Goal: Information Seeking & Learning: Learn about a topic

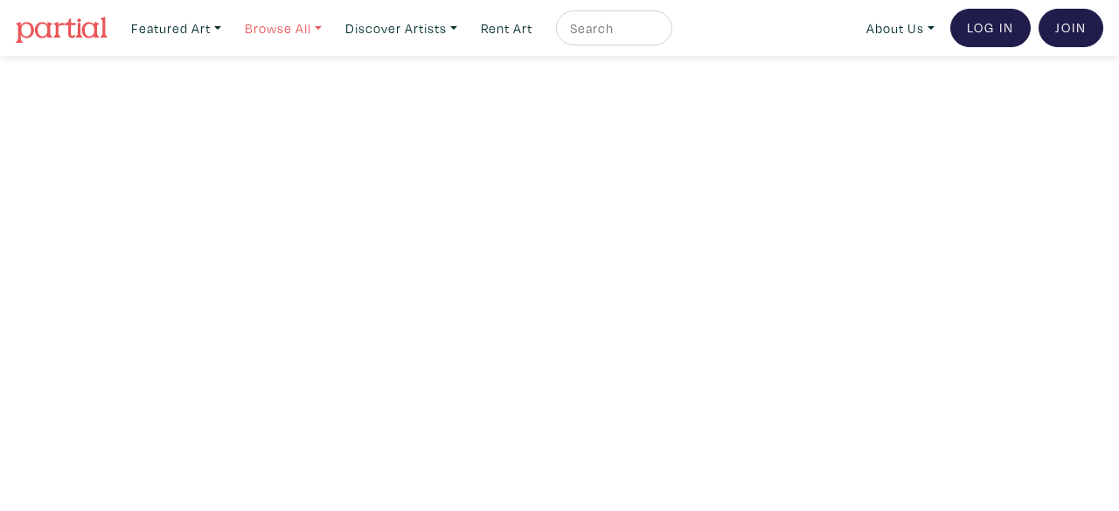
click at [229, 39] on link "Browse All" at bounding box center [176, 28] width 106 height 36
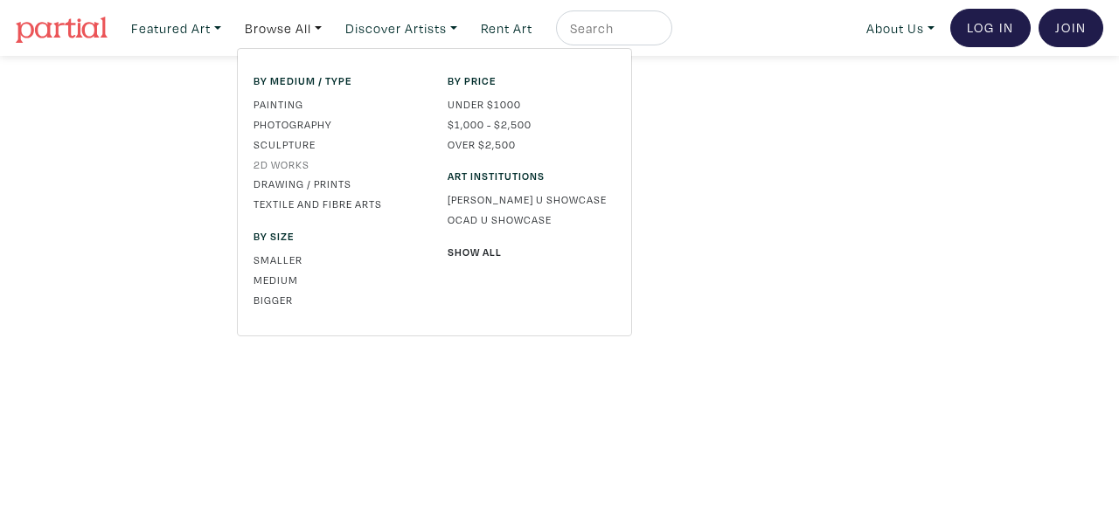
click at [285, 166] on link "2D works" at bounding box center [338, 165] width 168 height 16
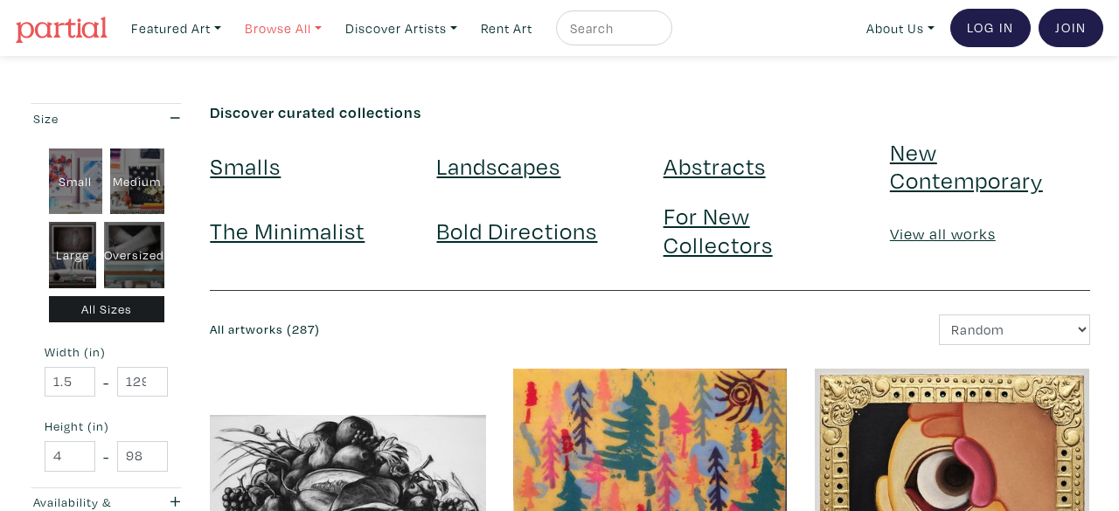
click at [229, 38] on link "Browse All" at bounding box center [176, 28] width 106 height 36
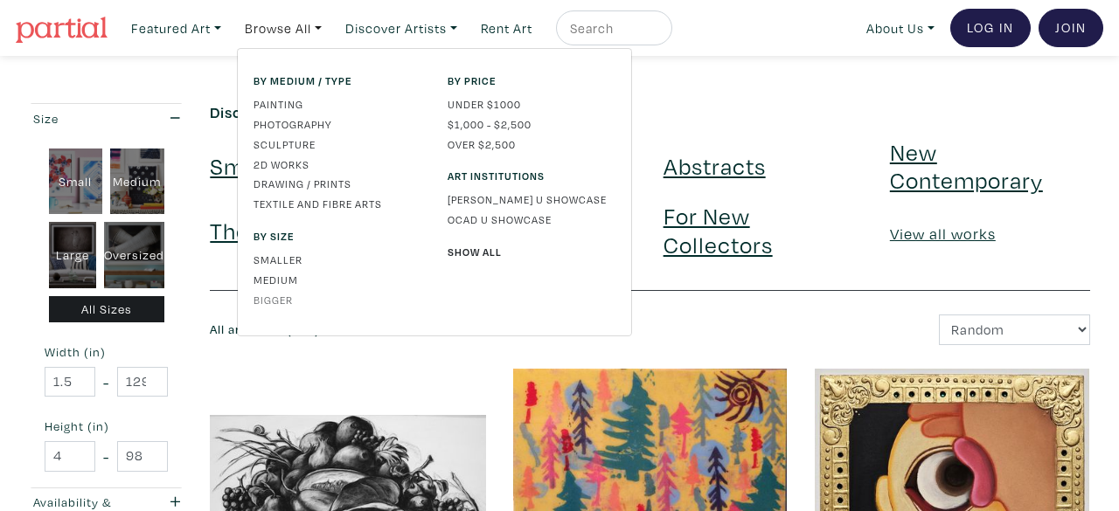
click at [282, 299] on link "Bigger" at bounding box center [338, 300] width 168 height 16
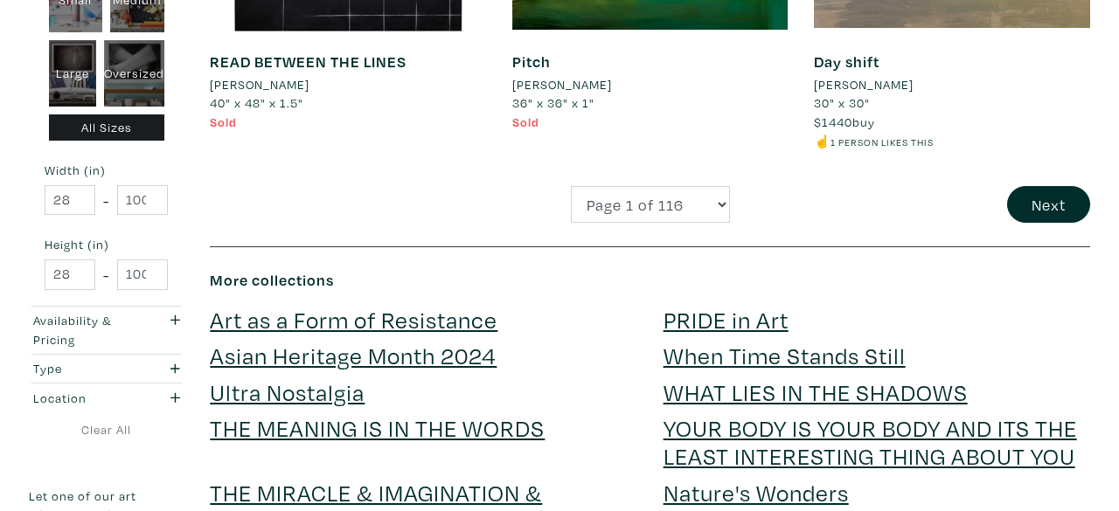
scroll to position [3640, 0]
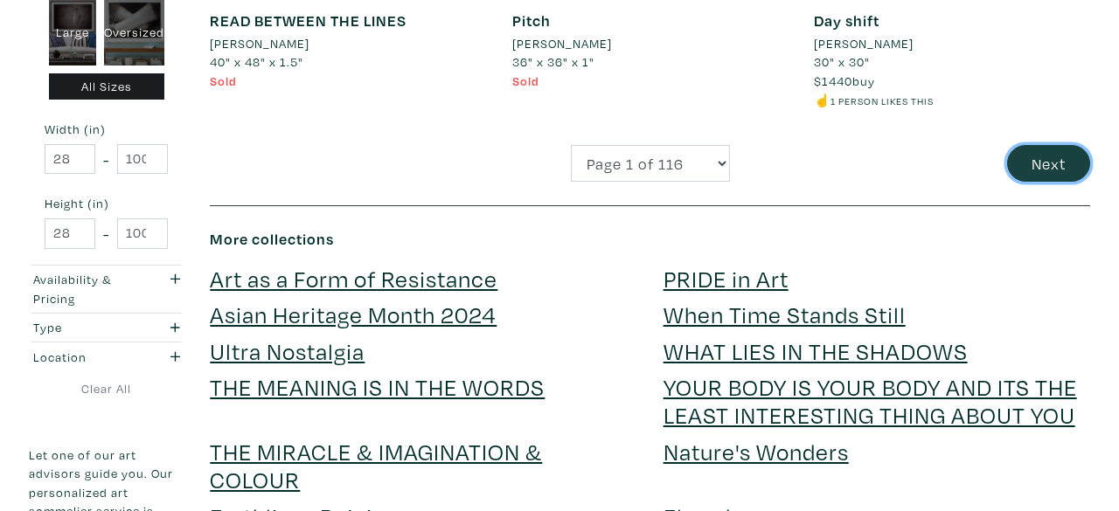
click at [1026, 170] on button "Next" at bounding box center [1048, 164] width 83 height 38
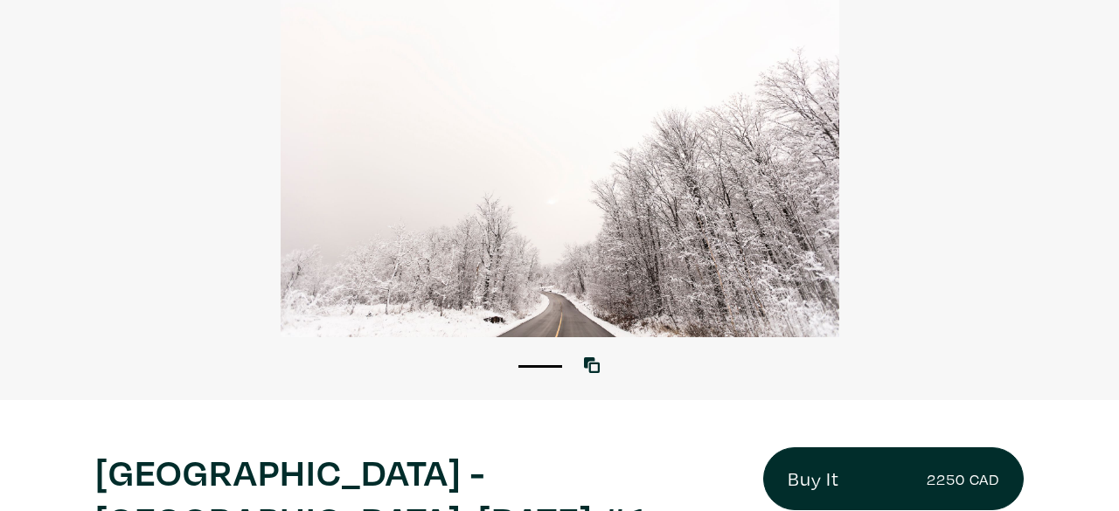
scroll to position [205, 0]
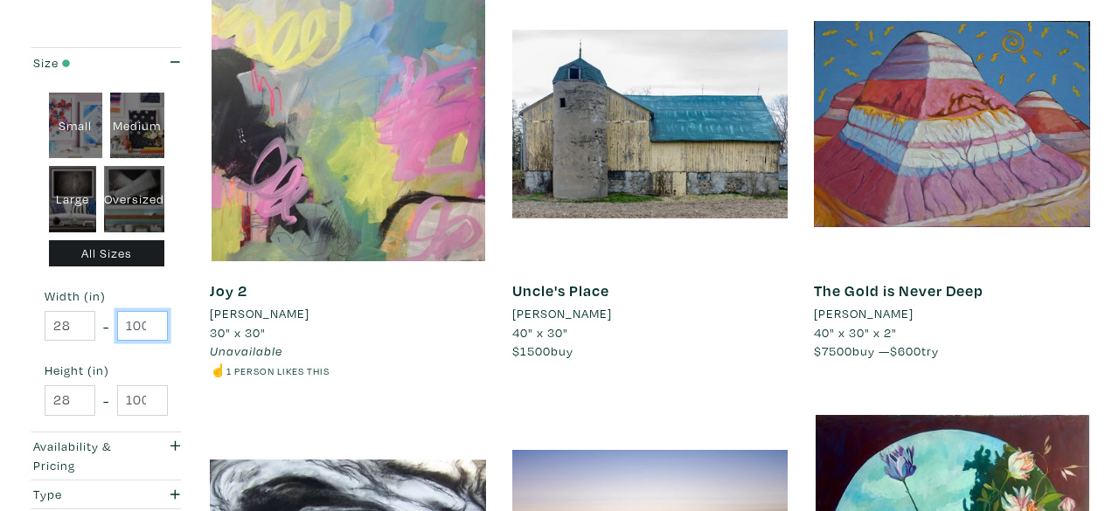
scroll to position [0, 13]
drag, startPoint x: 128, startPoint y: 328, endPoint x: 182, endPoint y: 327, distance: 54.2
click at [182, 327] on div "Small Medium Large Oversized All Sizes Width (in) 28 - 1000 Height (in) 28 - 10…" at bounding box center [106, 254] width 155 height 355
type input "80"
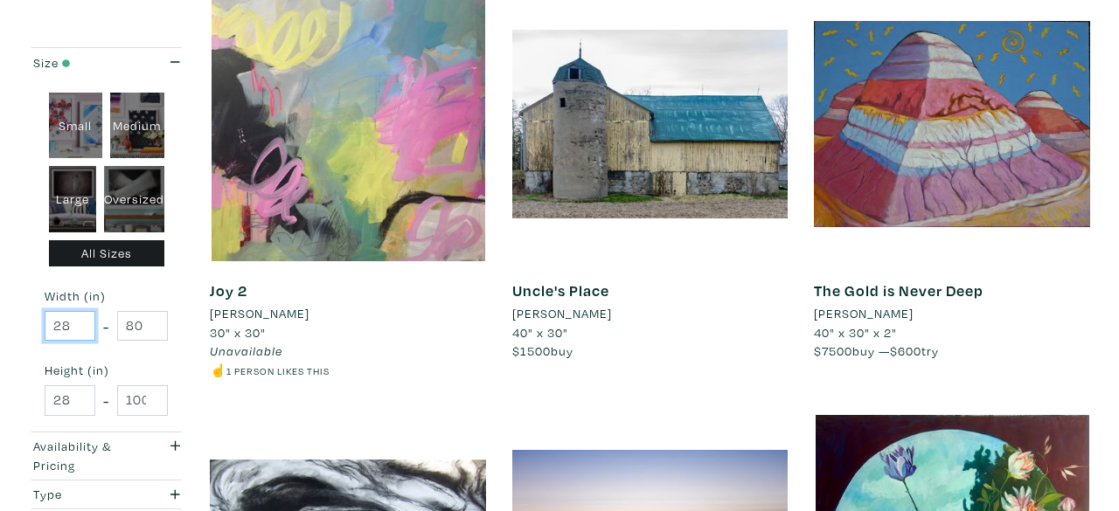
click at [70, 333] on input "28" at bounding box center [70, 326] width 51 height 31
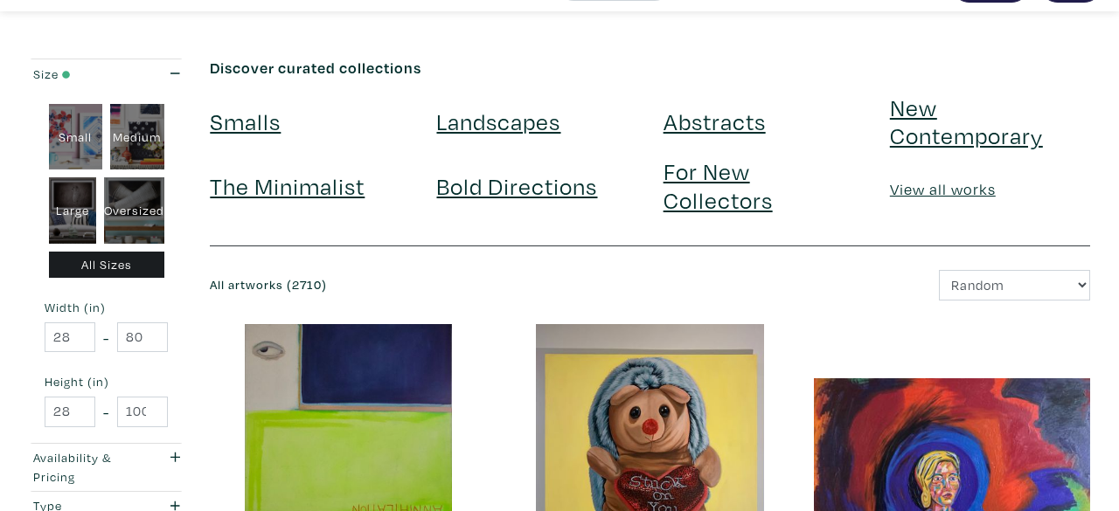
scroll to position [49, 0]
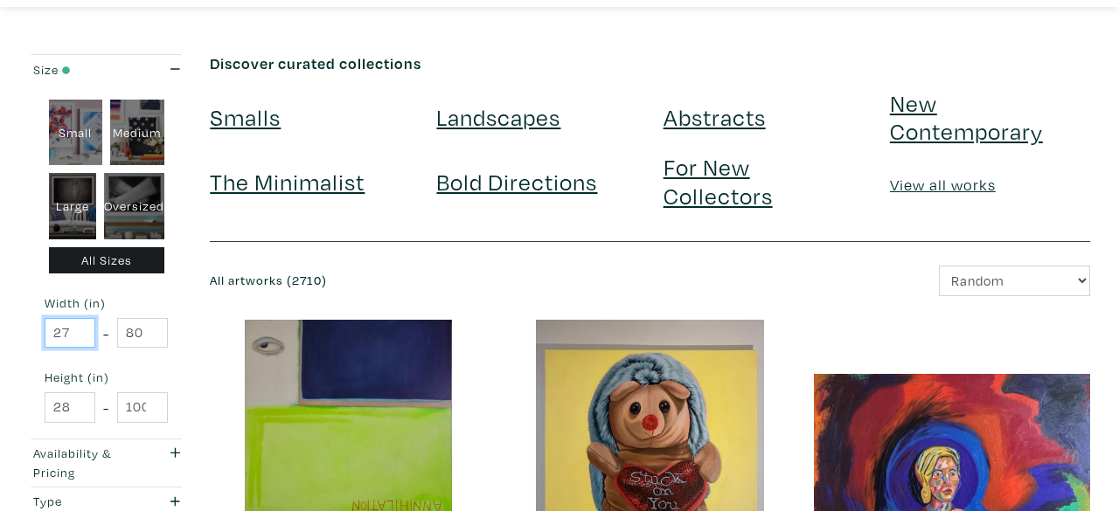
type input "27"
click at [76, 338] on input "27" at bounding box center [70, 333] width 51 height 31
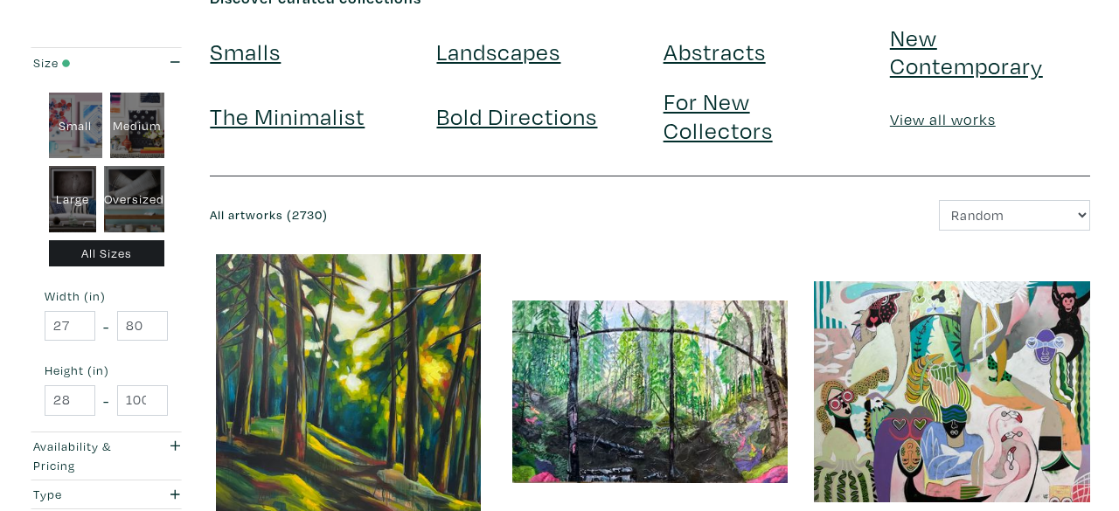
scroll to position [133, 0]
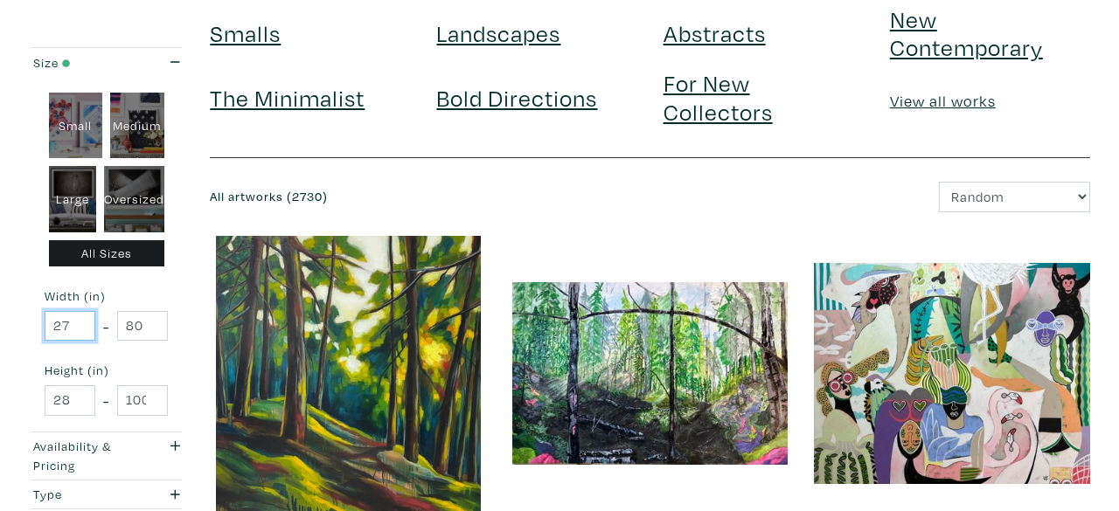
click at [67, 327] on input "27" at bounding box center [70, 326] width 51 height 31
type input "2"
type input "48"
click at [167, 293] on small "Width (in)" at bounding box center [106, 296] width 123 height 12
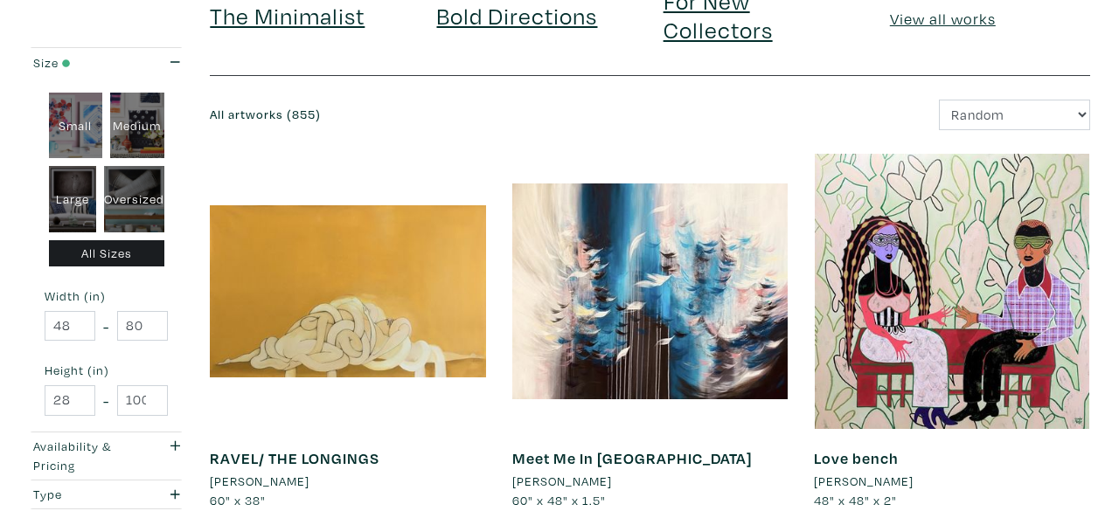
scroll to position [218, 0]
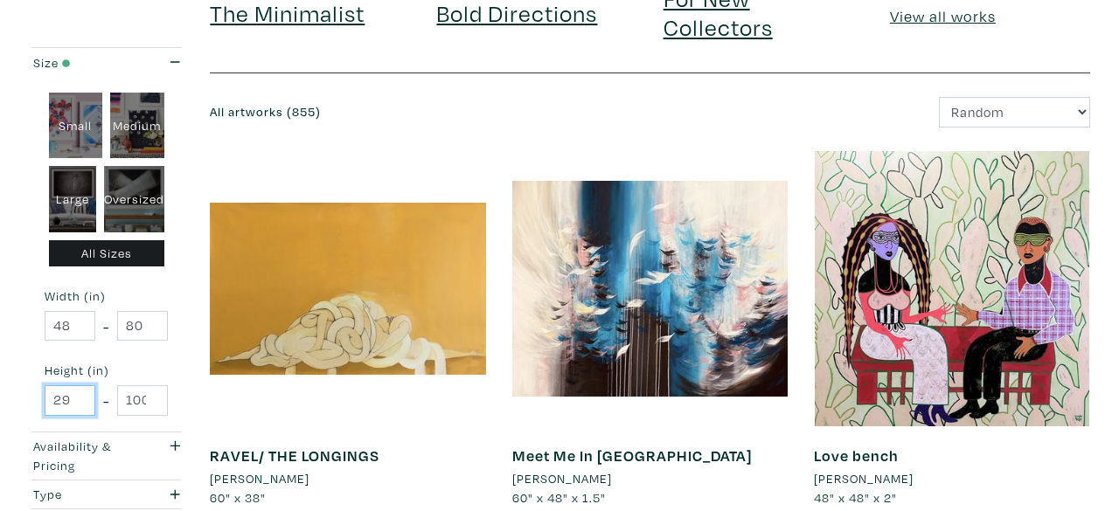
type input "29"
click at [76, 394] on input "29" at bounding box center [70, 401] width 51 height 31
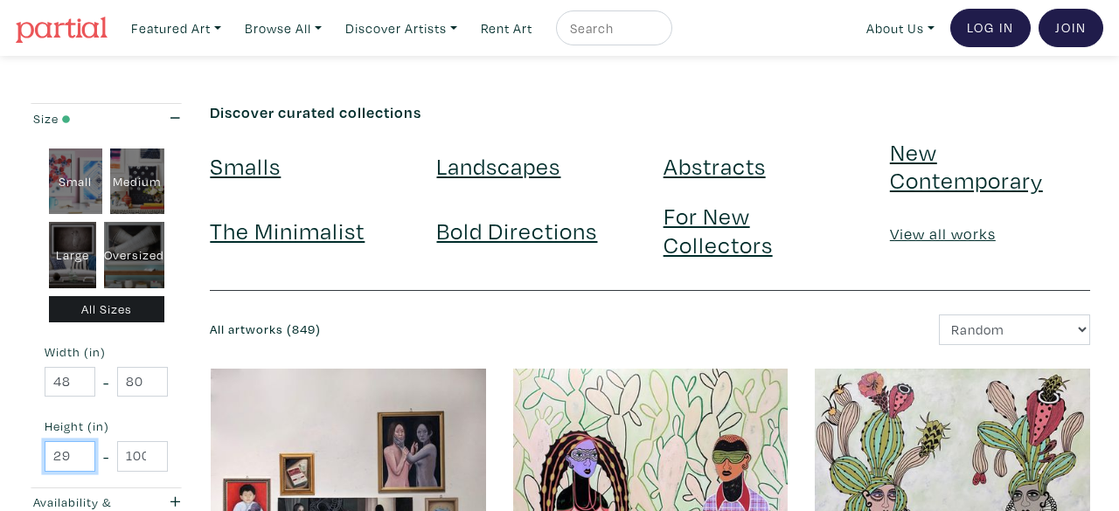
drag, startPoint x: 70, startPoint y: 456, endPoint x: 41, endPoint y: 449, distance: 29.5
click at [41, 449] on div "Small Medium Large Oversized All Sizes Width (in) 48 - 80 Height (in) 29 - 1000" at bounding box center [106, 310] width 155 height 355
type input "12"
click at [172, 412] on div "Small Medium Large Oversized All Sizes Width (in) 48 - 80 Height (in) 12 - 1000" at bounding box center [106, 310] width 155 height 355
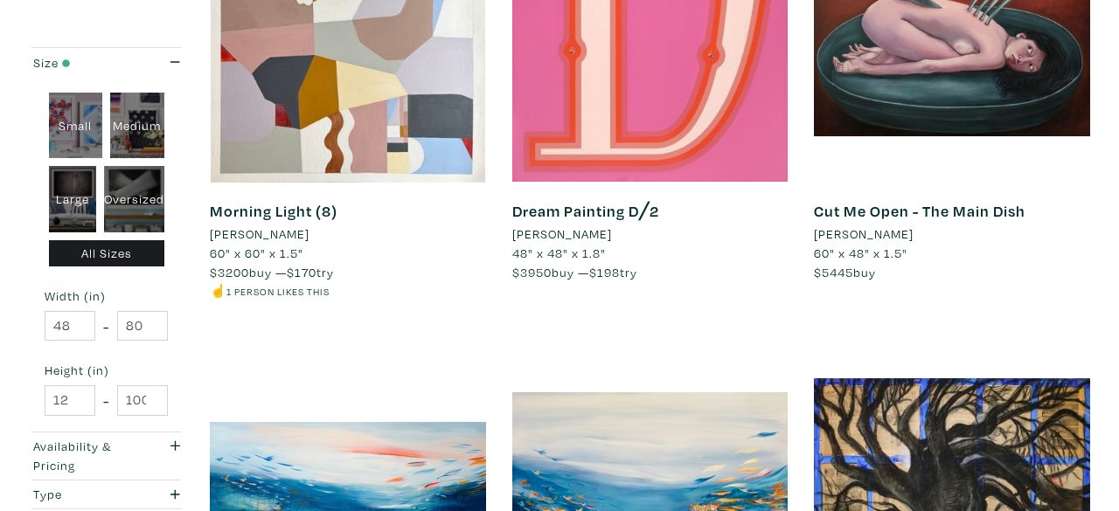
scroll to position [3346, 0]
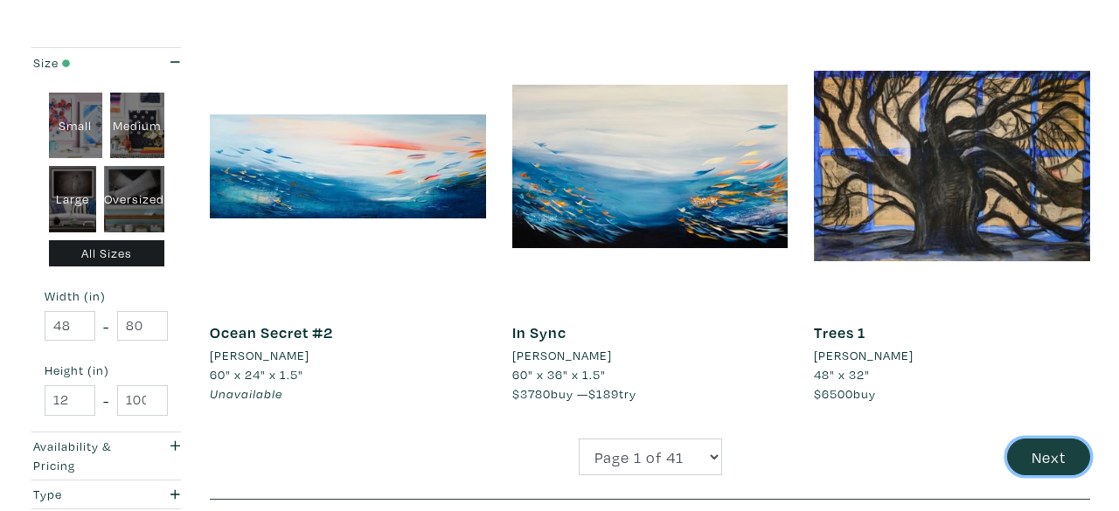
click at [1040, 439] on button "Next" at bounding box center [1048, 458] width 83 height 38
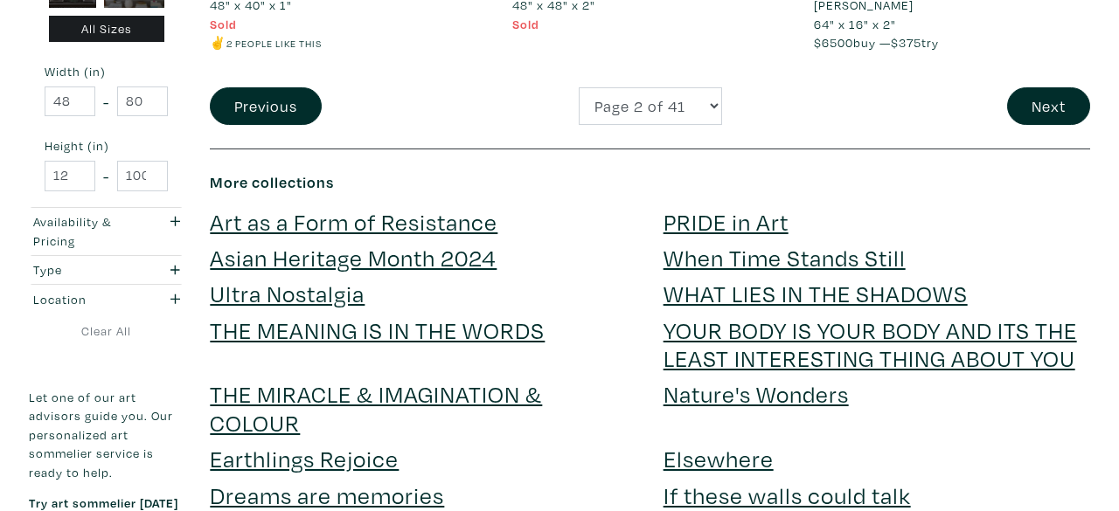
scroll to position [3718, 0]
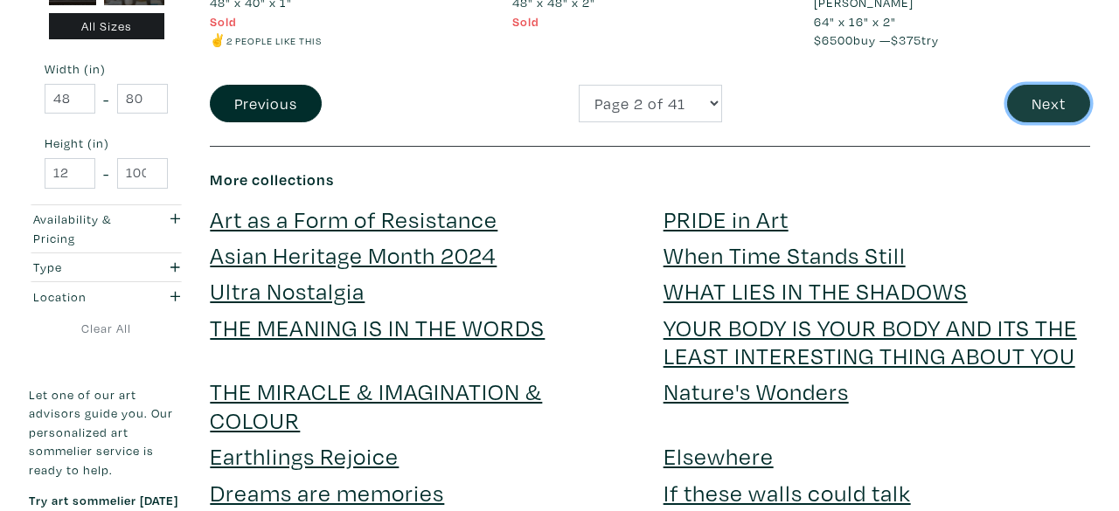
click at [1034, 112] on button "Next" at bounding box center [1048, 104] width 83 height 38
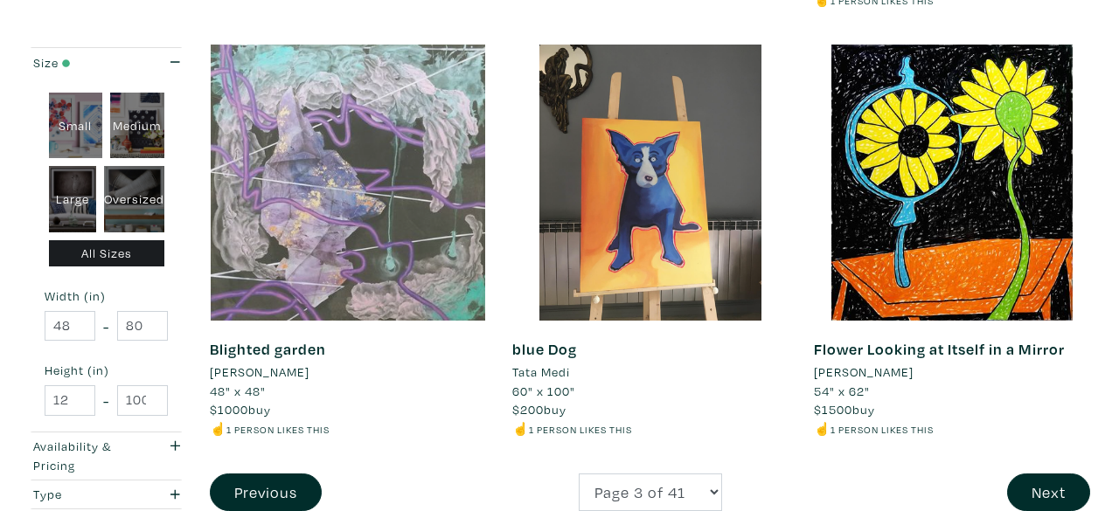
scroll to position [3485, 0]
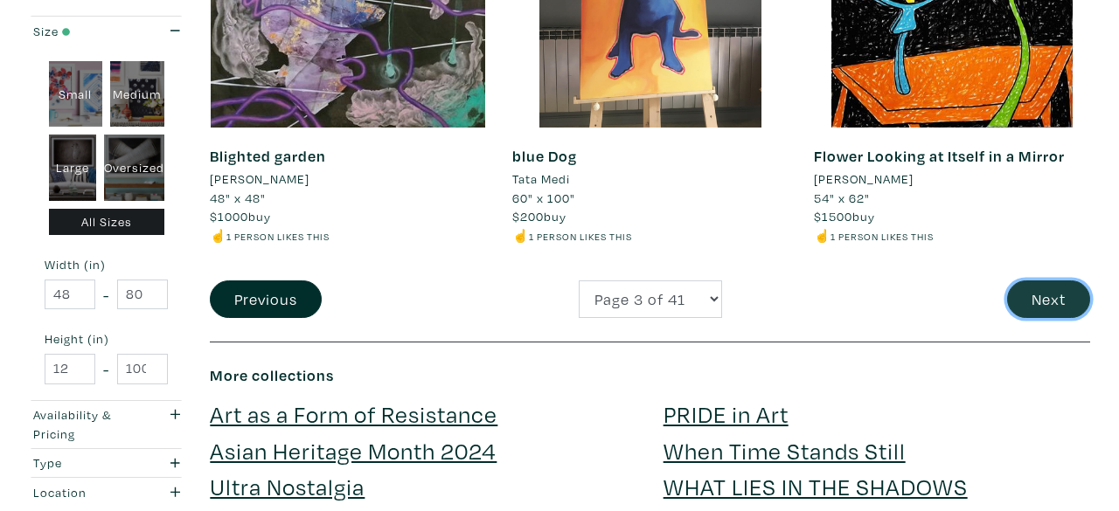
click at [1070, 304] on button "Next" at bounding box center [1048, 300] width 83 height 38
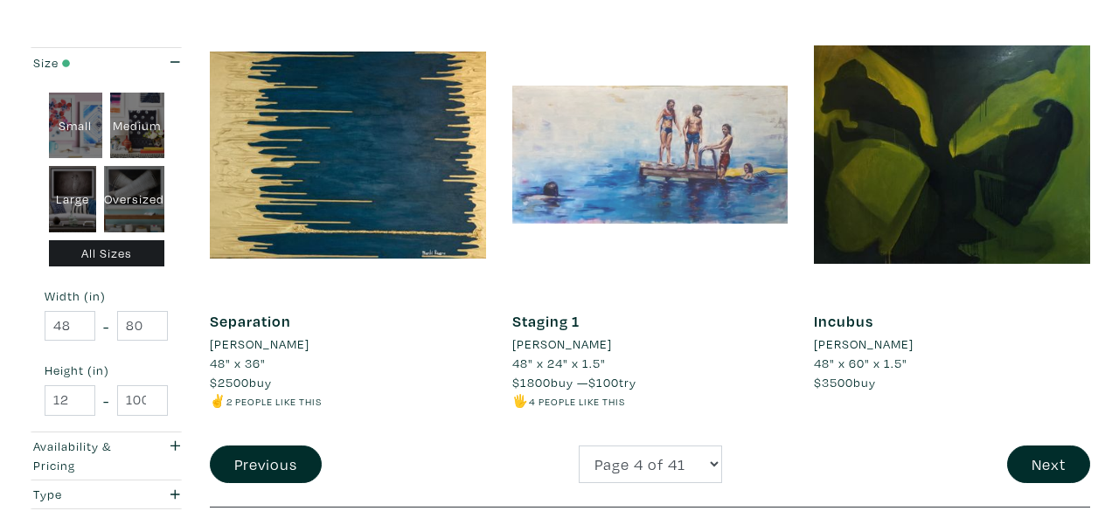
scroll to position [3535, 0]
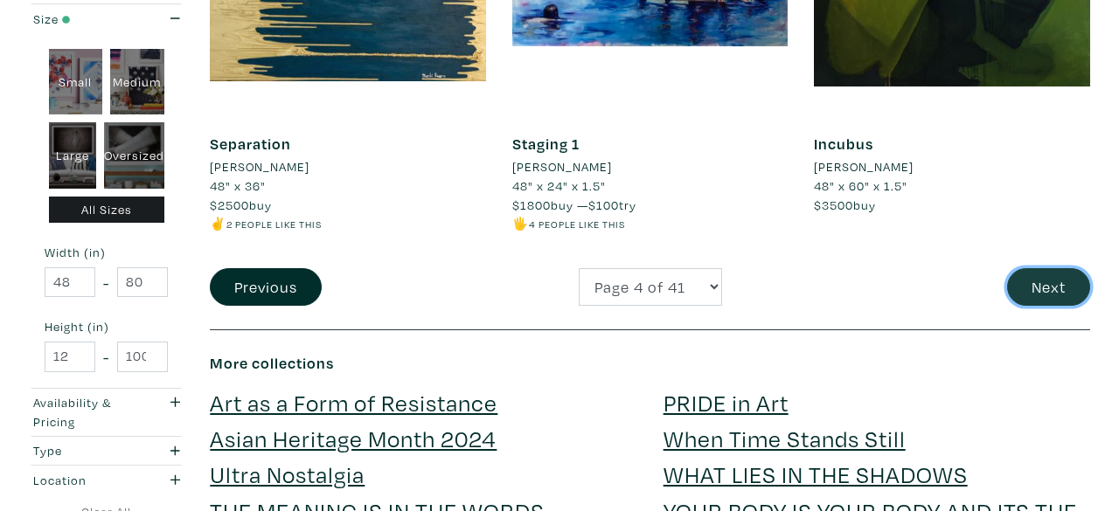
click at [1040, 270] on button "Next" at bounding box center [1048, 287] width 83 height 38
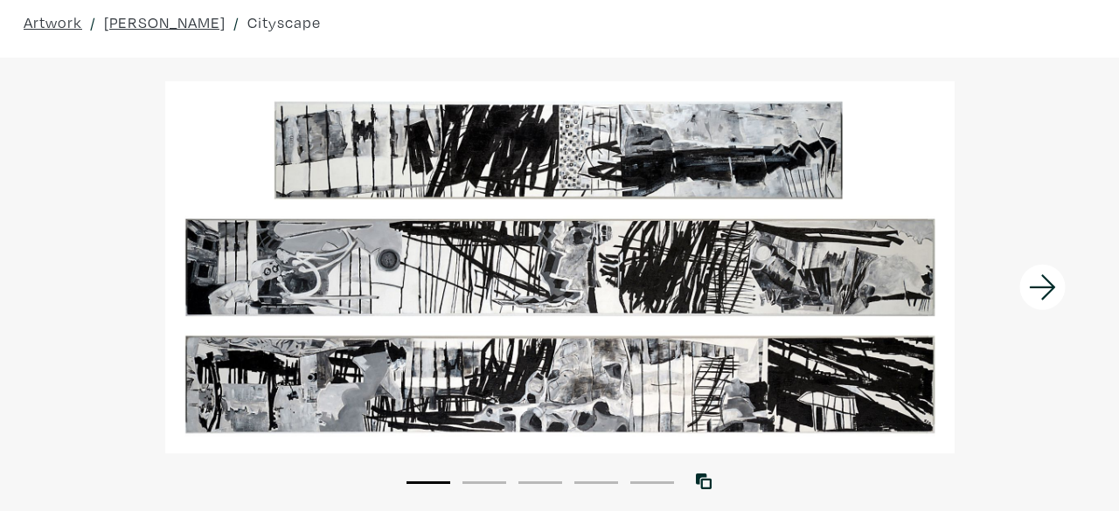
scroll to position [74, 0]
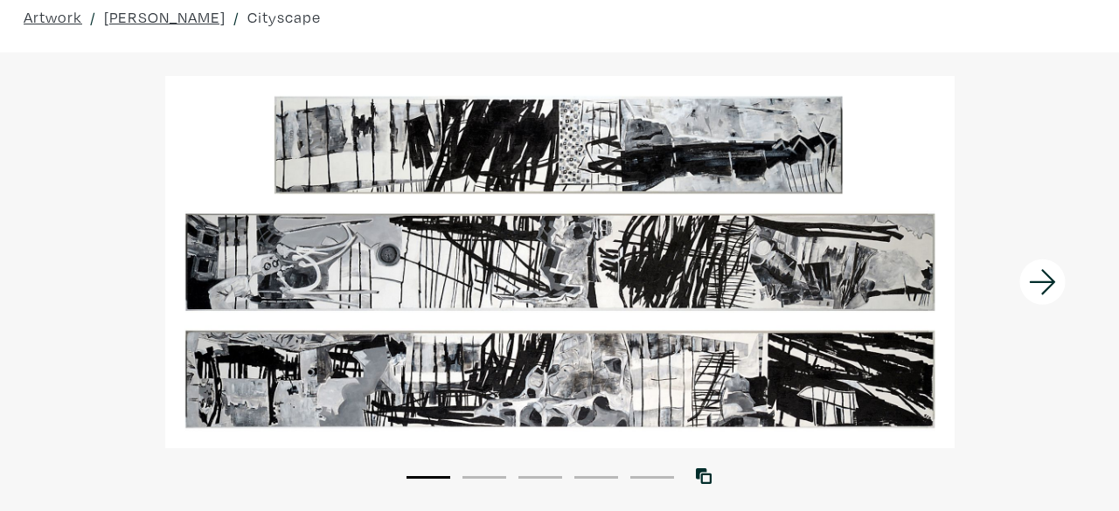
click at [1042, 295] on icon at bounding box center [1042, 282] width 59 height 47
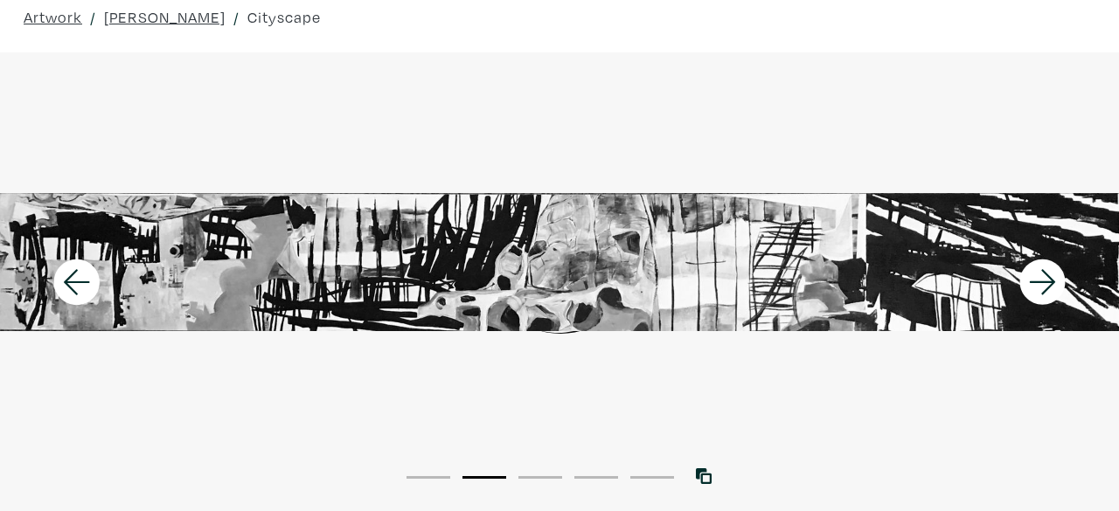
click at [1042, 295] on icon at bounding box center [1042, 282] width 59 height 47
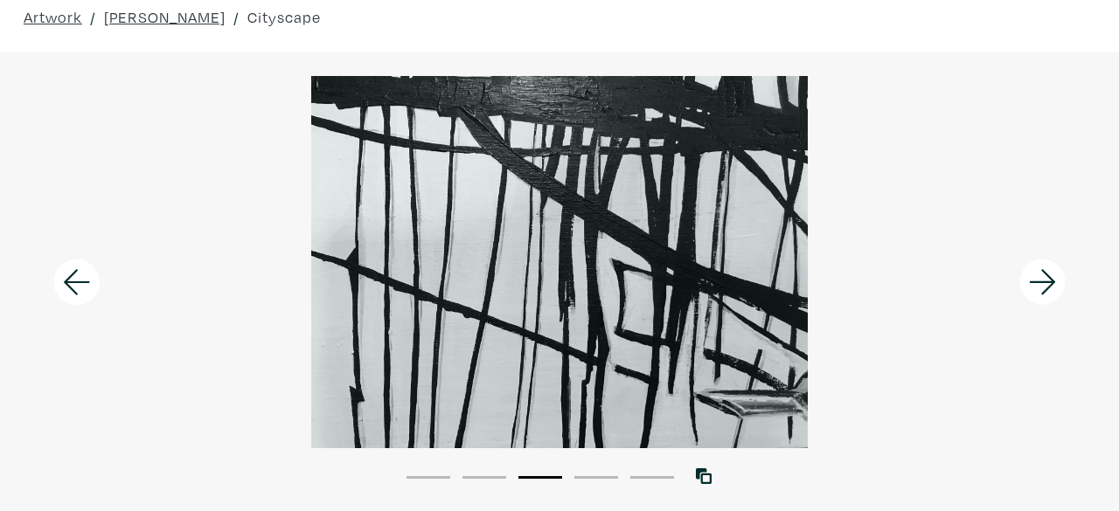
click at [1041, 288] on icon at bounding box center [1042, 282] width 59 height 47
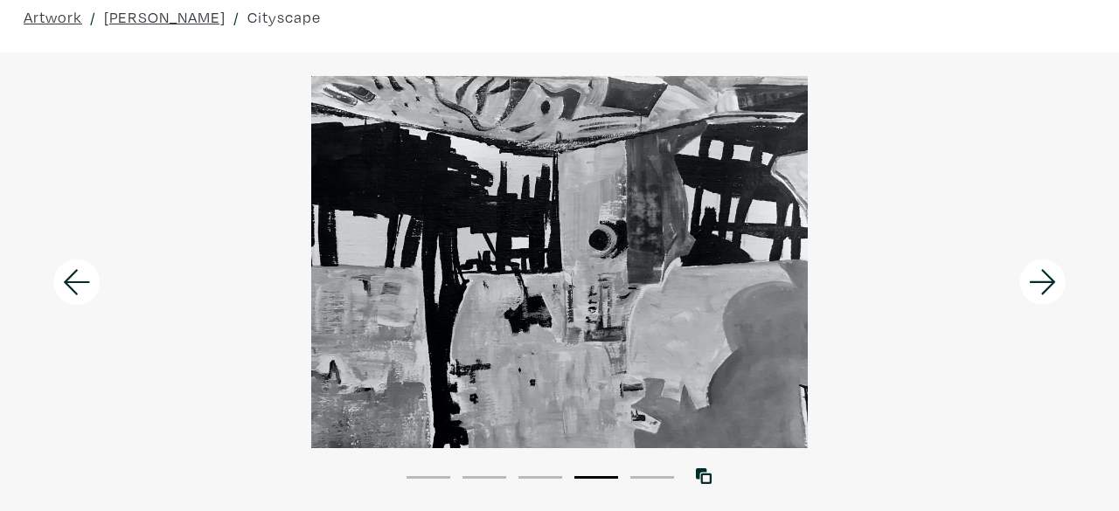
click at [1041, 288] on icon at bounding box center [1042, 282] width 59 height 47
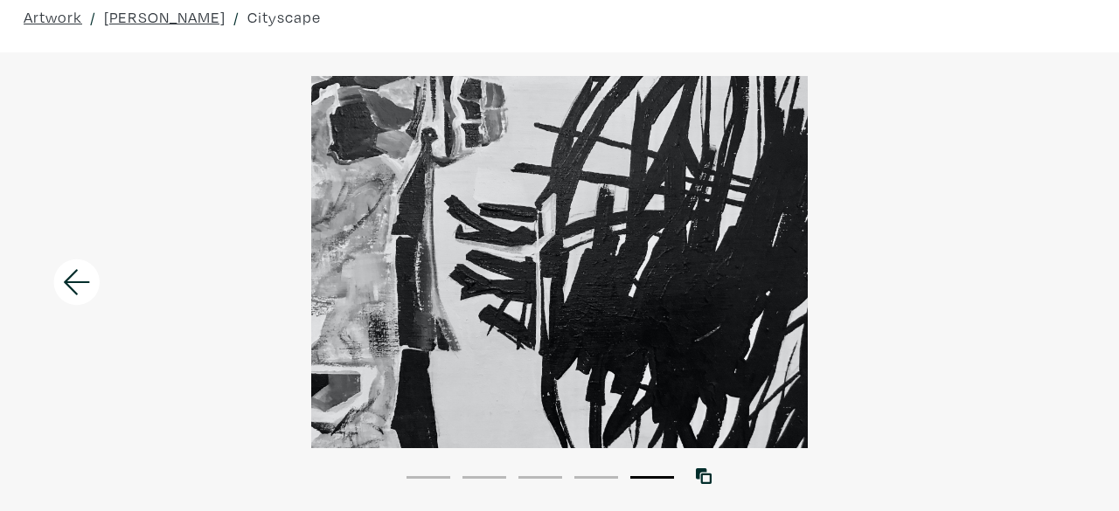
click at [1041, 288] on div at bounding box center [559, 262] width 1119 height 372
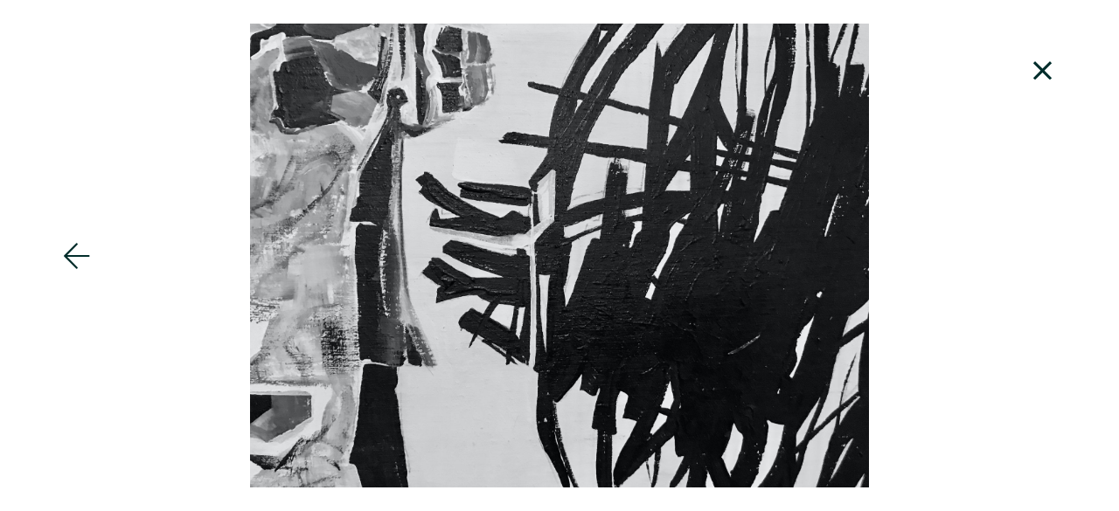
click at [1034, 80] on icon at bounding box center [1042, 70] width 59 height 47
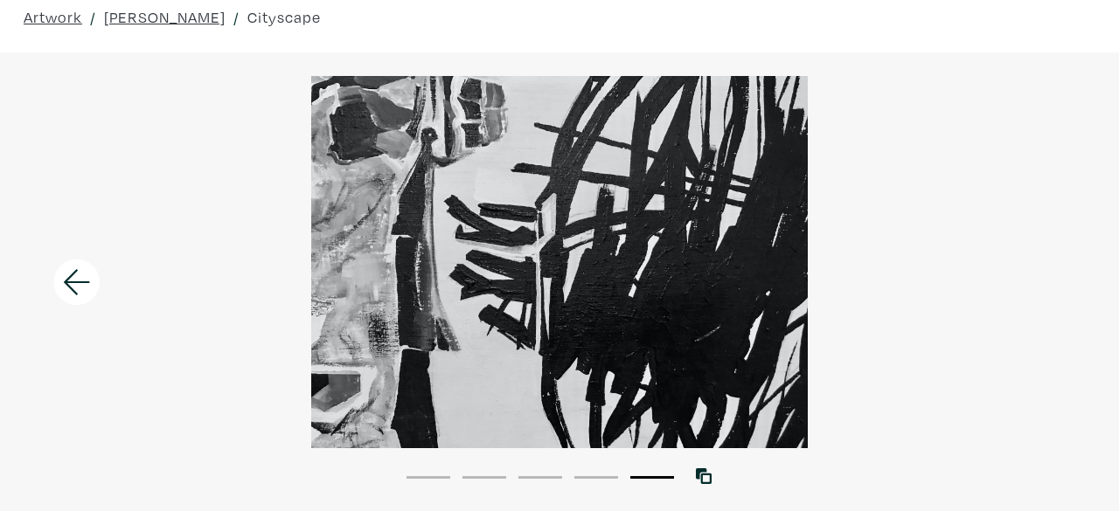
click at [77, 282] on icon at bounding box center [76, 282] width 59 height 47
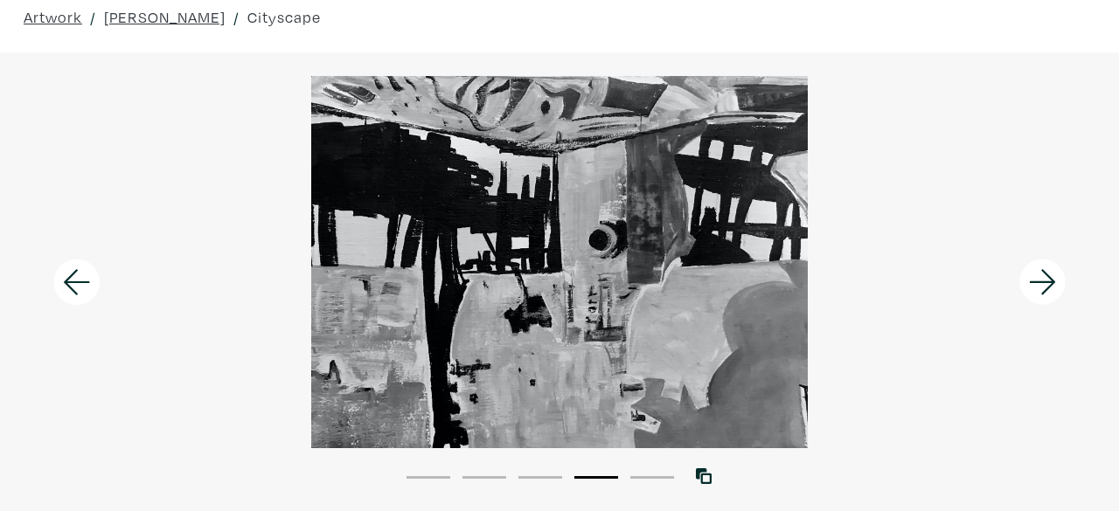
click at [77, 282] on icon at bounding box center [76, 282] width 59 height 47
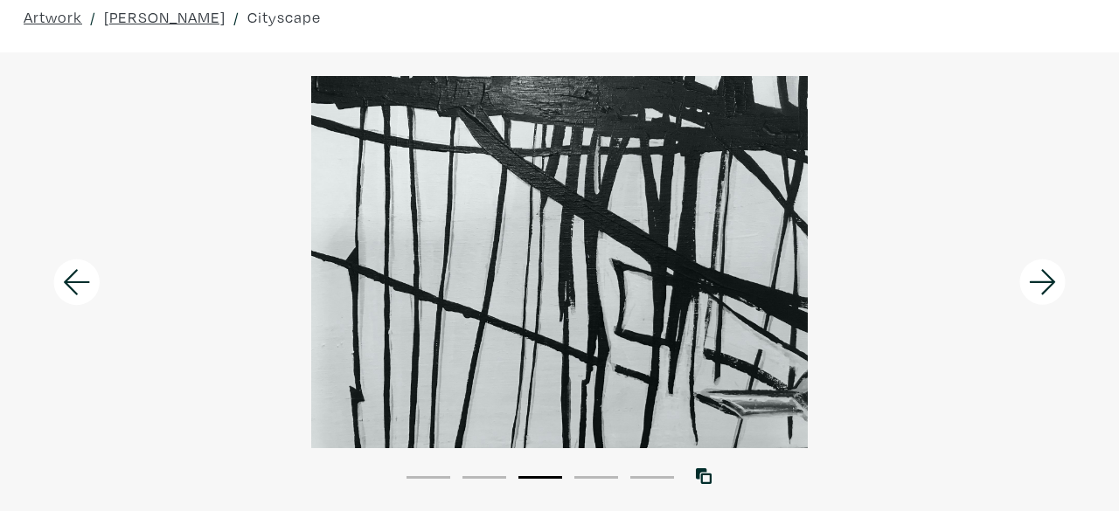
click at [77, 282] on icon at bounding box center [76, 282] width 59 height 47
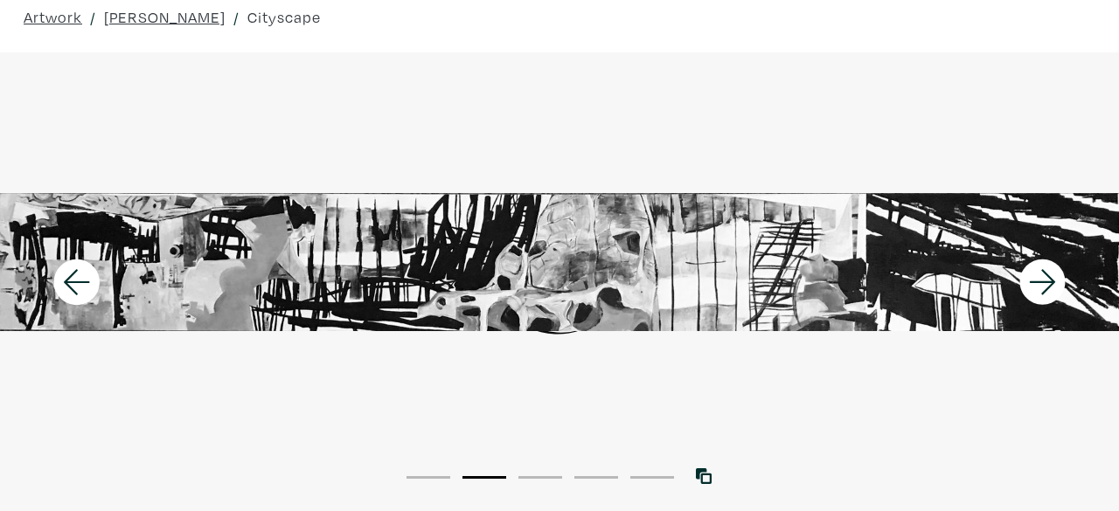
click at [77, 282] on icon at bounding box center [76, 282] width 59 height 47
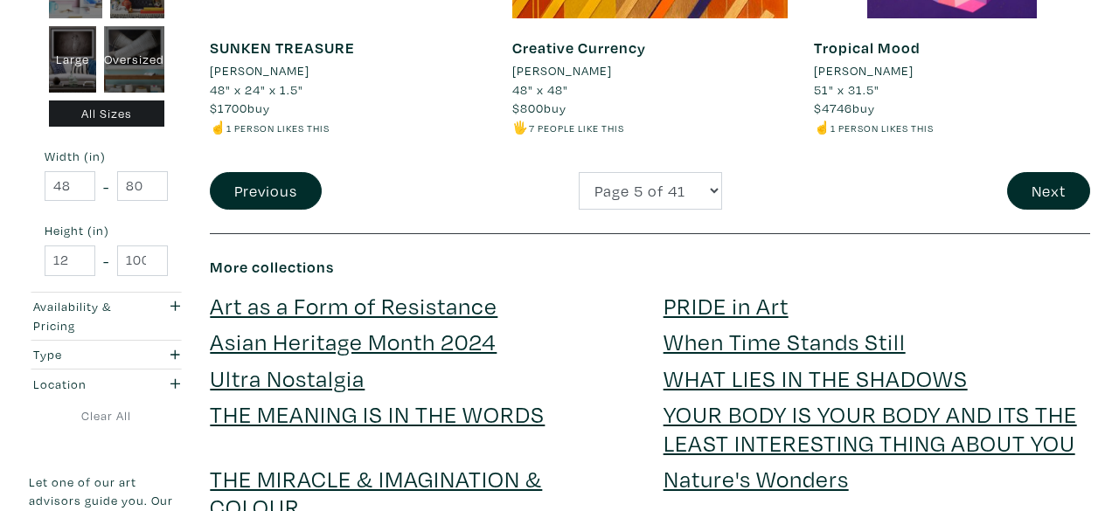
scroll to position [3653, 0]
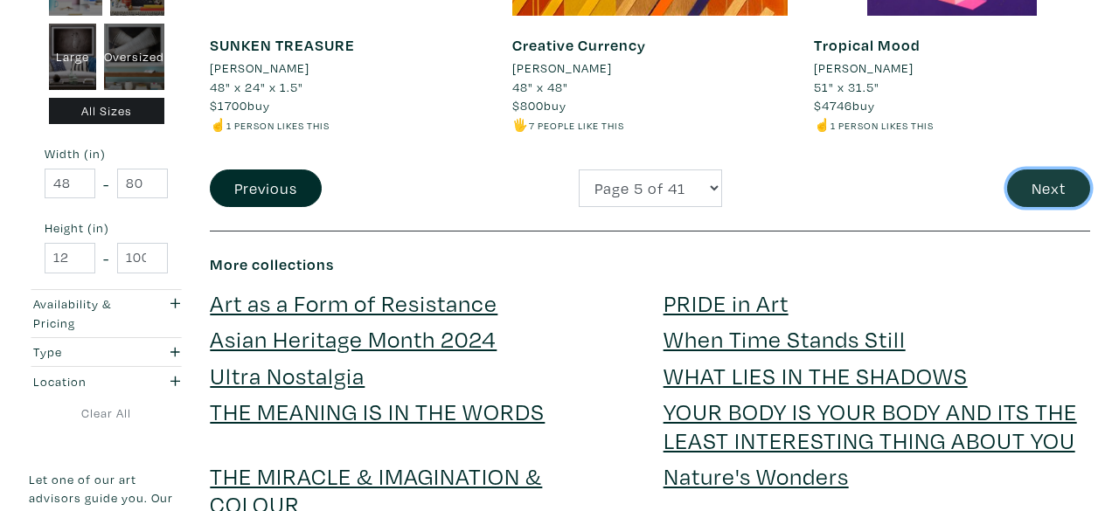
click at [1047, 170] on button "Next" at bounding box center [1048, 189] width 83 height 38
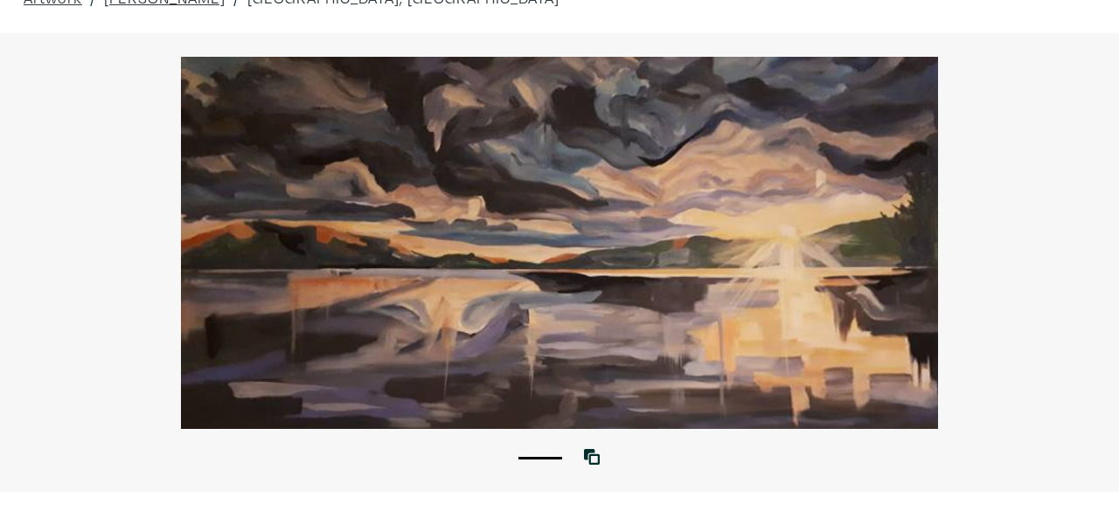
scroll to position [93, 0]
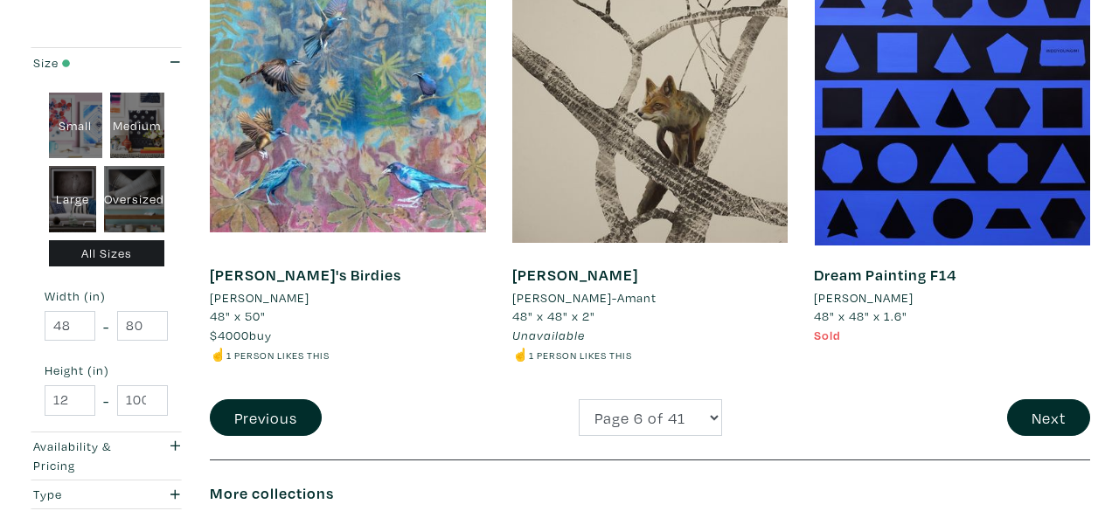
scroll to position [3392, 0]
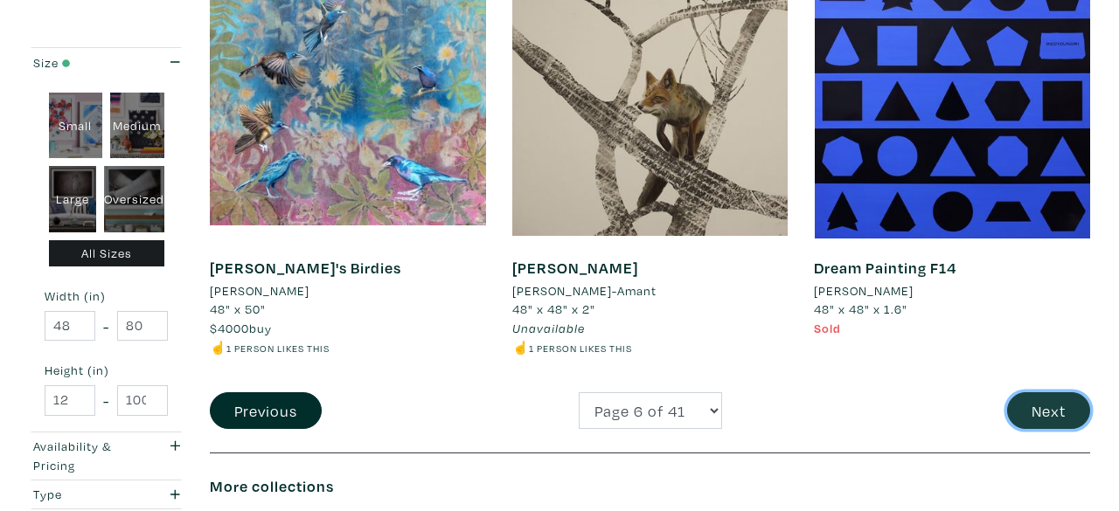
click at [1043, 402] on button "Next" at bounding box center [1048, 412] width 83 height 38
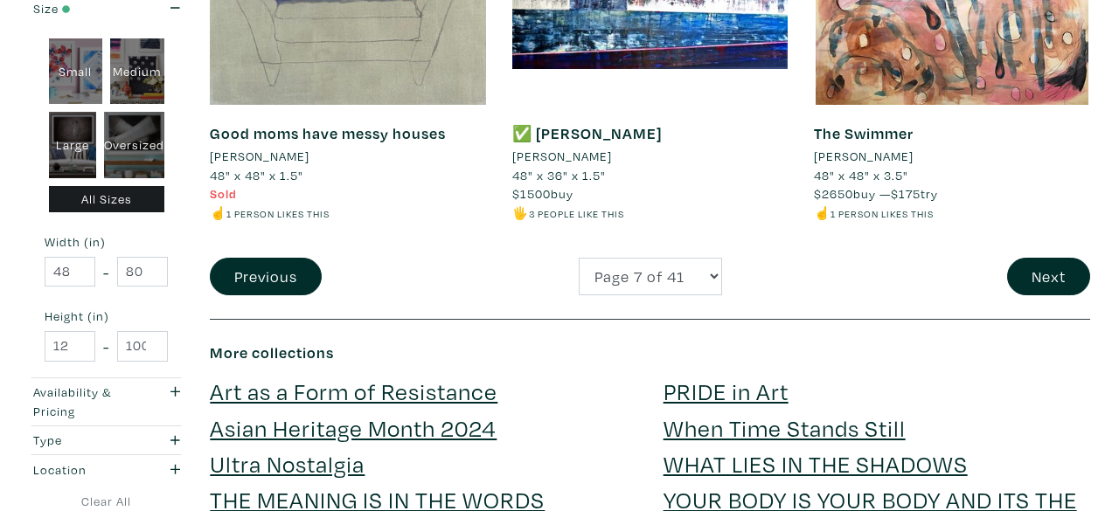
scroll to position [3762, 0]
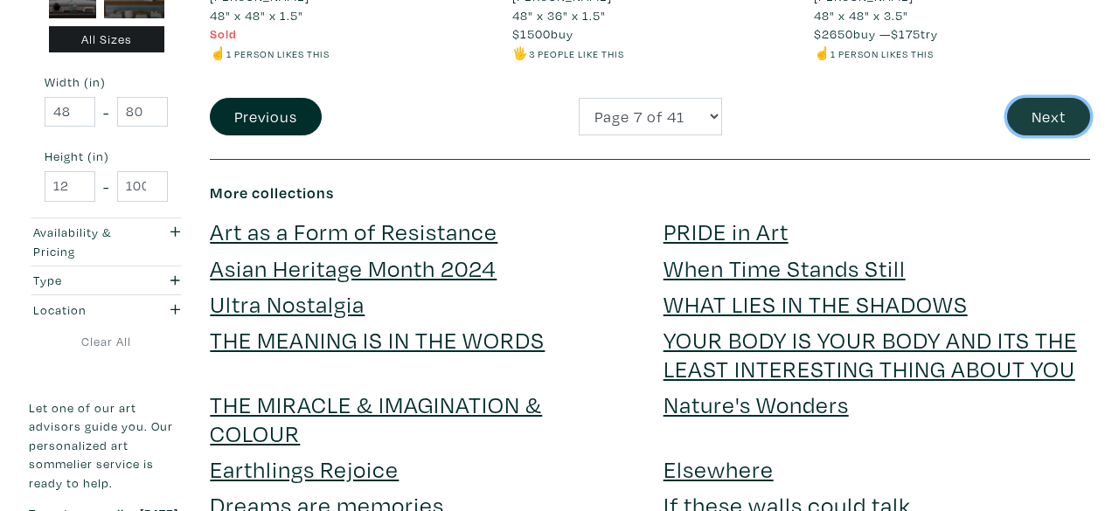
click at [1042, 98] on button "Next" at bounding box center [1048, 117] width 83 height 38
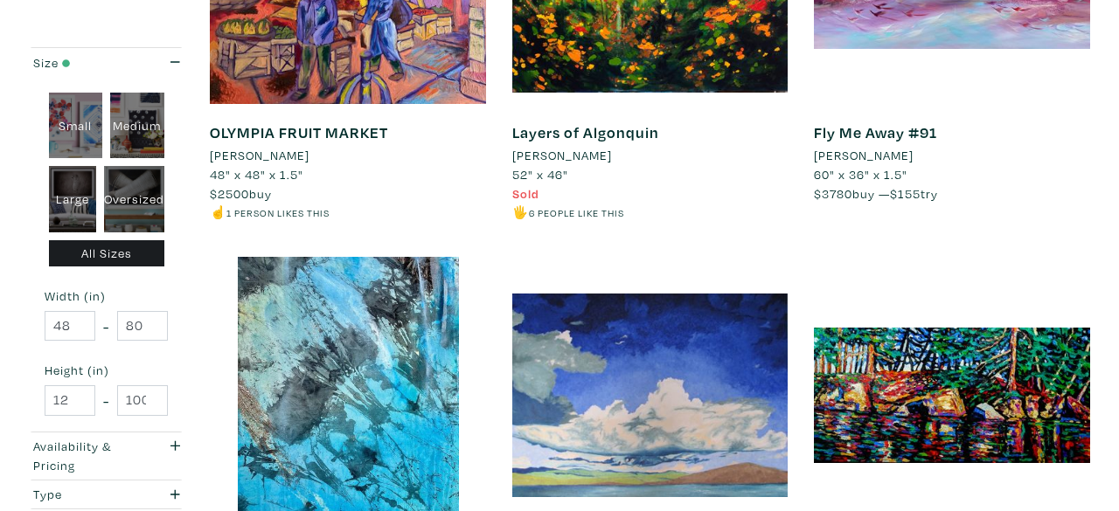
scroll to position [3407, 0]
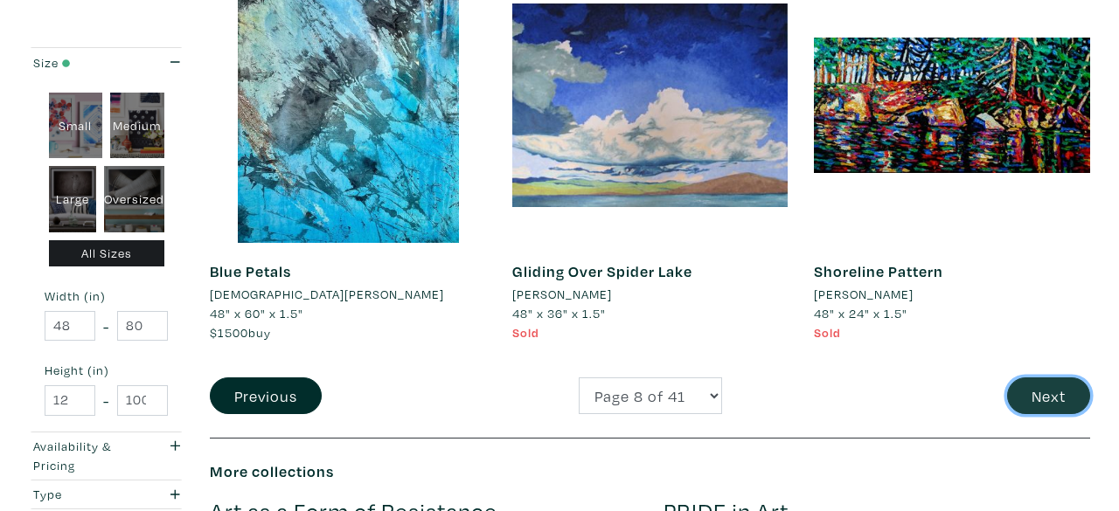
click at [1022, 378] on button "Next" at bounding box center [1048, 397] width 83 height 38
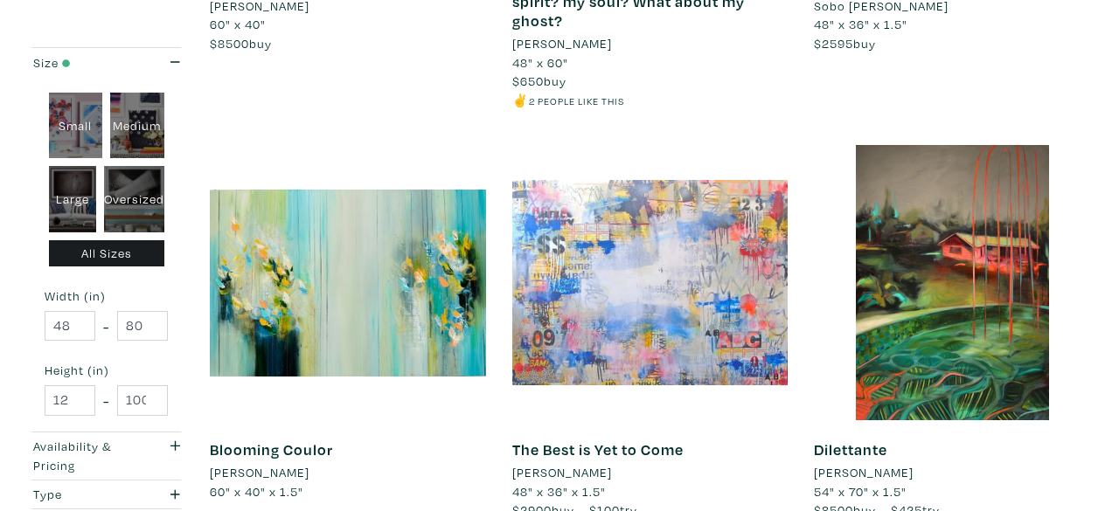
scroll to position [3727, 0]
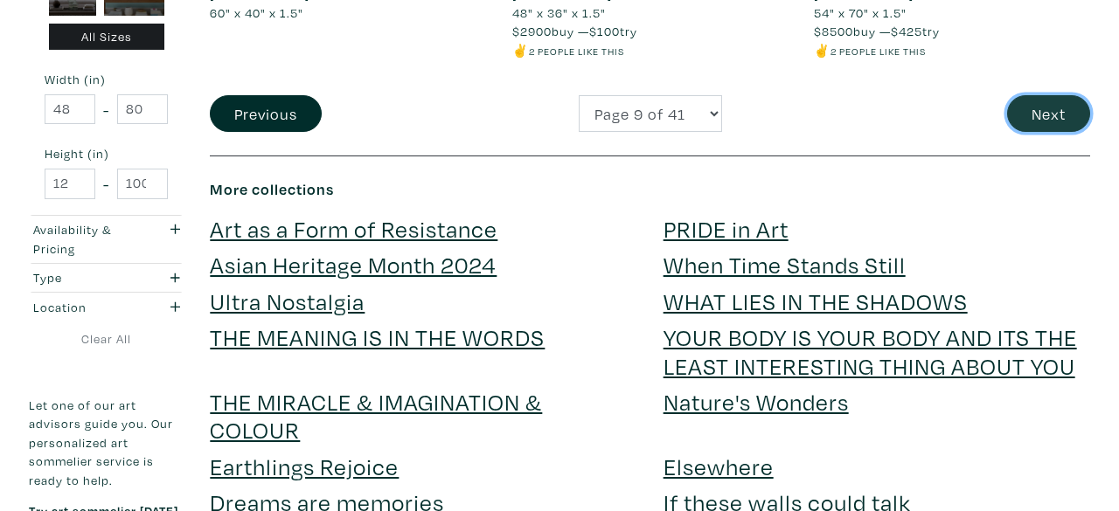
click at [1044, 117] on button "Next" at bounding box center [1048, 114] width 83 height 38
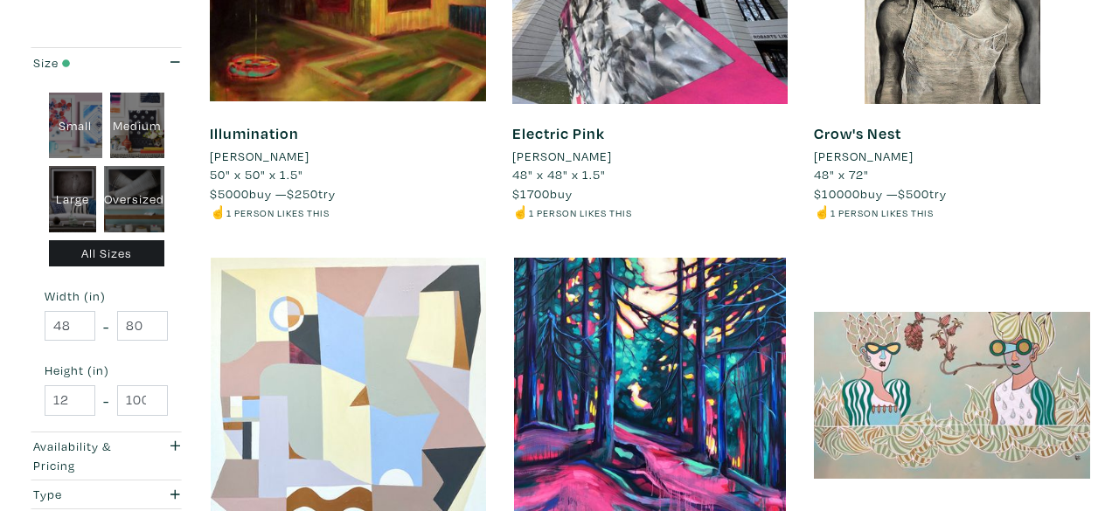
scroll to position [2242, 0]
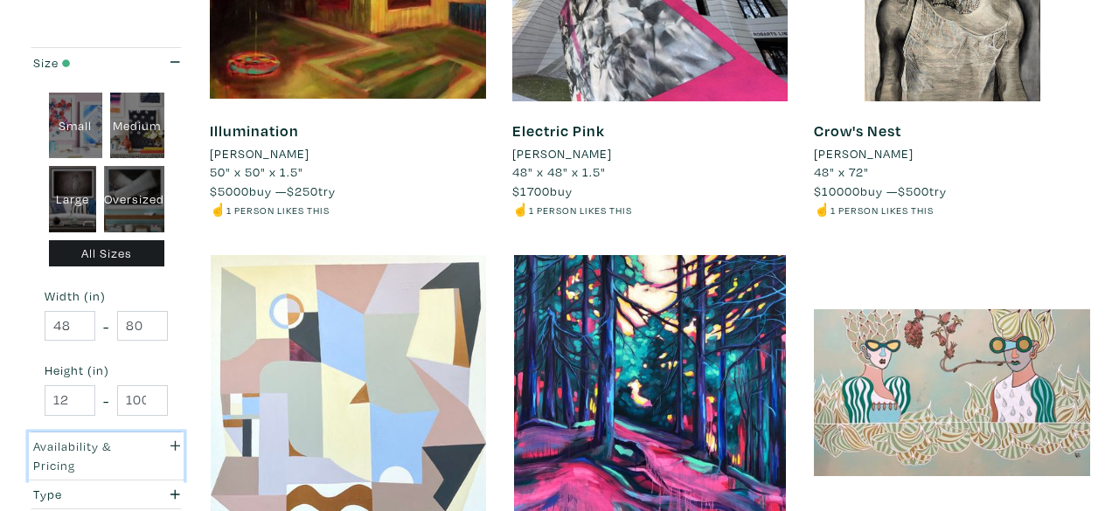
click at [90, 453] on div "Availability & Pricing" at bounding box center [85, 456] width 104 height 38
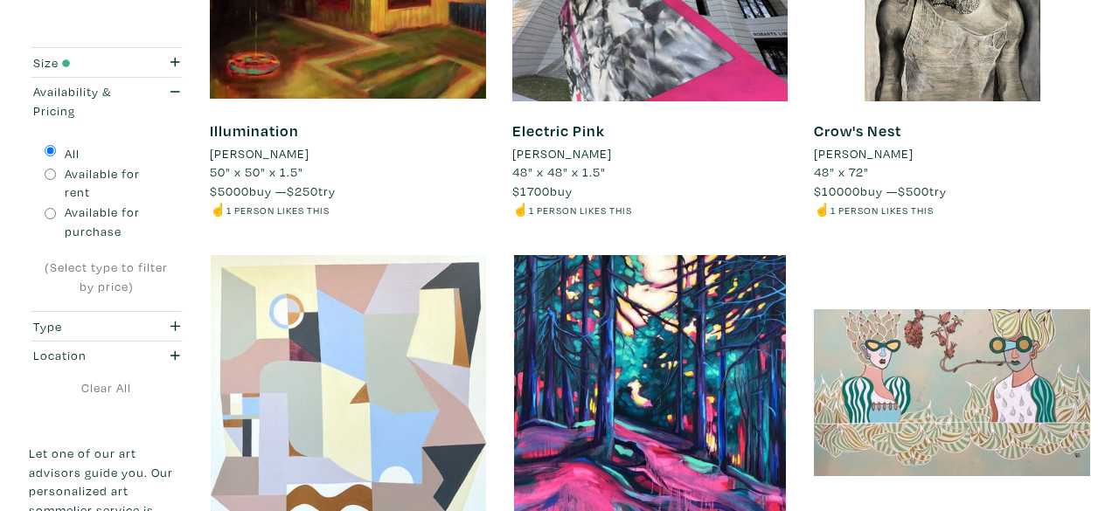
click at [51, 208] on input "Available for purchase" at bounding box center [50, 213] width 11 height 11
radio input "true"
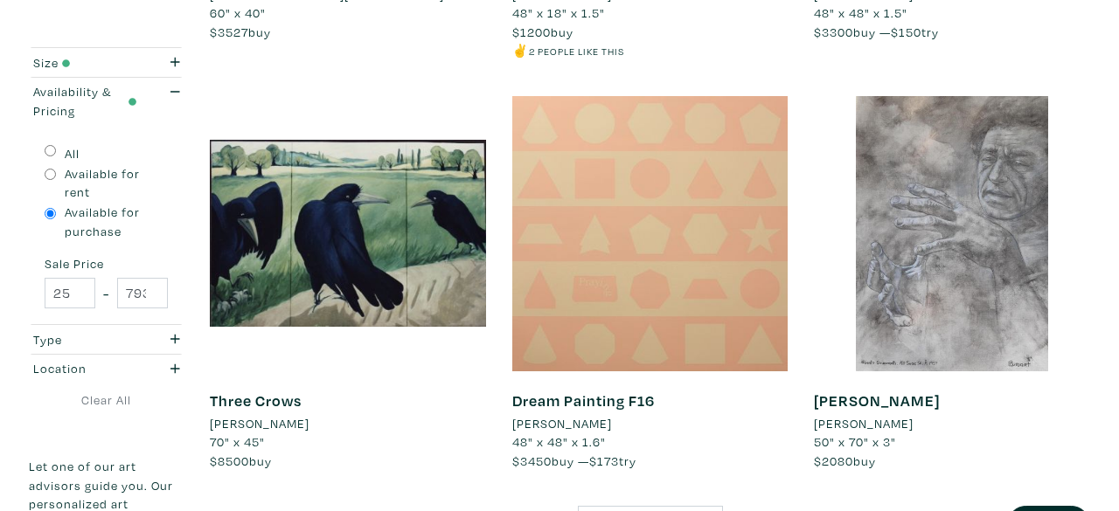
scroll to position [3377, 0]
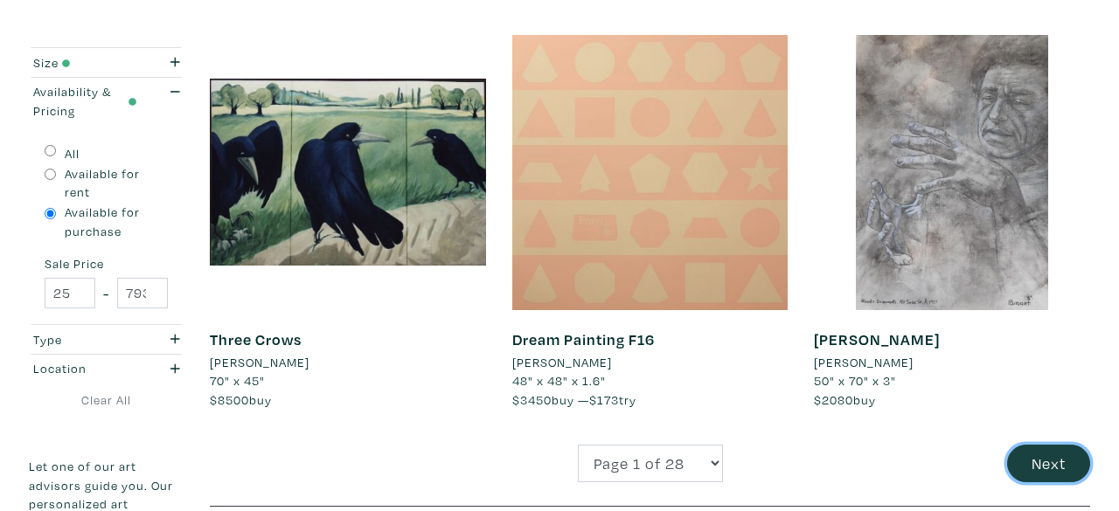
click at [1064, 446] on button "Next" at bounding box center [1048, 464] width 83 height 38
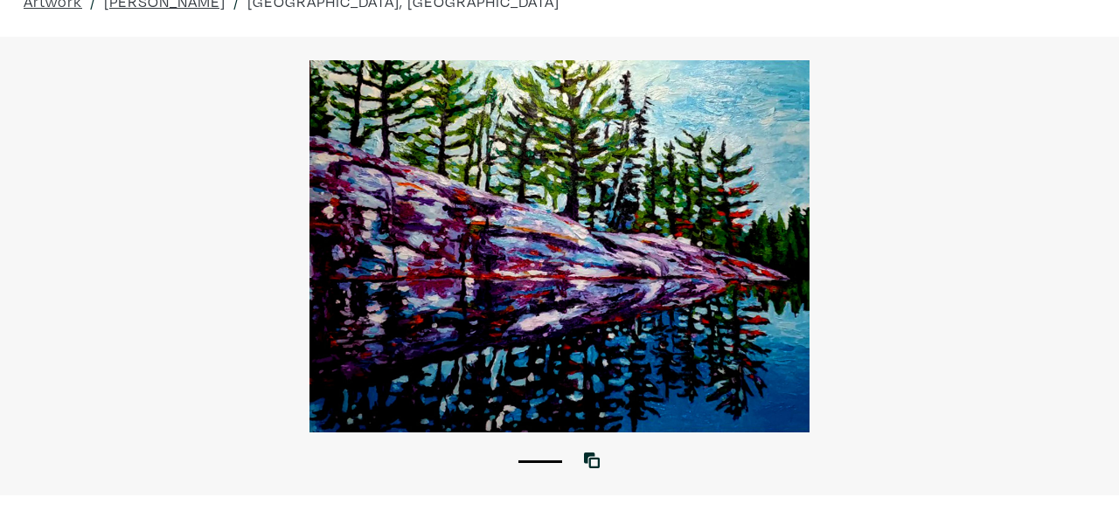
scroll to position [75, 0]
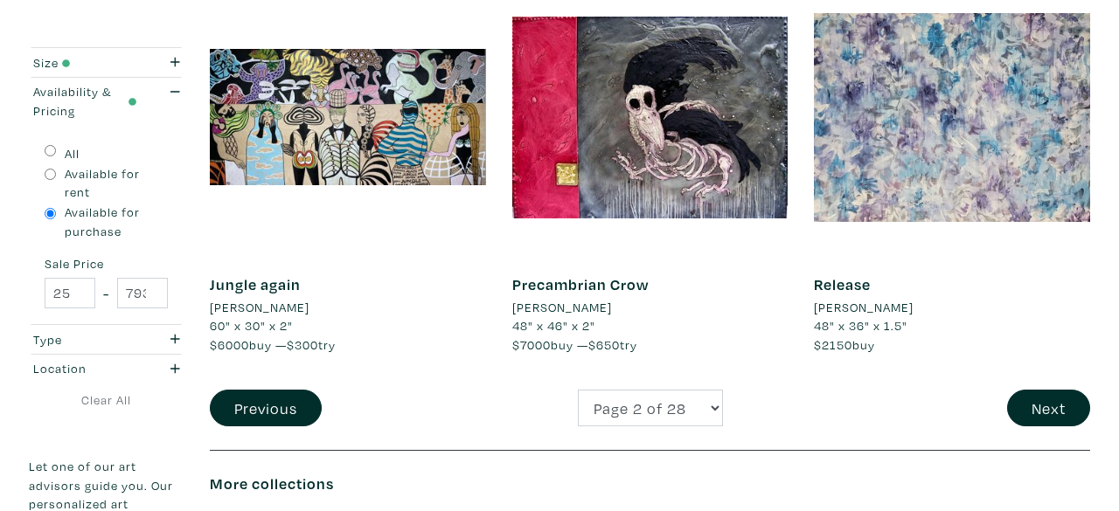
scroll to position [3411, 0]
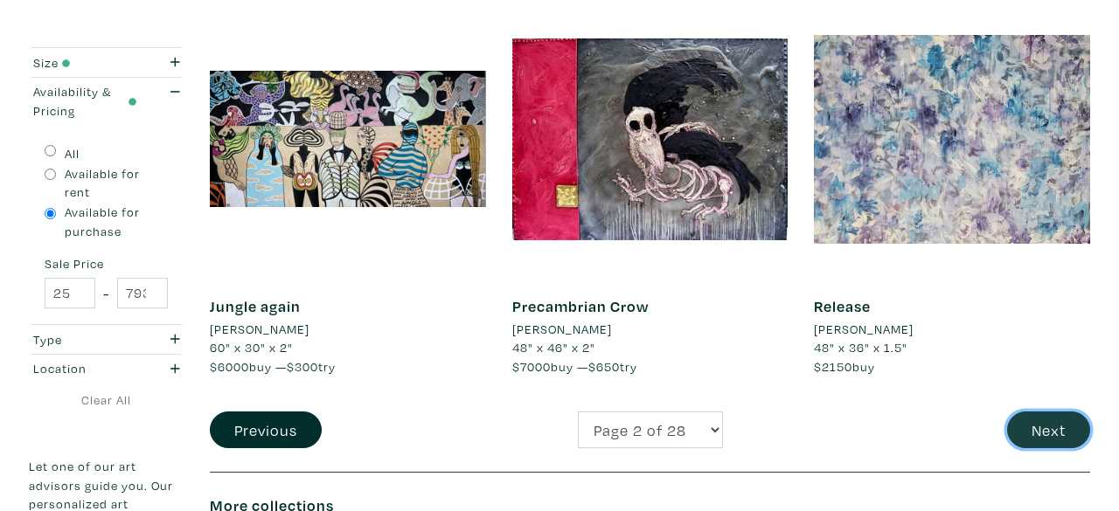
click at [1043, 414] on button "Next" at bounding box center [1048, 431] width 83 height 38
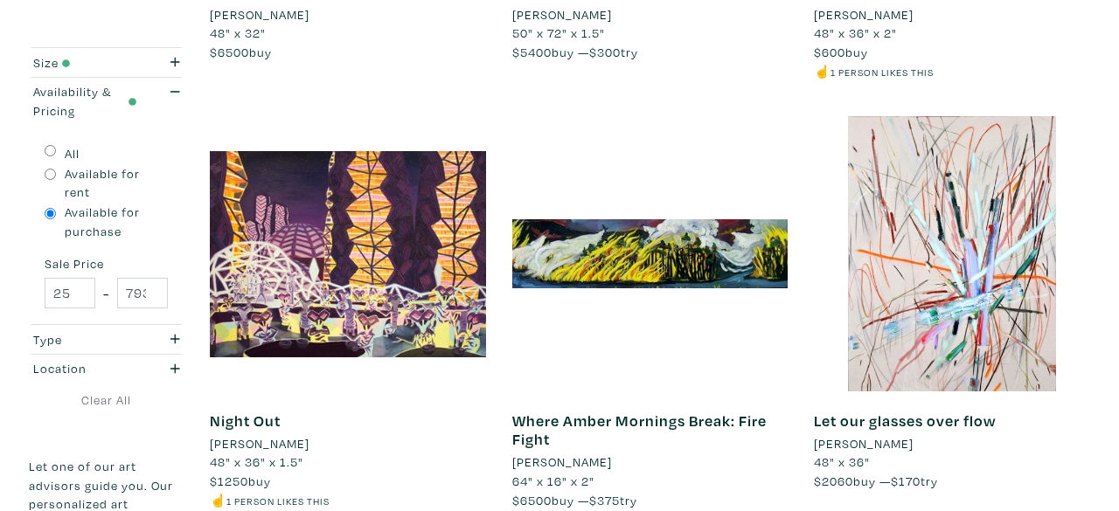
scroll to position [3531, 0]
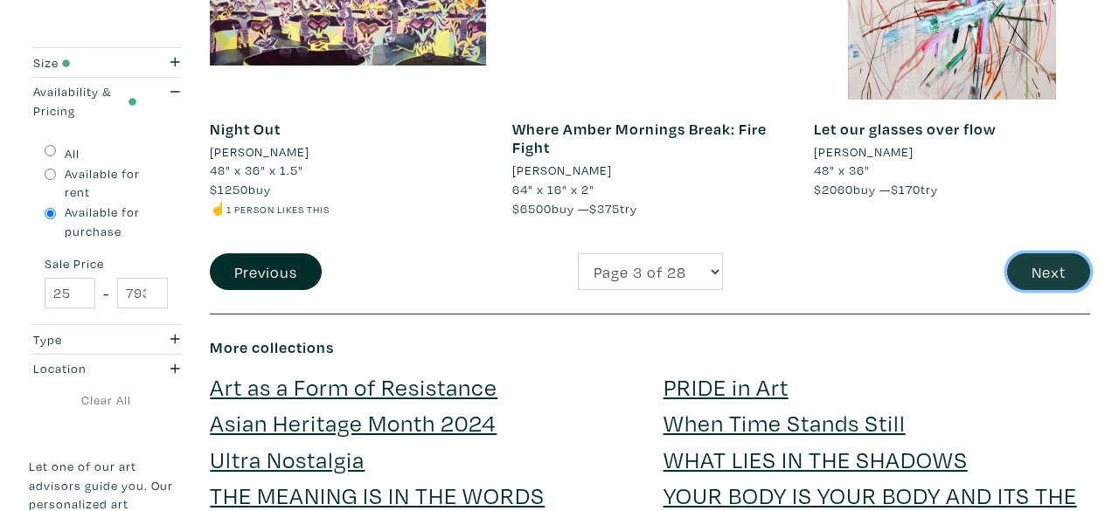
click at [1042, 267] on button "Next" at bounding box center [1048, 273] width 83 height 38
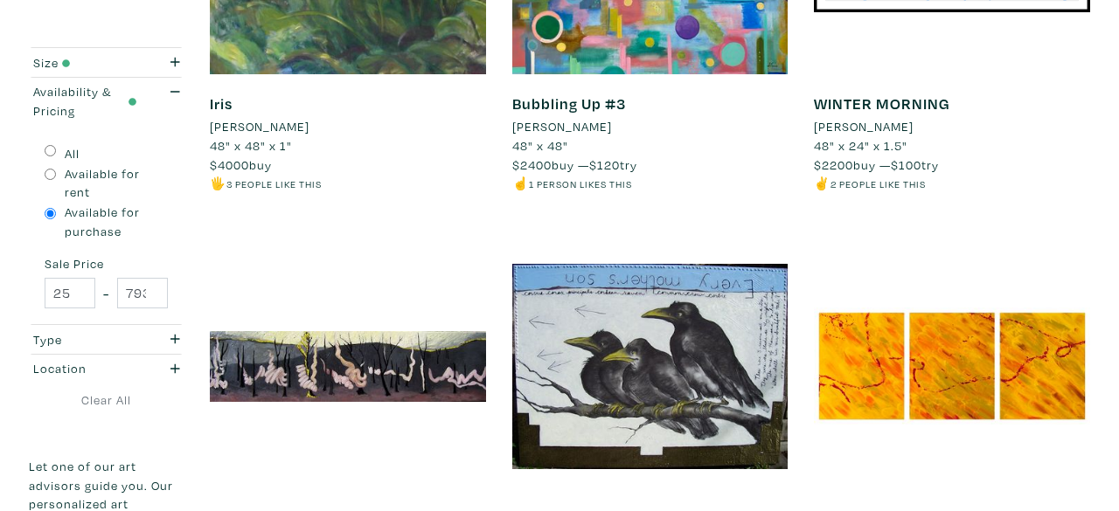
scroll to position [3413, 0]
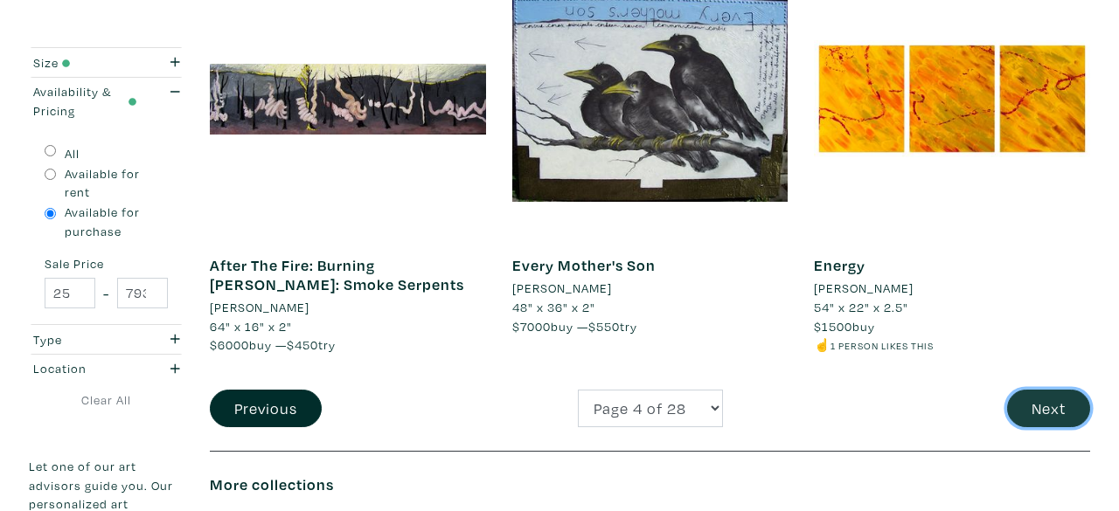
click at [1061, 406] on button "Next" at bounding box center [1048, 409] width 83 height 38
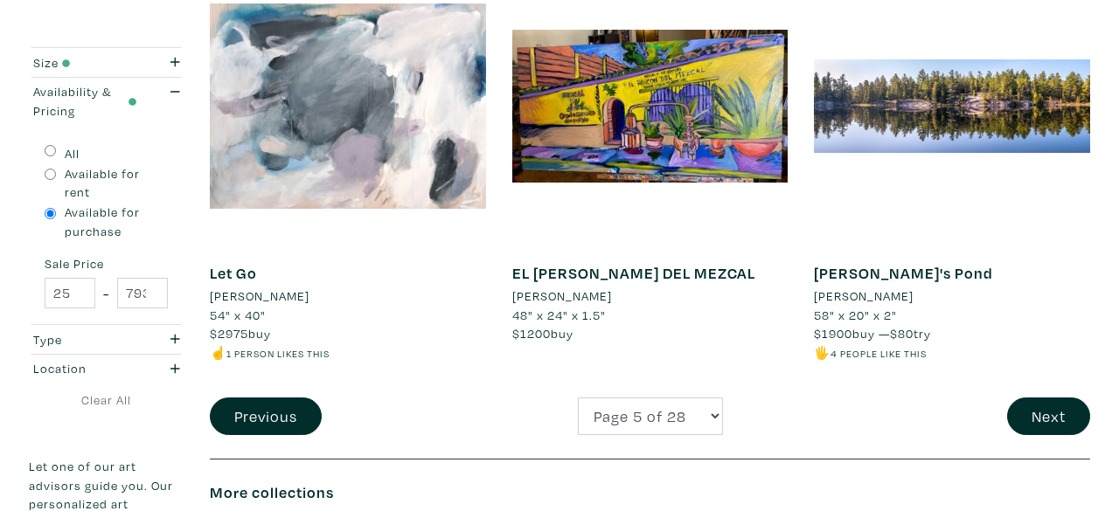
scroll to position [3467, 0]
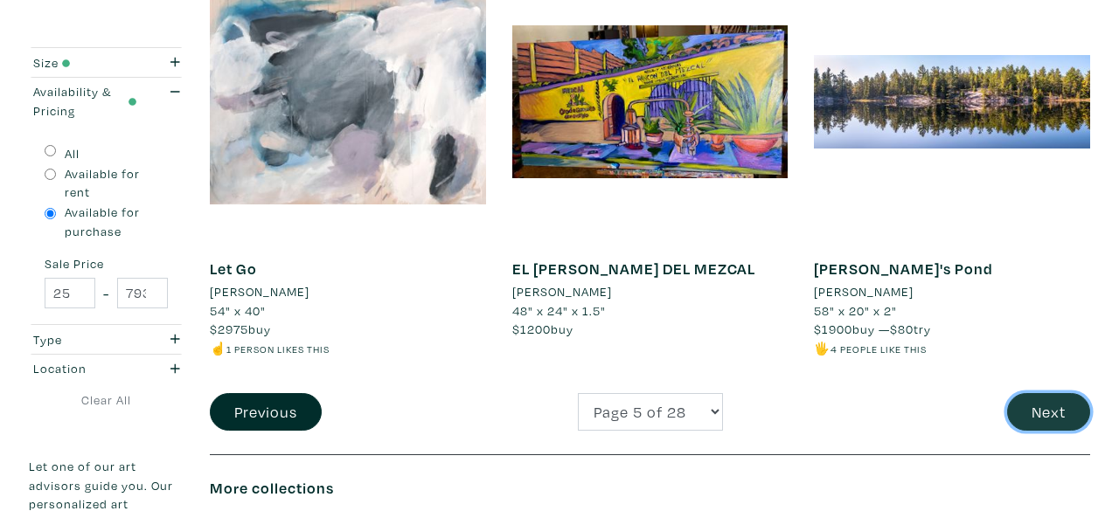
click at [1061, 414] on button "Next" at bounding box center [1048, 412] width 83 height 38
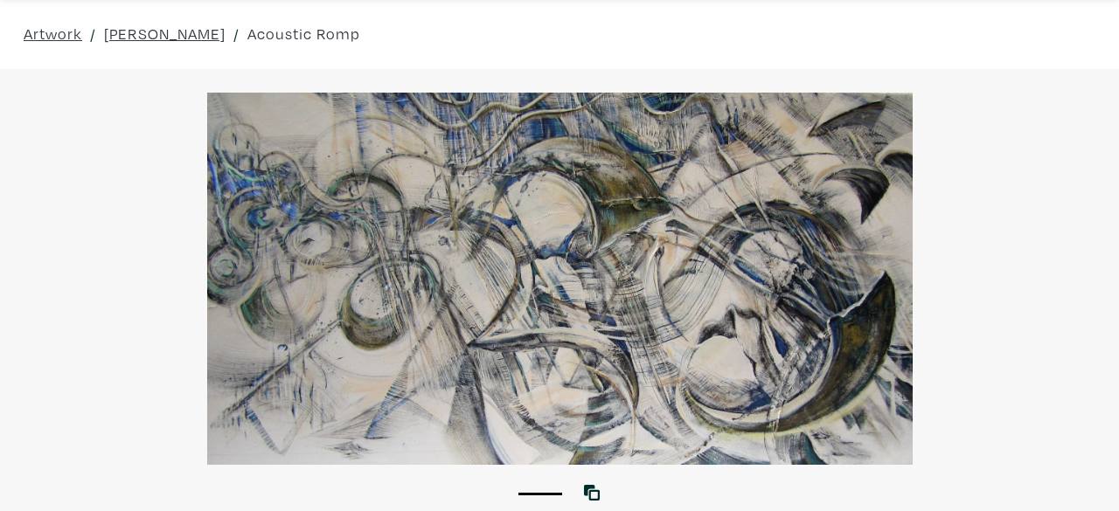
scroll to position [45, 0]
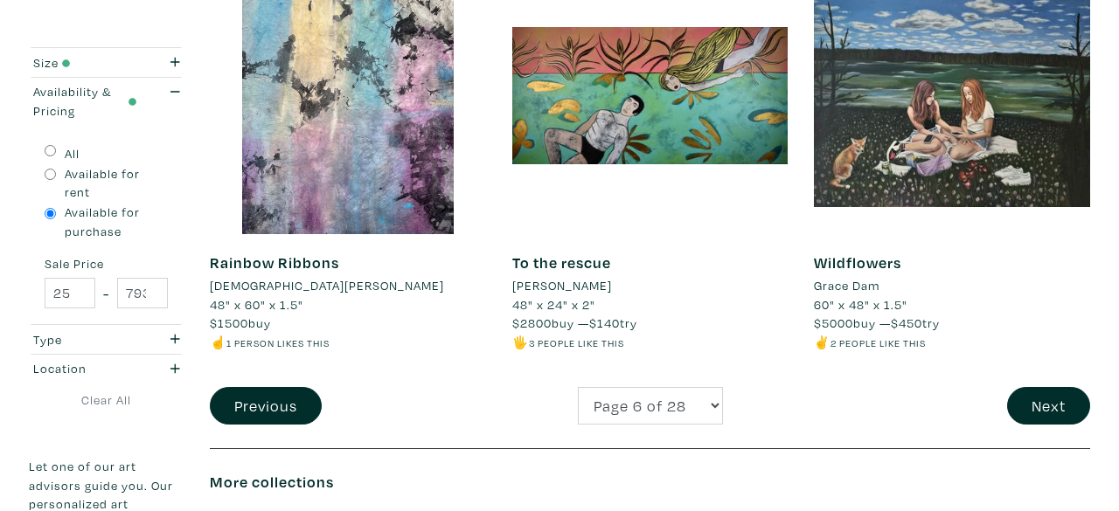
scroll to position [3466, 0]
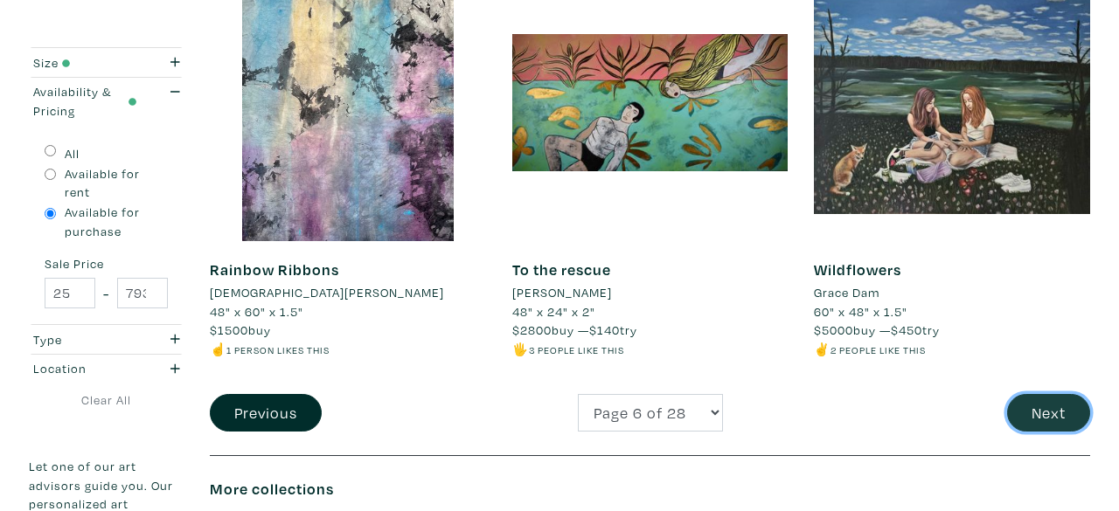
click at [1036, 394] on button "Next" at bounding box center [1048, 413] width 83 height 38
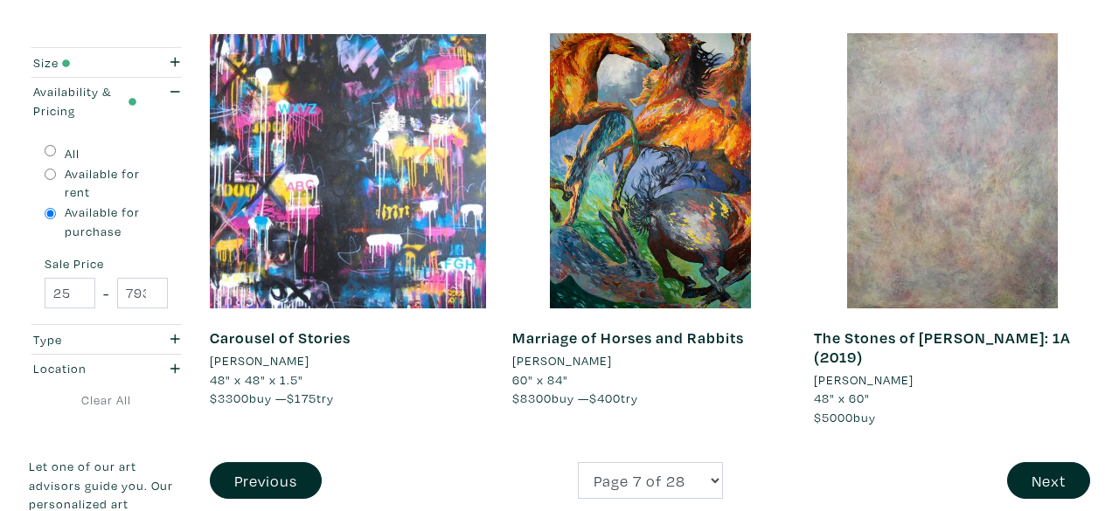
scroll to position [3530, 0]
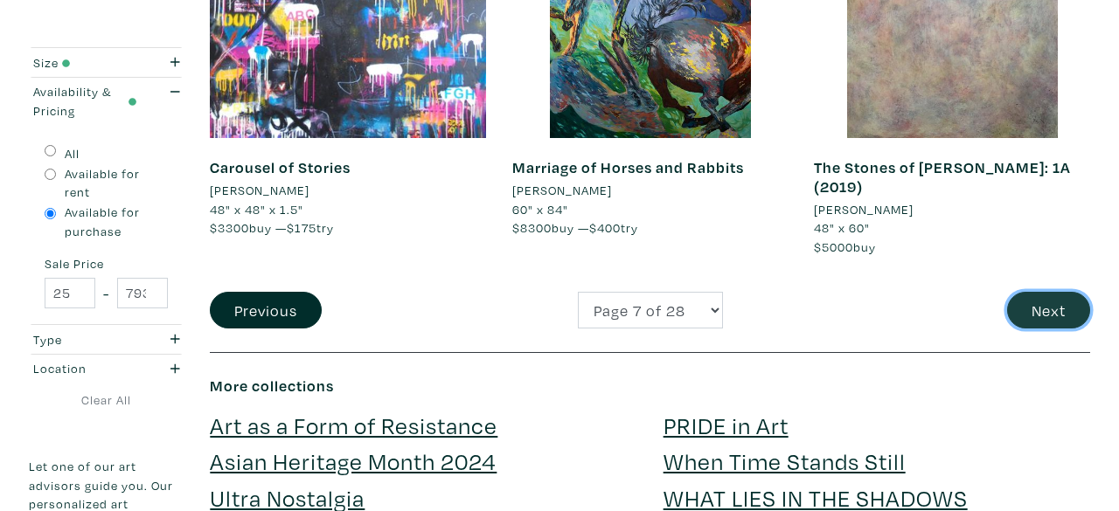
click at [1069, 294] on button "Next" at bounding box center [1048, 311] width 83 height 38
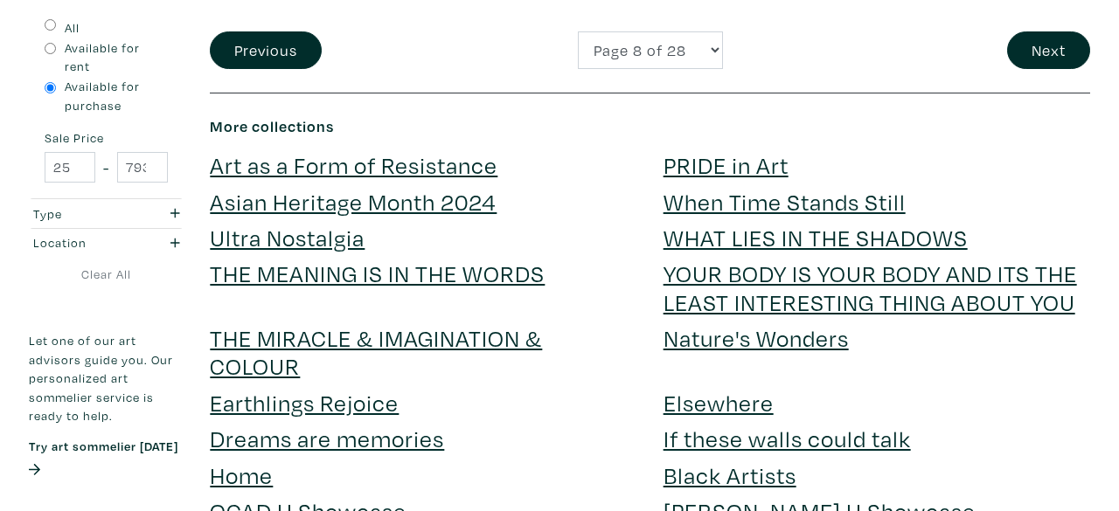
scroll to position [3793, 0]
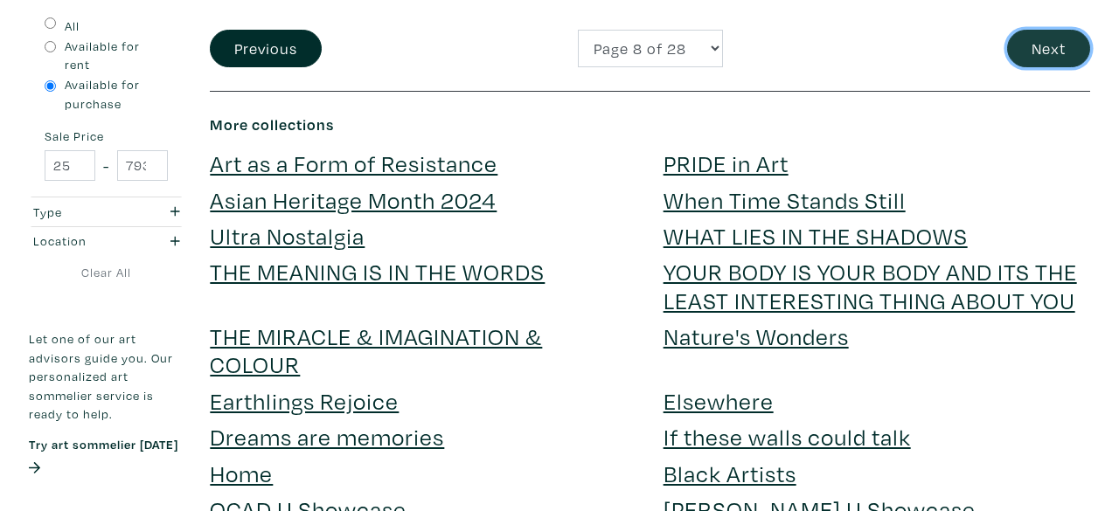
click at [1038, 55] on button "Next" at bounding box center [1048, 49] width 83 height 38
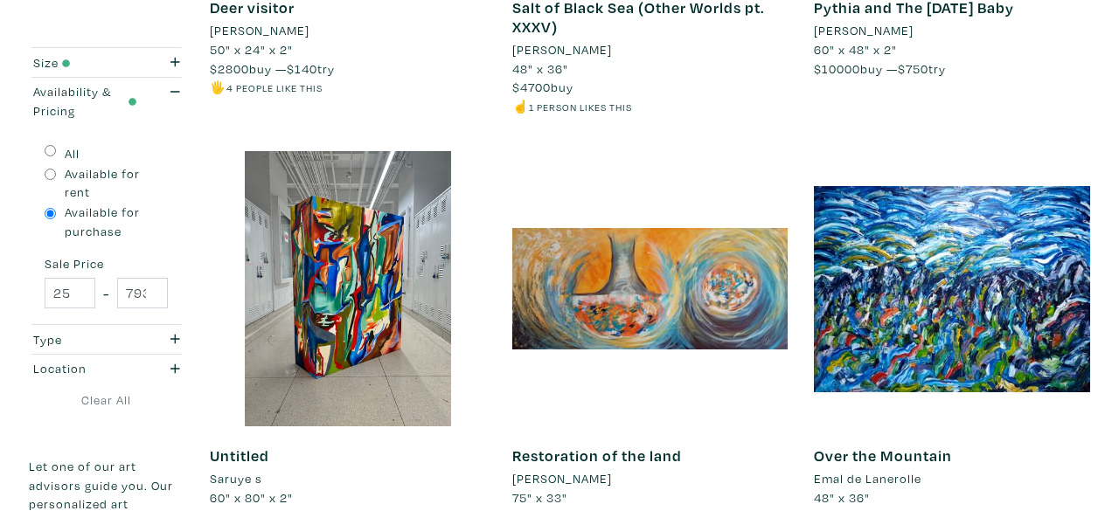
scroll to position [3466, 0]
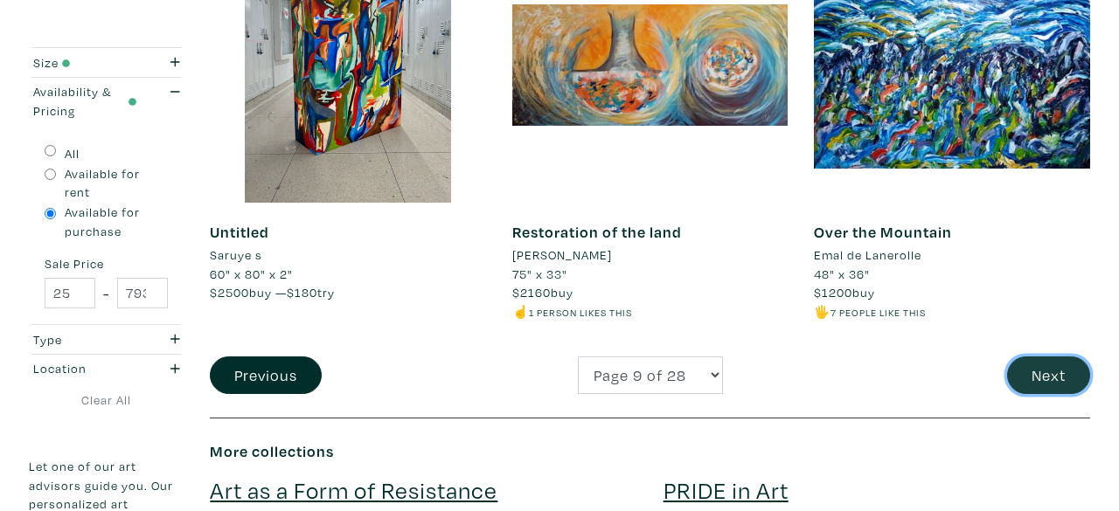
click at [1054, 378] on button "Next" at bounding box center [1048, 376] width 83 height 38
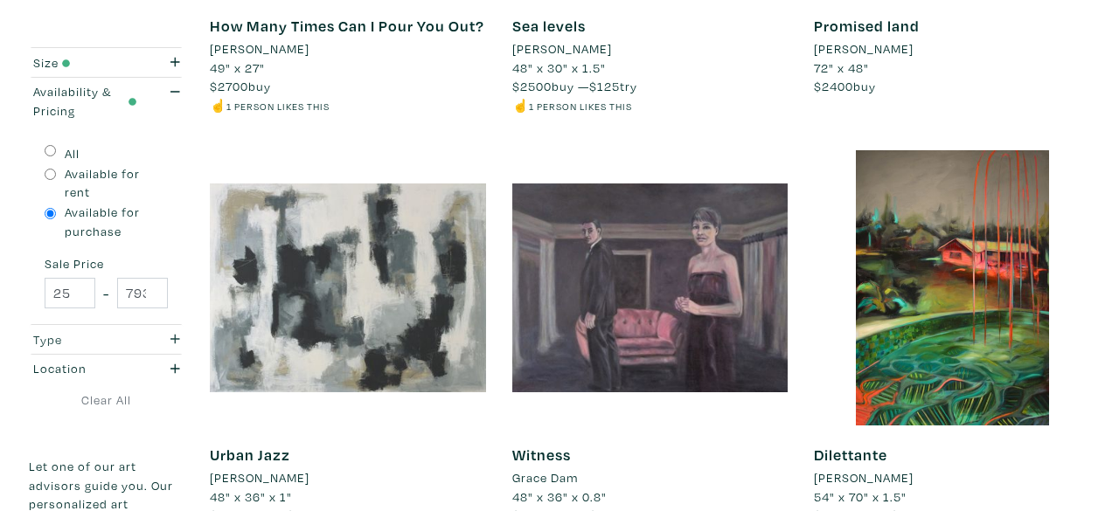
scroll to position [674, 0]
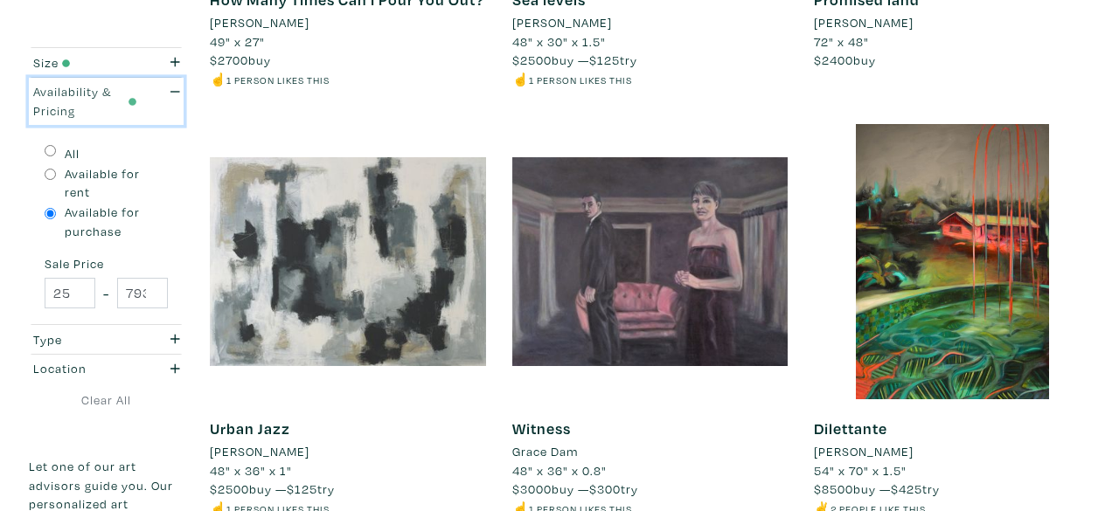
click at [97, 94] on div "Availability & Pricing" at bounding box center [85, 101] width 104 height 38
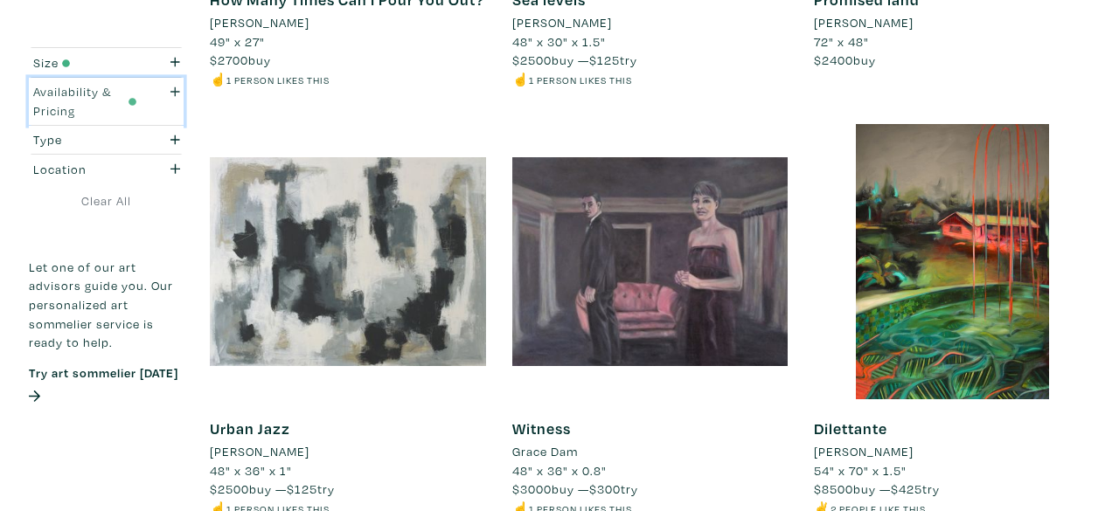
click at [115, 101] on div "Availability & Pricing" at bounding box center [85, 101] width 104 height 38
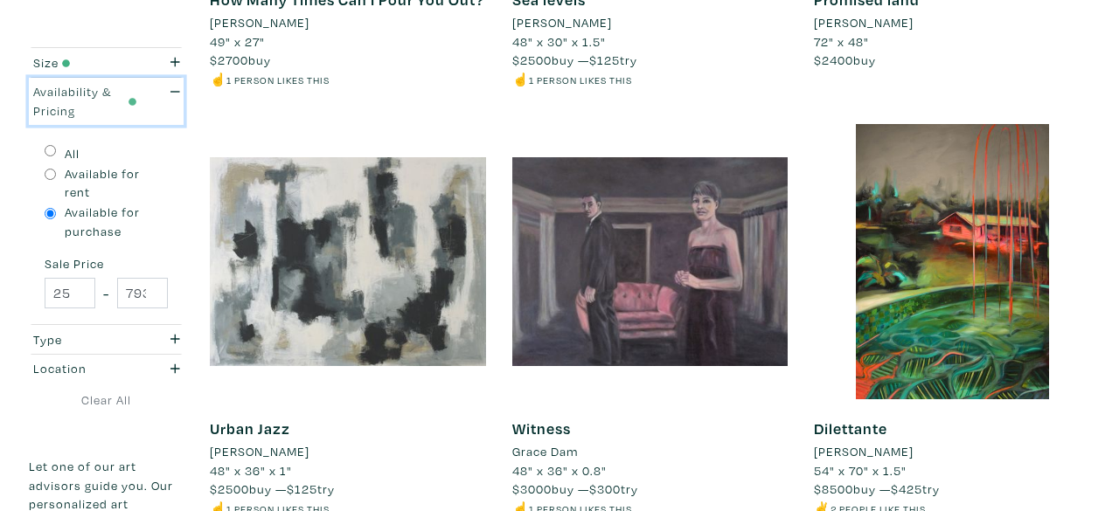
click at [115, 101] on div "Availability & Pricing" at bounding box center [85, 101] width 104 height 38
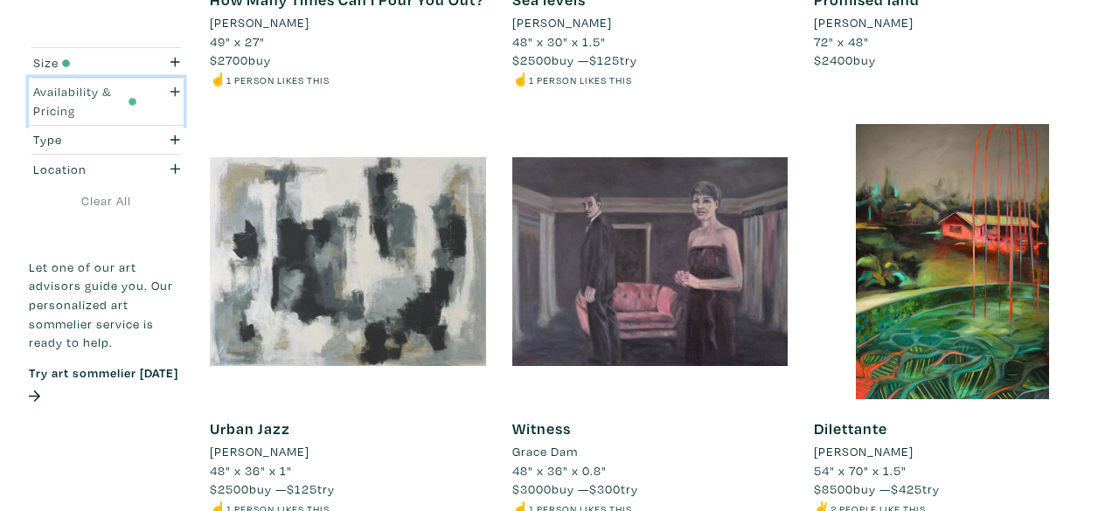
click at [117, 106] on div "Availability & Pricing" at bounding box center [85, 101] width 104 height 38
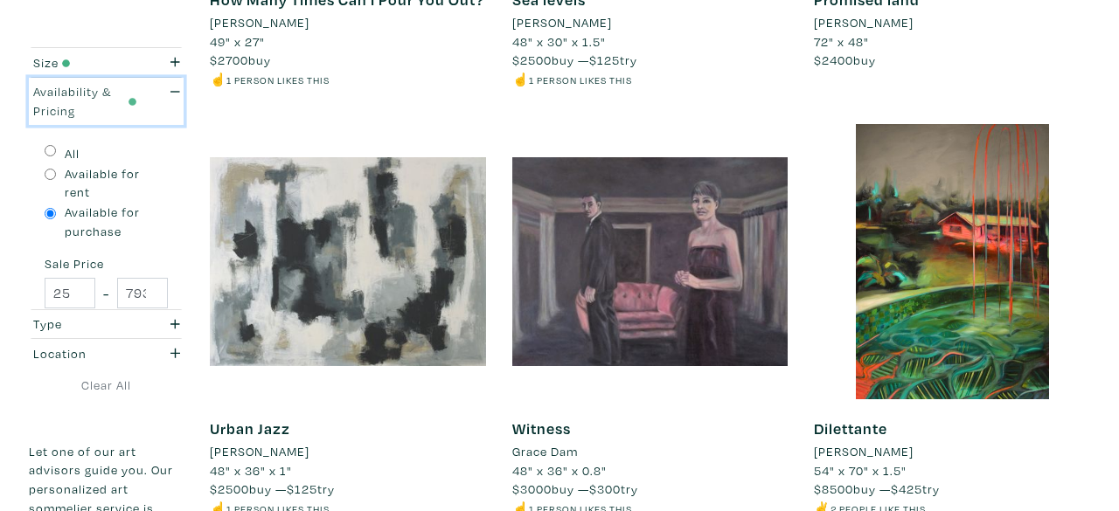
click at [117, 106] on div "Availability & Pricing" at bounding box center [85, 101] width 104 height 38
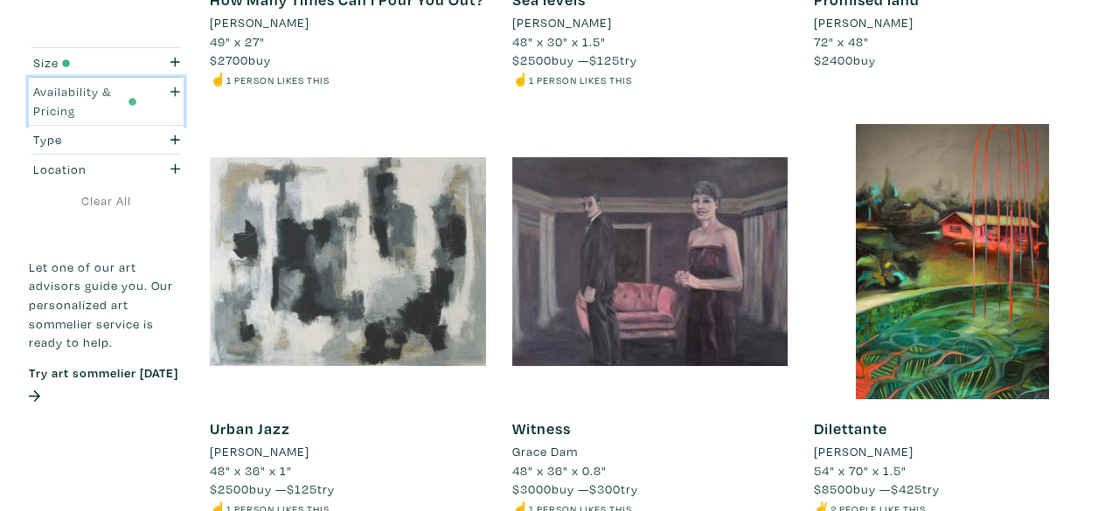
click at [117, 106] on div "Availability & Pricing" at bounding box center [85, 101] width 104 height 38
click at [116, 109] on div "Availability & Pricing" at bounding box center [85, 101] width 104 height 38
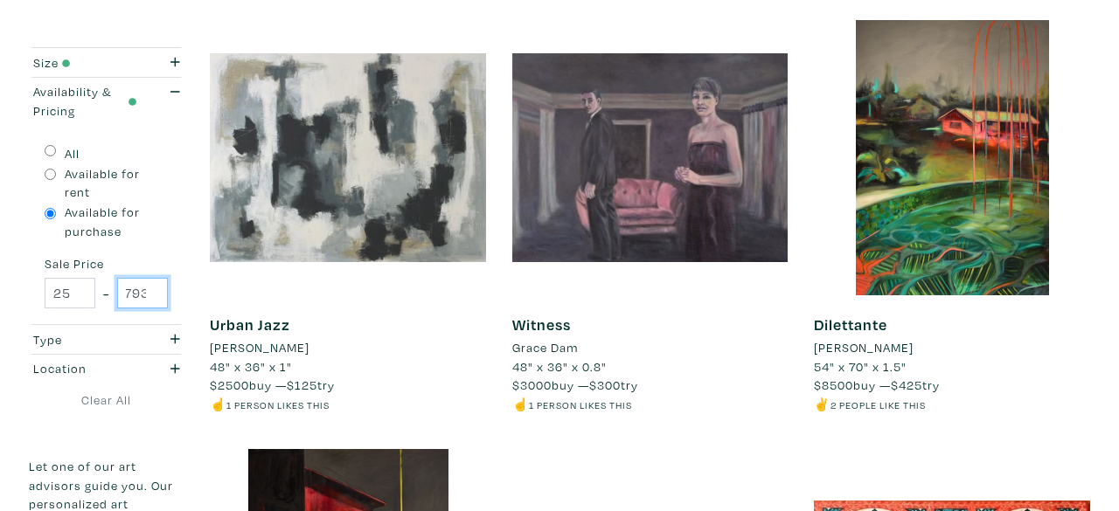
scroll to position [0, 0]
click at [122, 278] on input "79300" at bounding box center [142, 293] width 51 height 31
type input "3000"
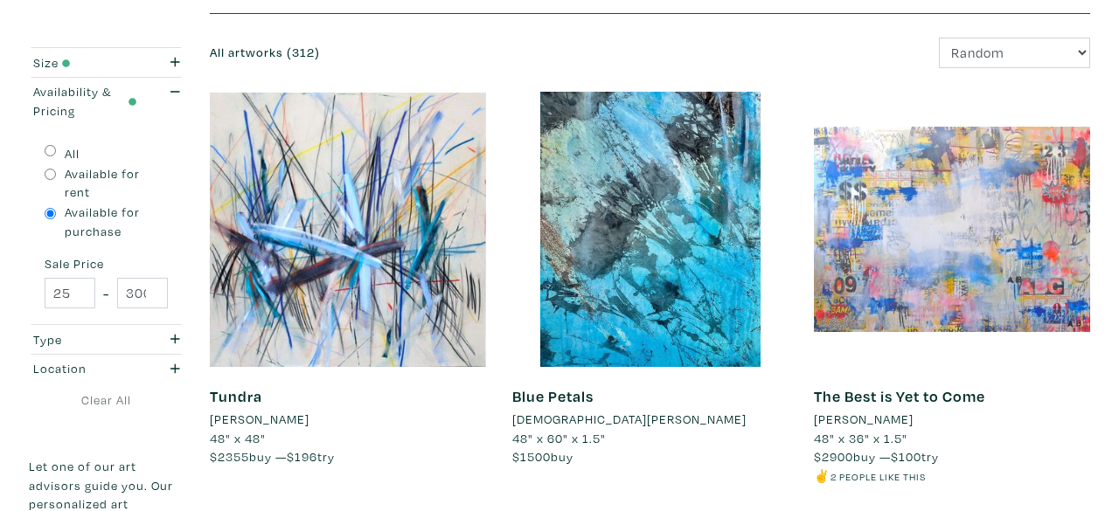
scroll to position [280, 0]
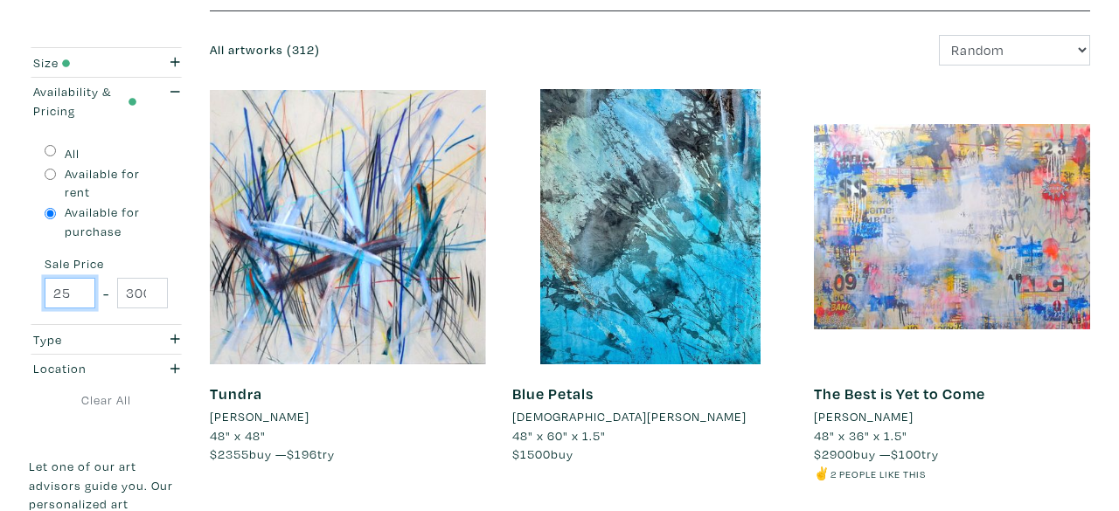
drag, startPoint x: 65, startPoint y: 280, endPoint x: 94, endPoint y: 276, distance: 29.1
click at [94, 278] on input "25" at bounding box center [70, 293] width 51 height 31
click at [66, 282] on input "25" at bounding box center [70, 293] width 51 height 31
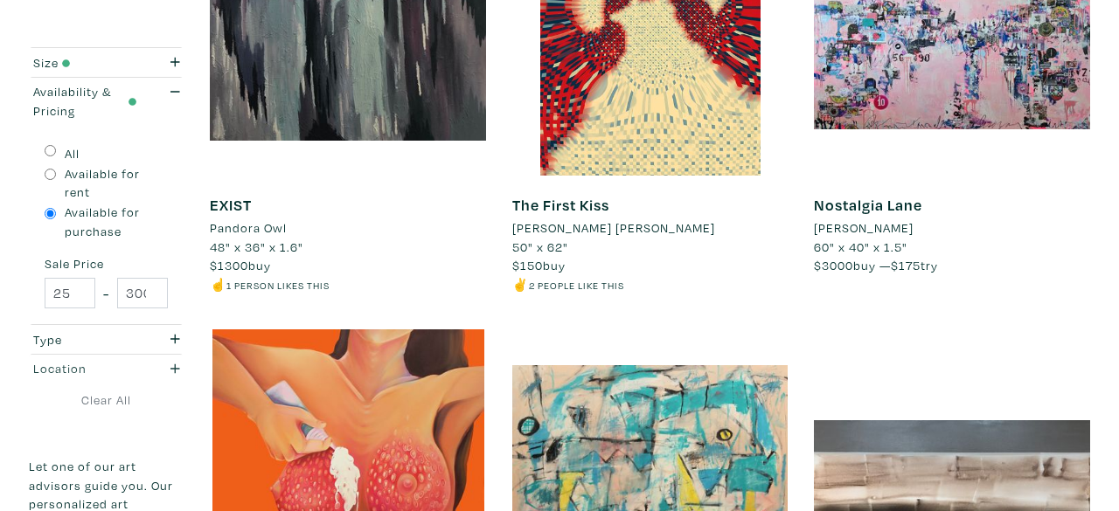
scroll to position [3071, 0]
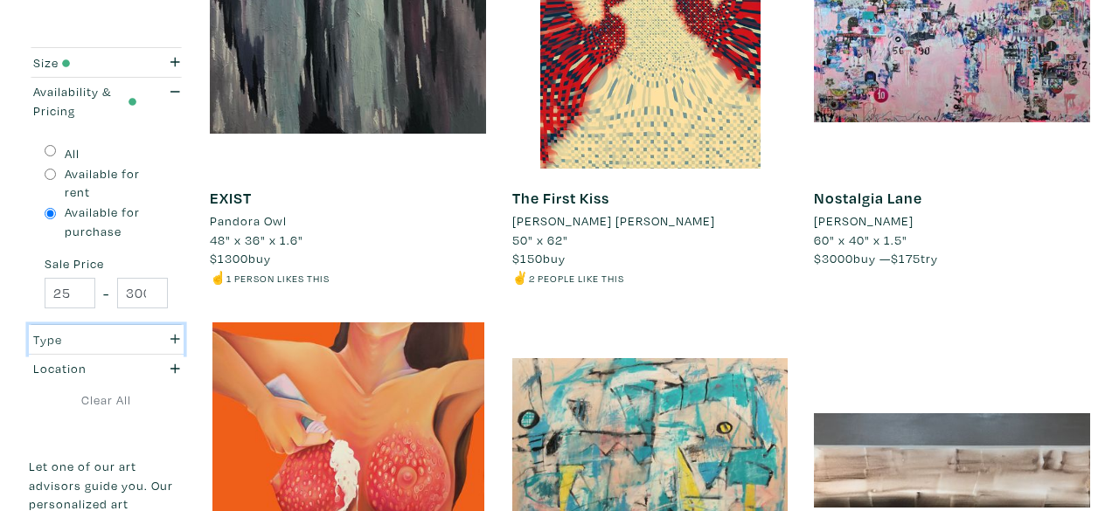
click at [87, 330] on div "Type" at bounding box center [85, 339] width 104 height 19
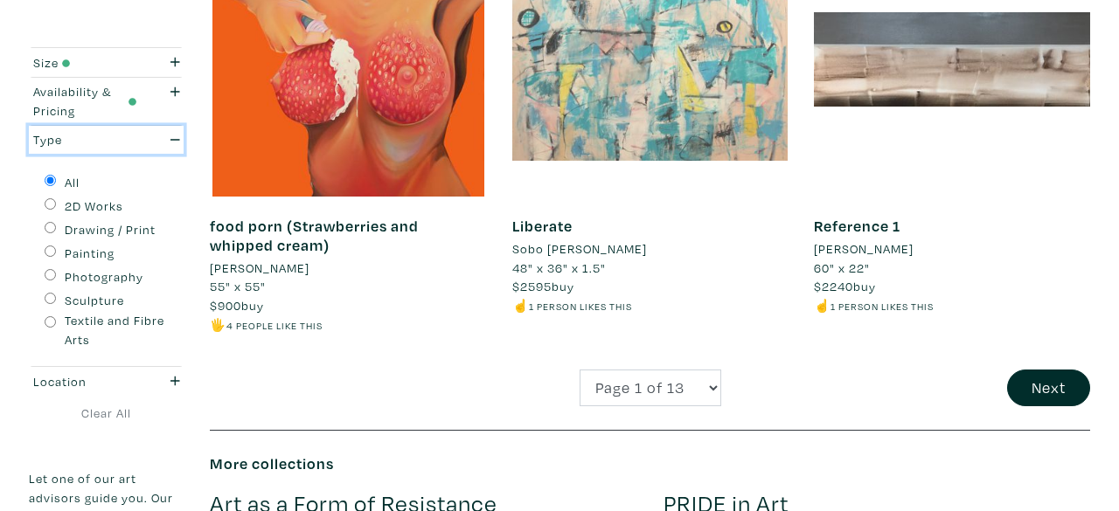
scroll to position [3474, 0]
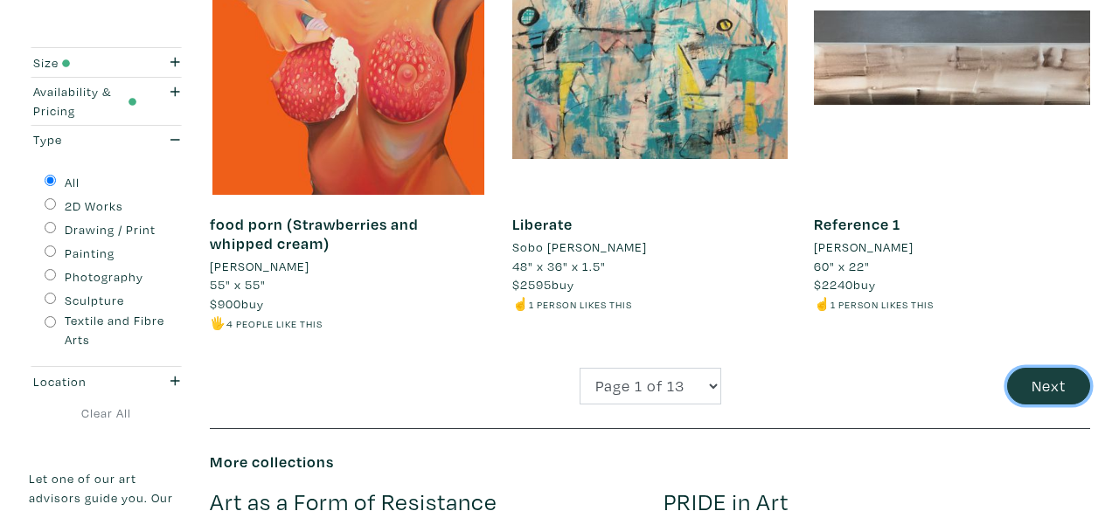
click at [1046, 383] on button "Next" at bounding box center [1048, 387] width 83 height 38
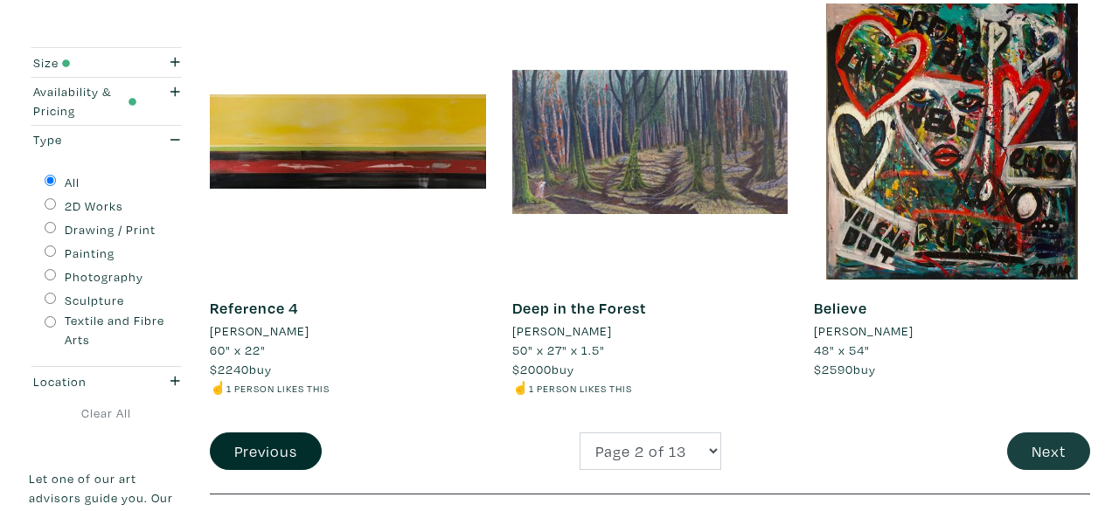
scroll to position [3370, 0]
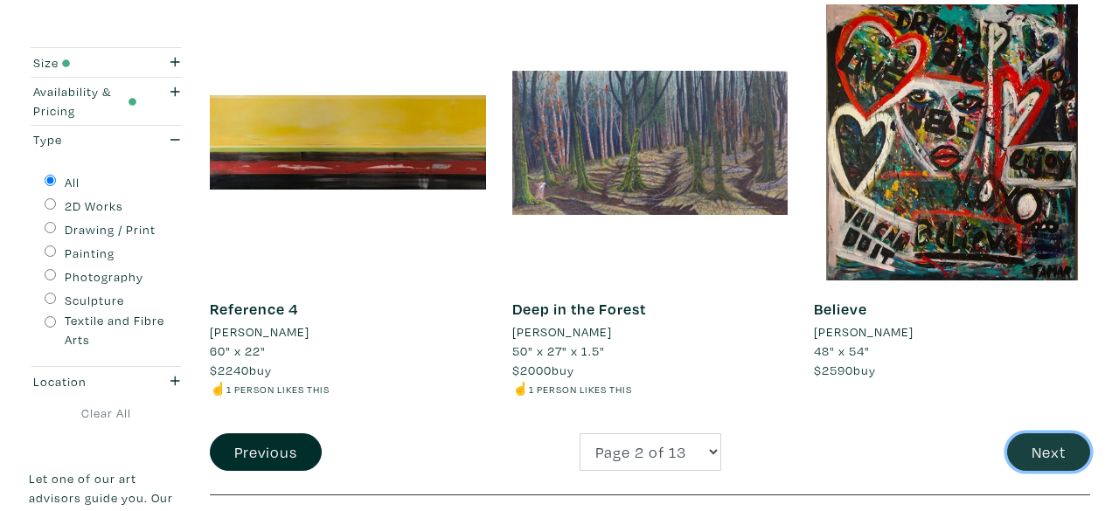
click at [1055, 452] on button "Next" at bounding box center [1048, 453] width 83 height 38
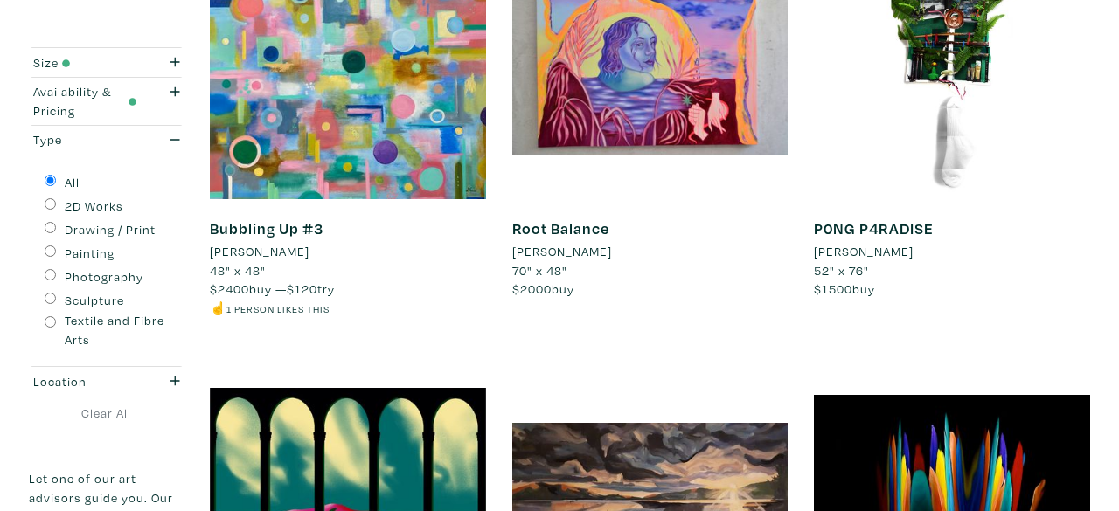
scroll to position [3594, 0]
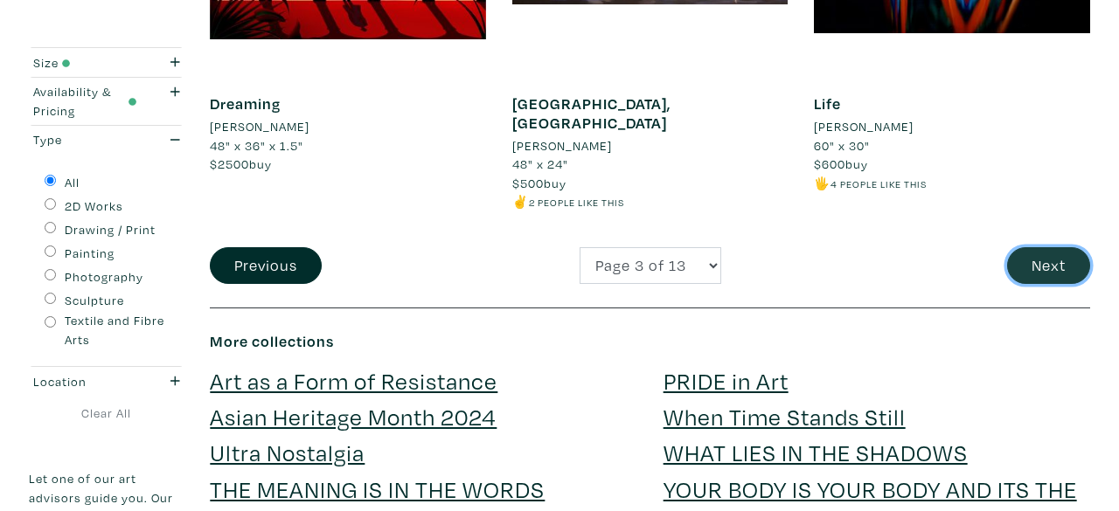
click at [1060, 252] on button "Next" at bounding box center [1048, 266] width 83 height 38
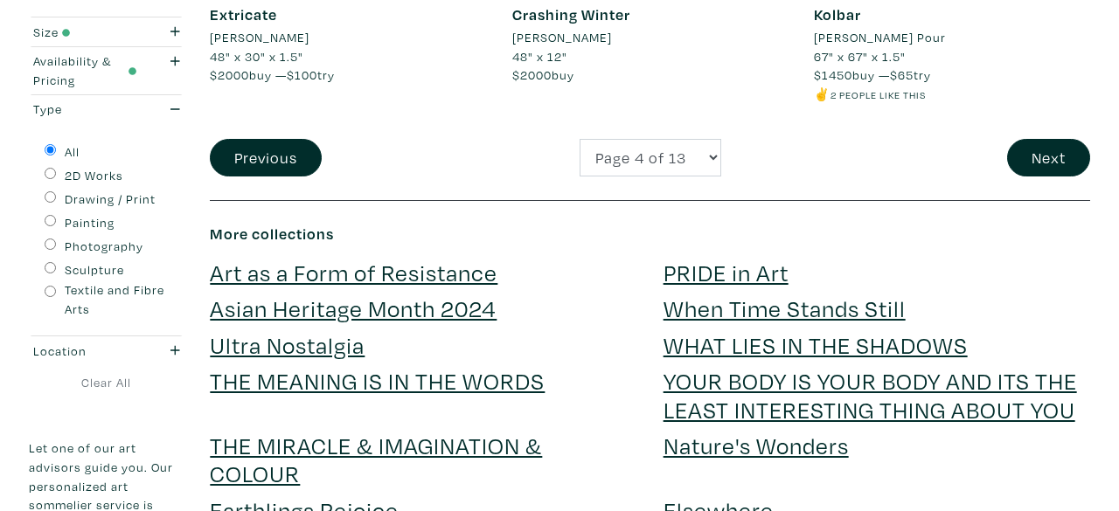
scroll to position [3764, 0]
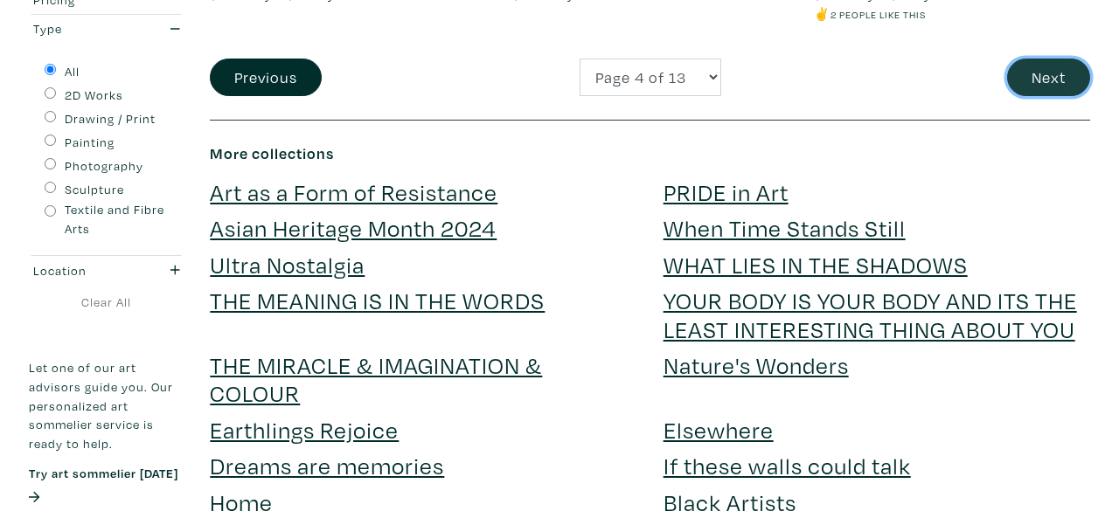
click at [1047, 67] on button "Next" at bounding box center [1048, 78] width 83 height 38
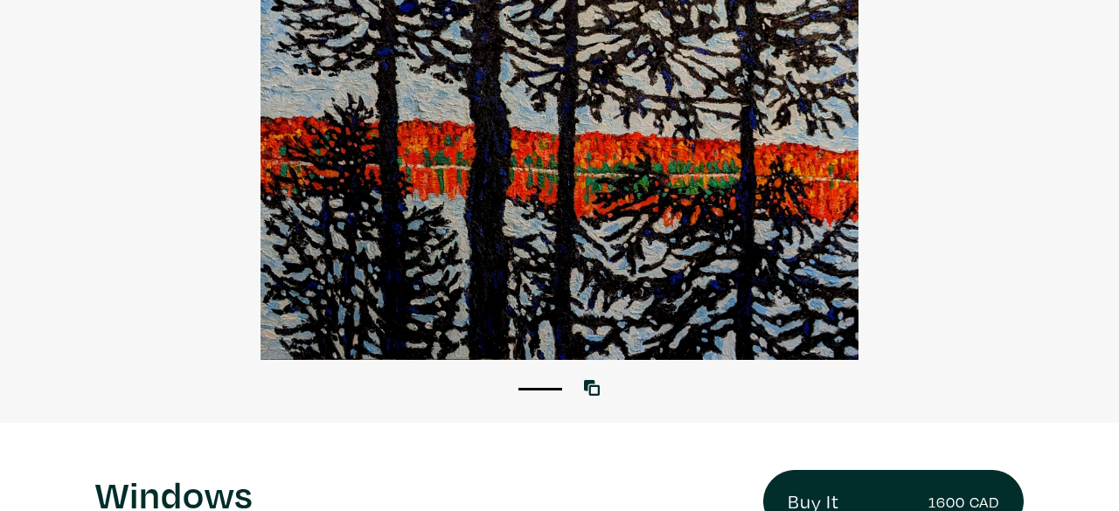
scroll to position [163, 0]
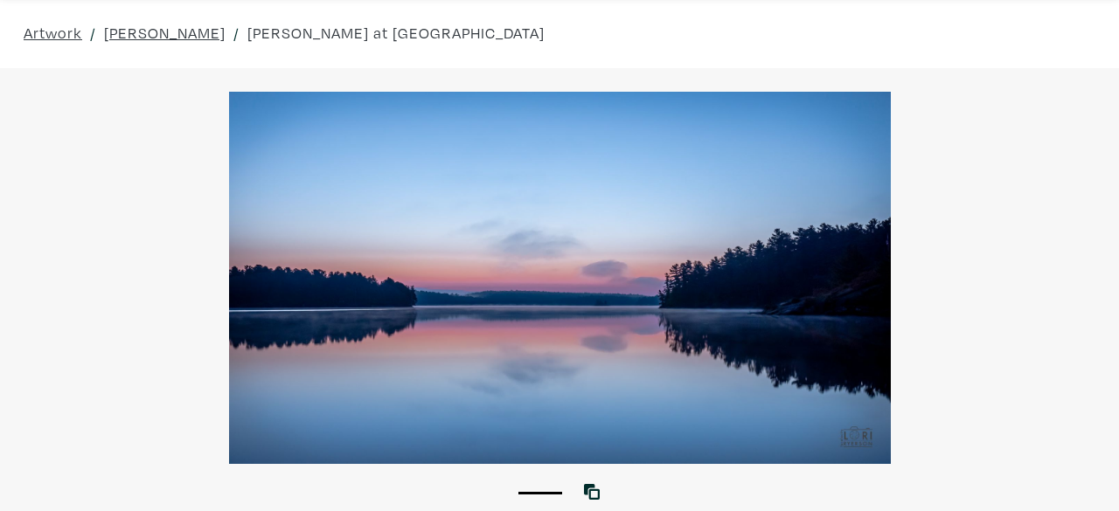
scroll to position [59, 0]
click at [574, 181] on div at bounding box center [559, 277] width 1119 height 372
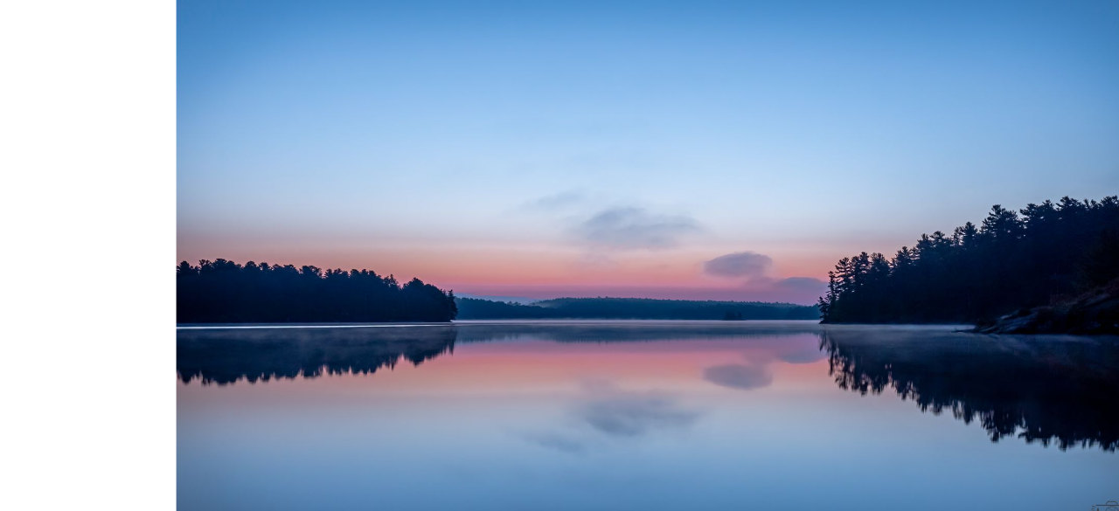
scroll to position [44, 0]
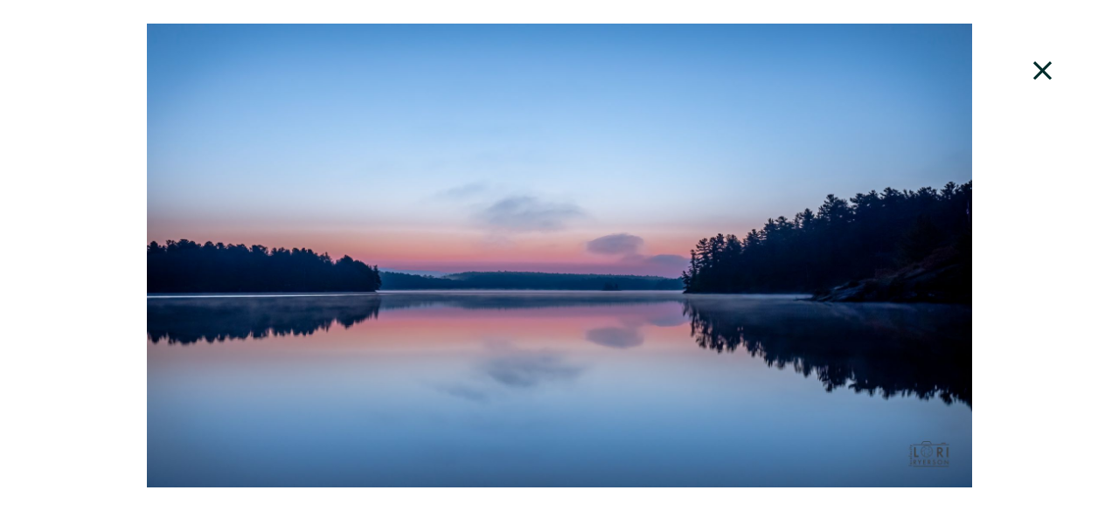
click at [1026, 73] on icon at bounding box center [1042, 70] width 59 height 47
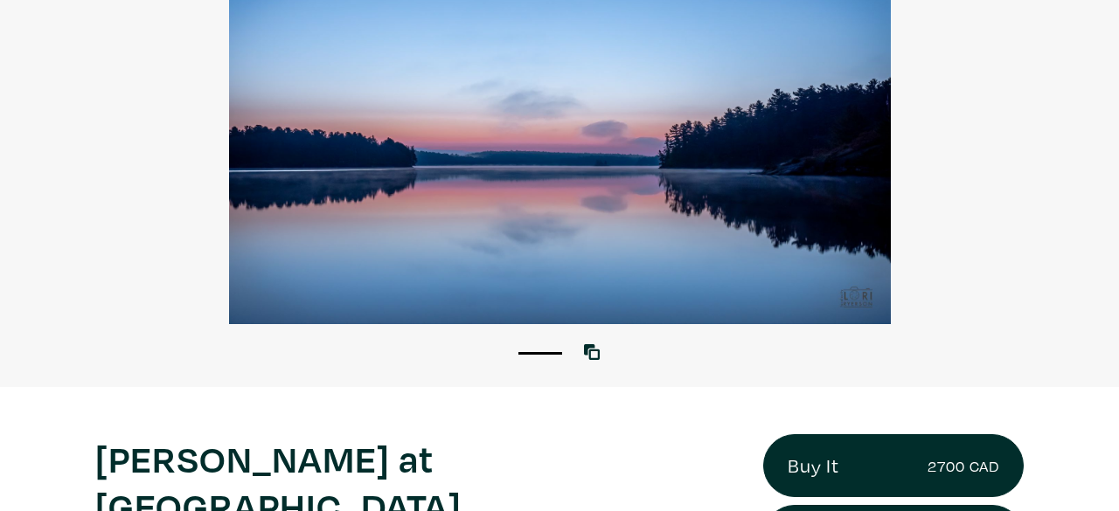
scroll to position [140, 0]
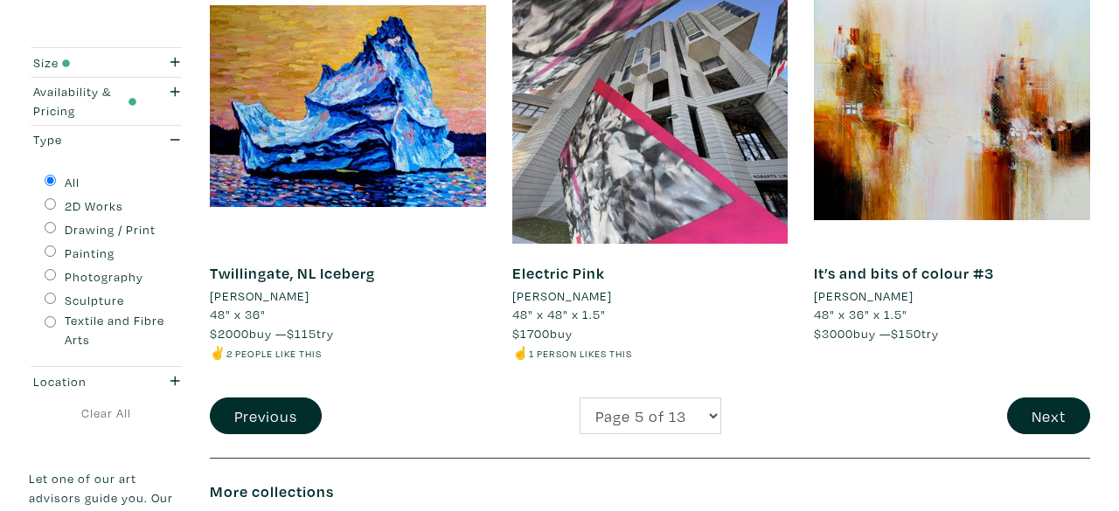
scroll to position [3669, 0]
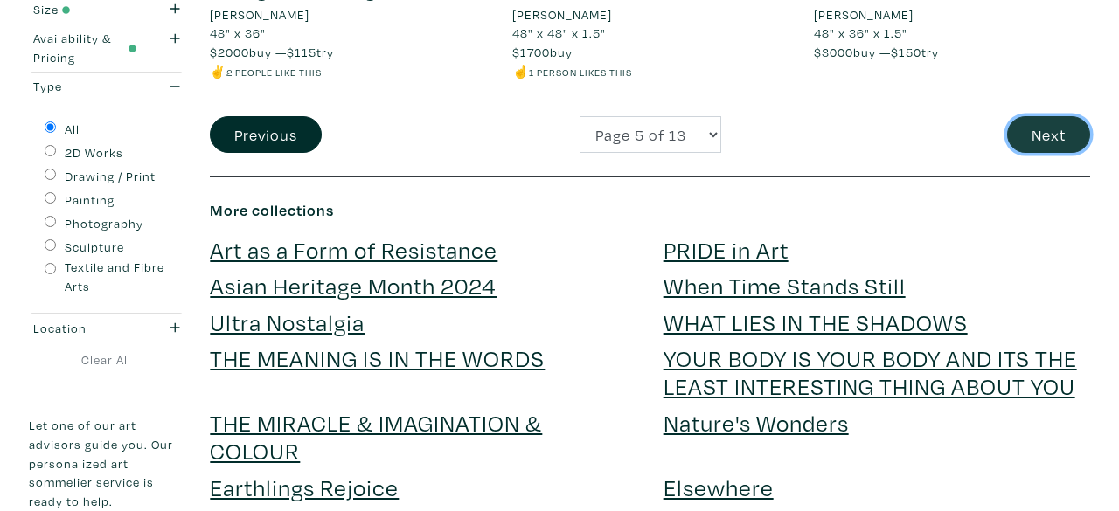
click at [1058, 129] on button "Next" at bounding box center [1048, 135] width 83 height 38
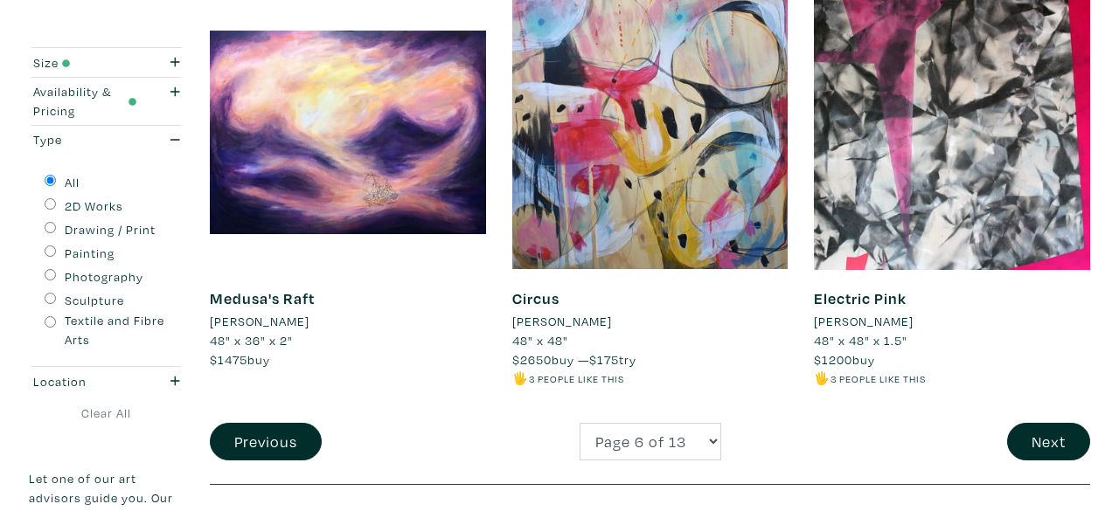
scroll to position [3379, 0]
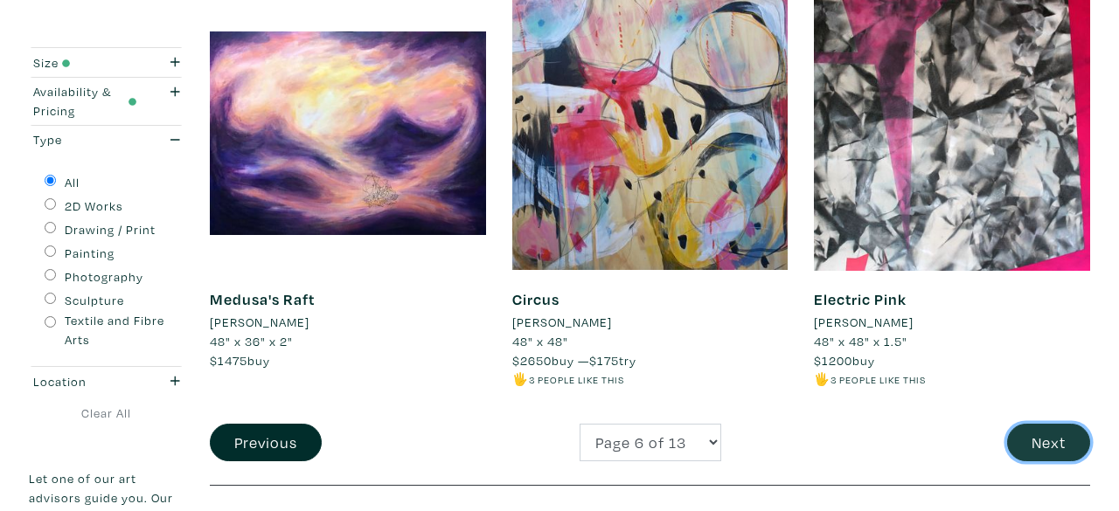
click at [1052, 437] on button "Next" at bounding box center [1048, 443] width 83 height 38
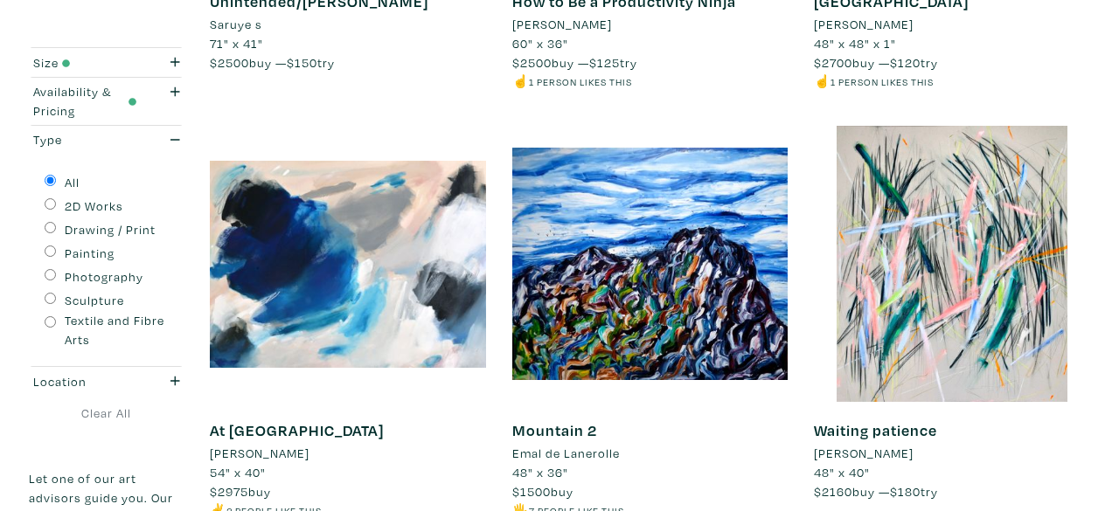
scroll to position [3377, 0]
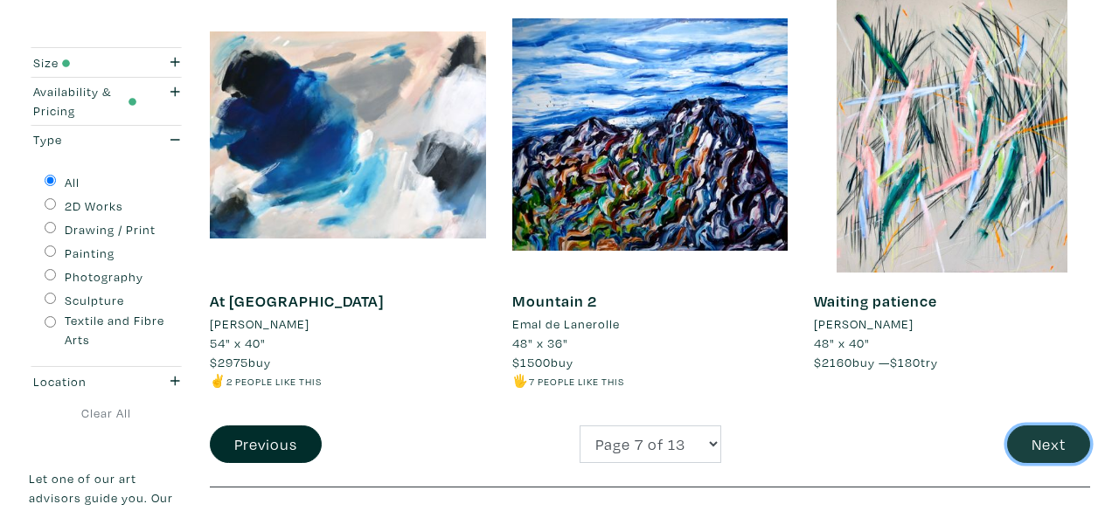
click at [1048, 454] on button "Next" at bounding box center [1048, 445] width 83 height 38
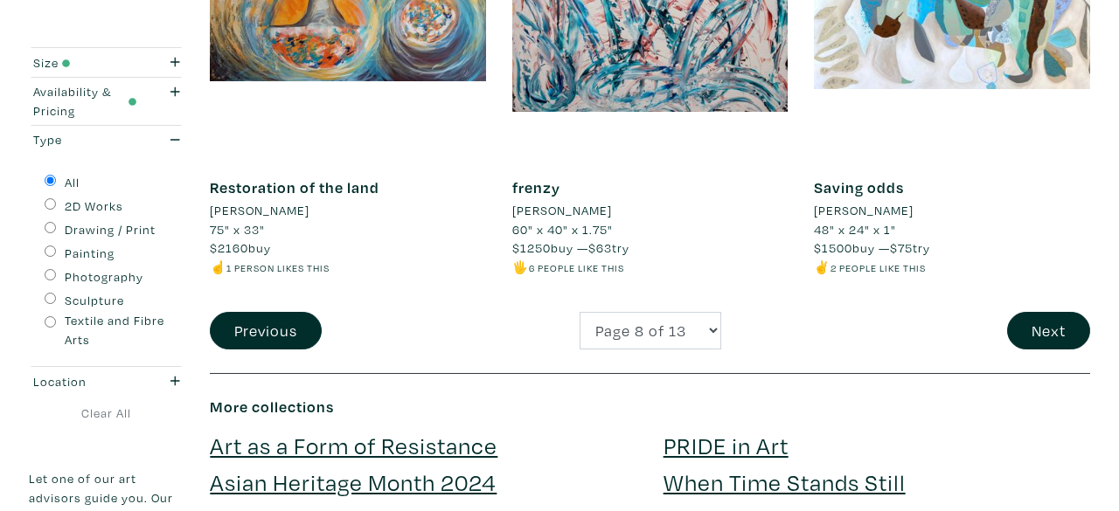
scroll to position [3681, 0]
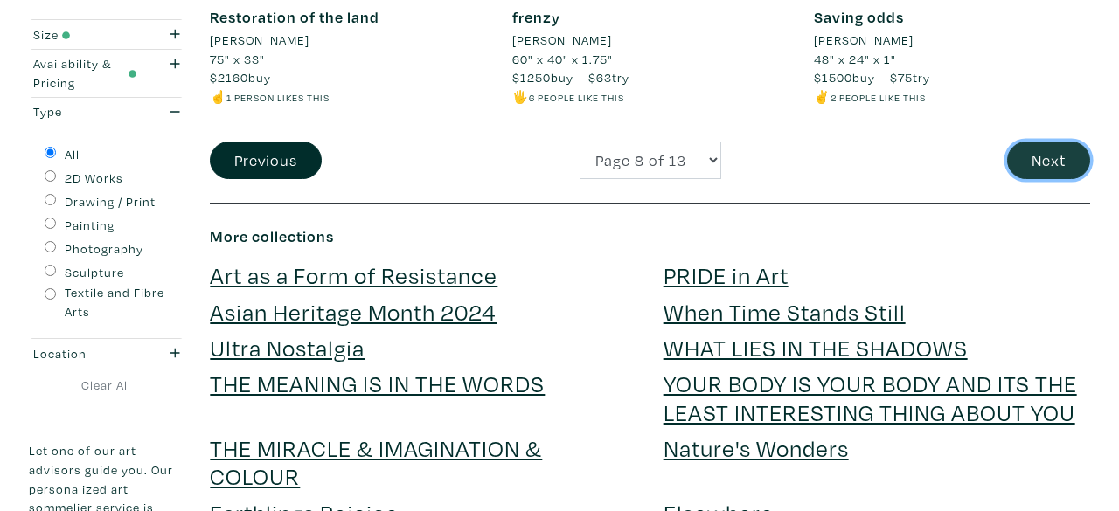
click at [1022, 148] on button "Next" at bounding box center [1048, 161] width 83 height 38
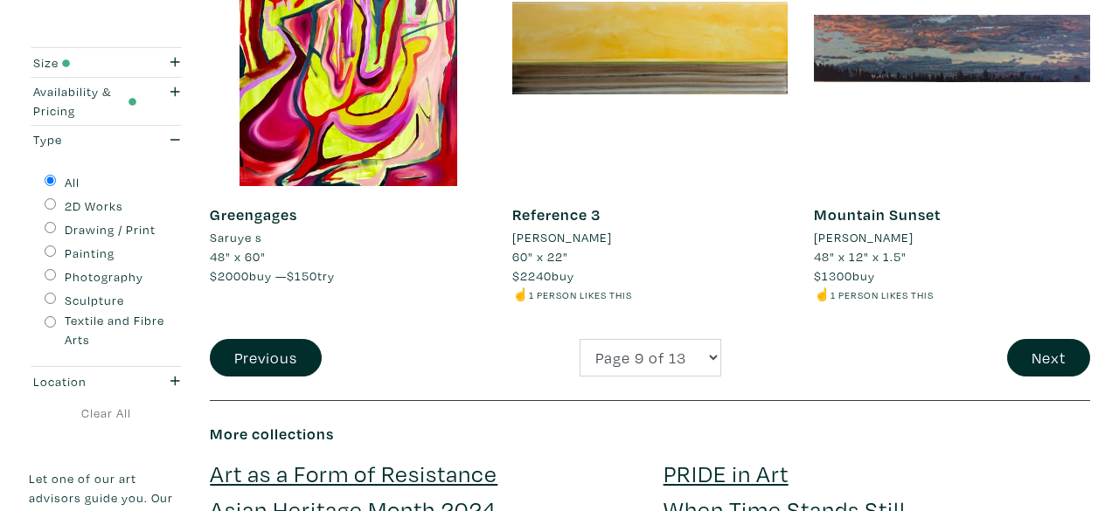
scroll to position [3394, 0]
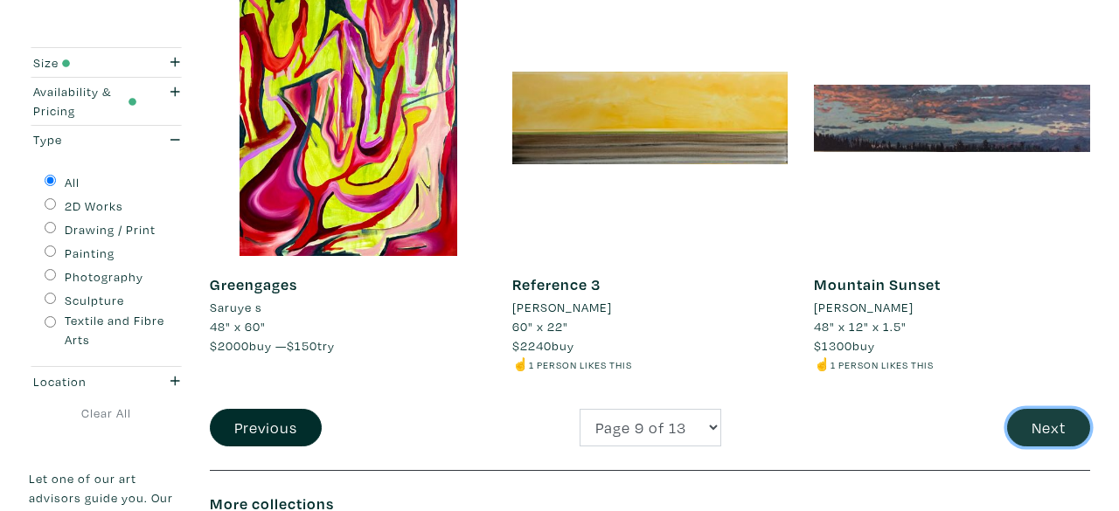
click at [1053, 427] on button "Next" at bounding box center [1048, 428] width 83 height 38
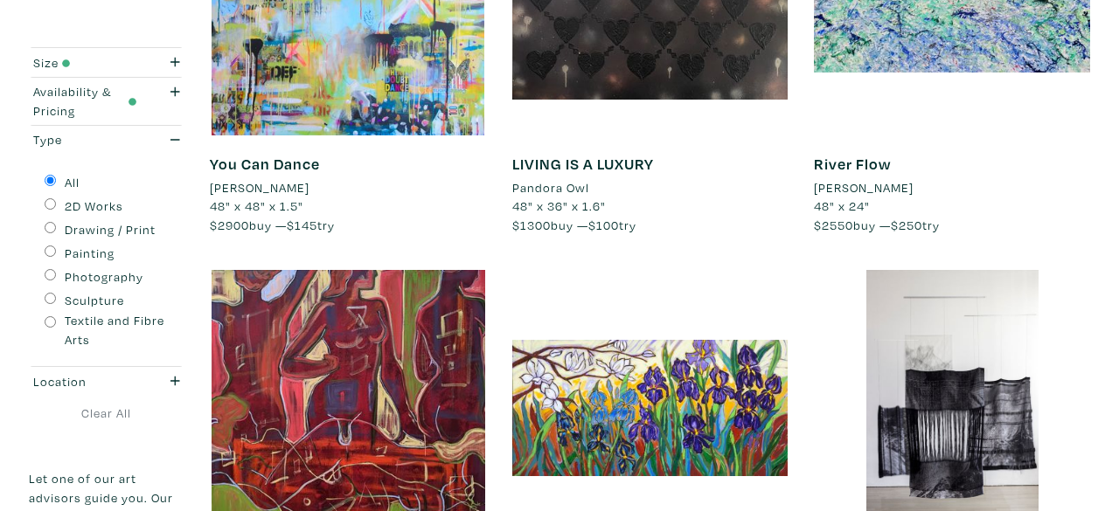
scroll to position [3433, 0]
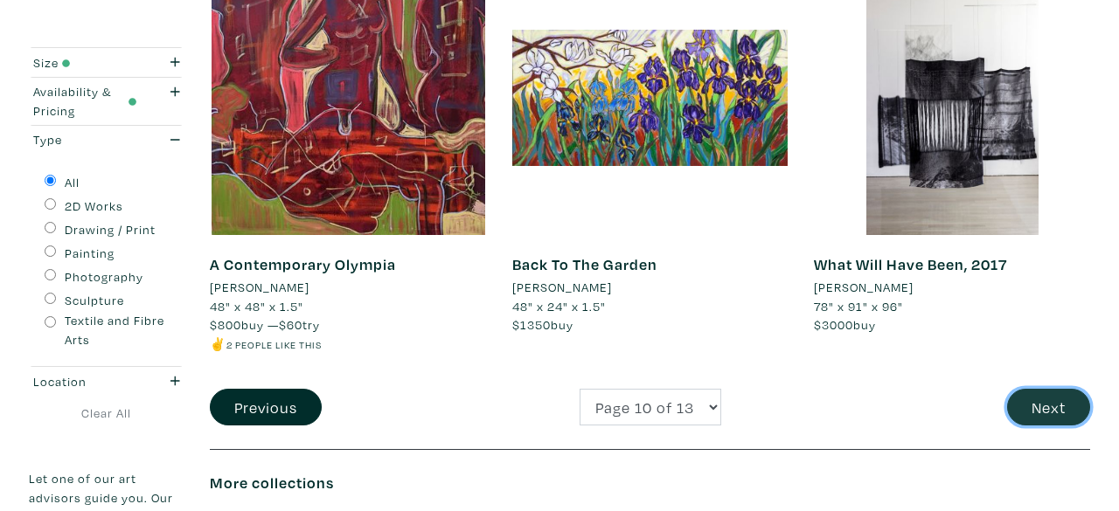
click at [1043, 395] on button "Next" at bounding box center [1048, 408] width 83 height 38
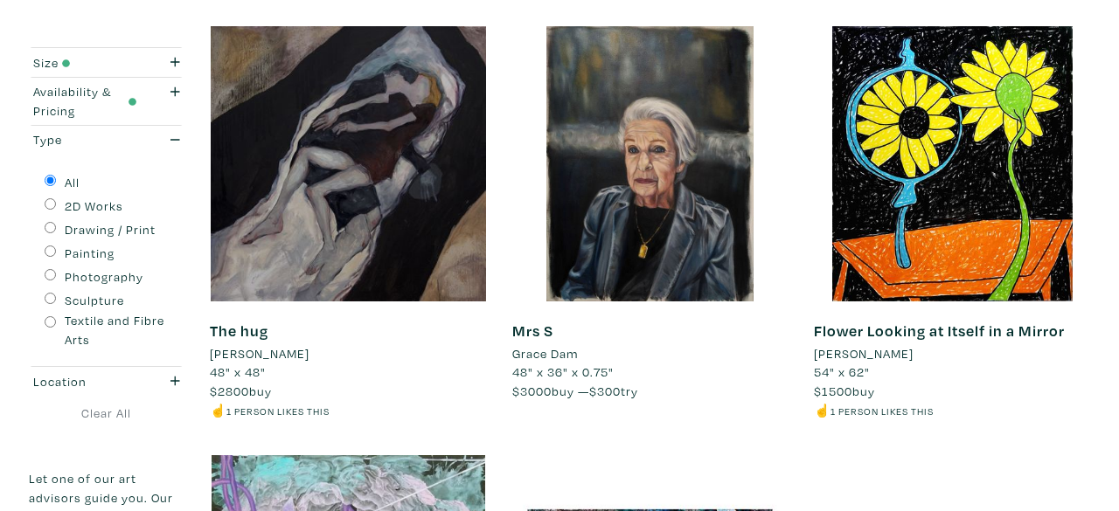
scroll to position [3436, 0]
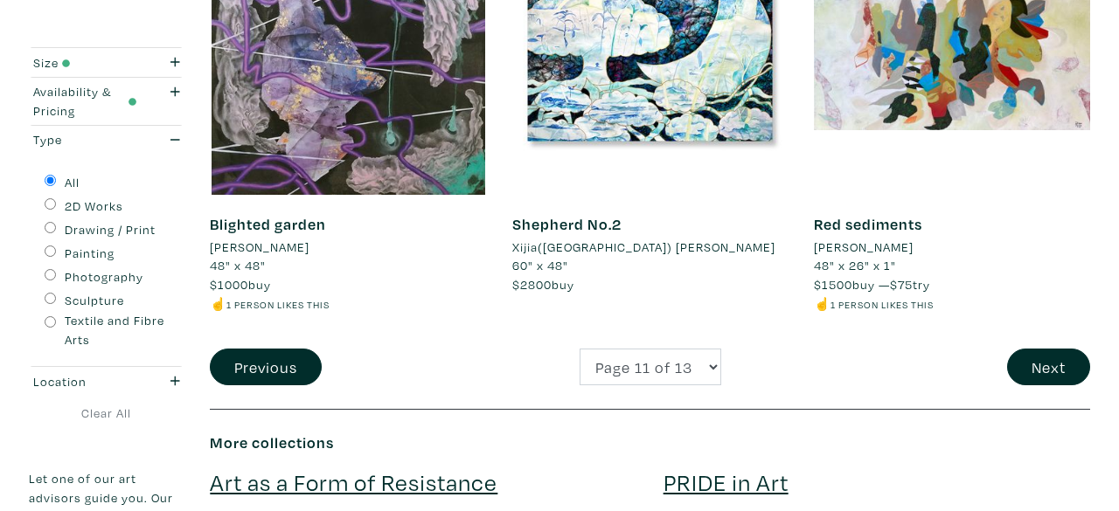
click at [1036, 371] on button "Next" at bounding box center [1048, 368] width 83 height 38
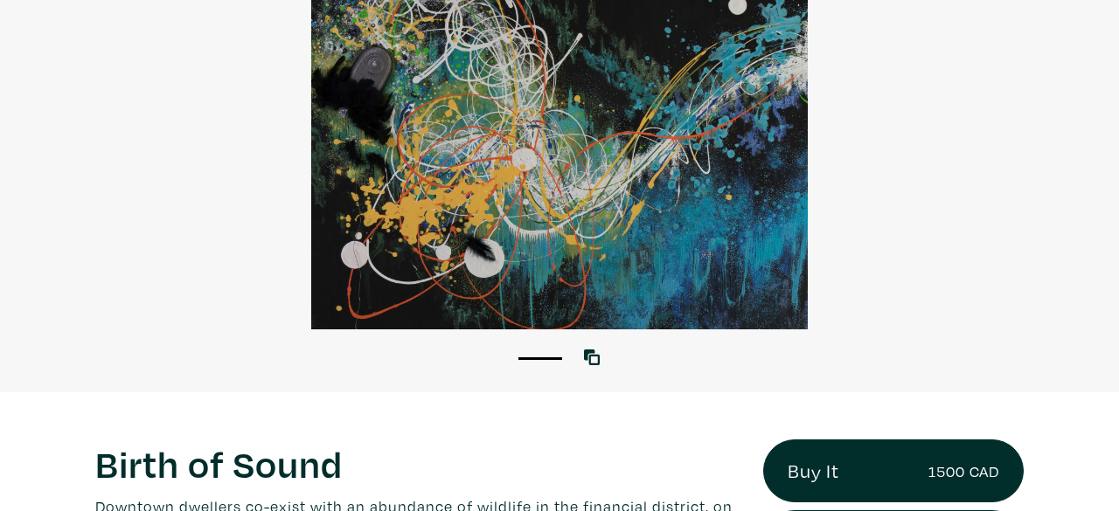
scroll to position [190, 0]
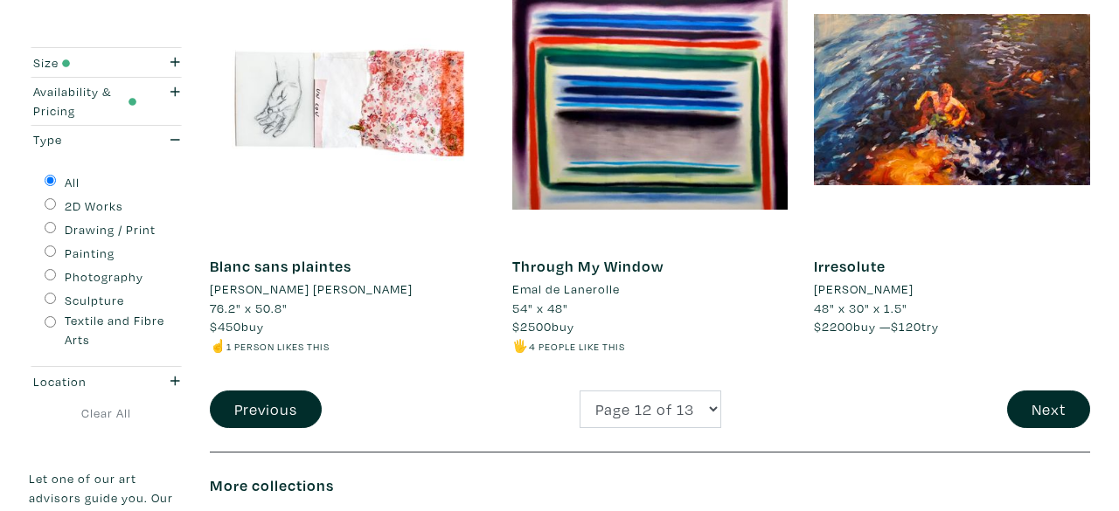
scroll to position [3466, 0]
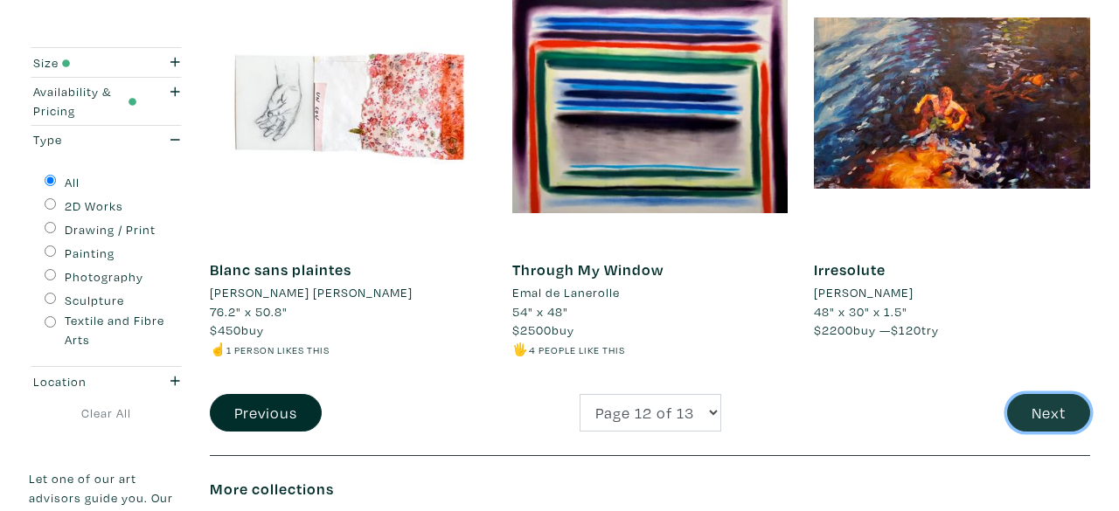
click at [1037, 394] on button "Next" at bounding box center [1048, 413] width 83 height 38
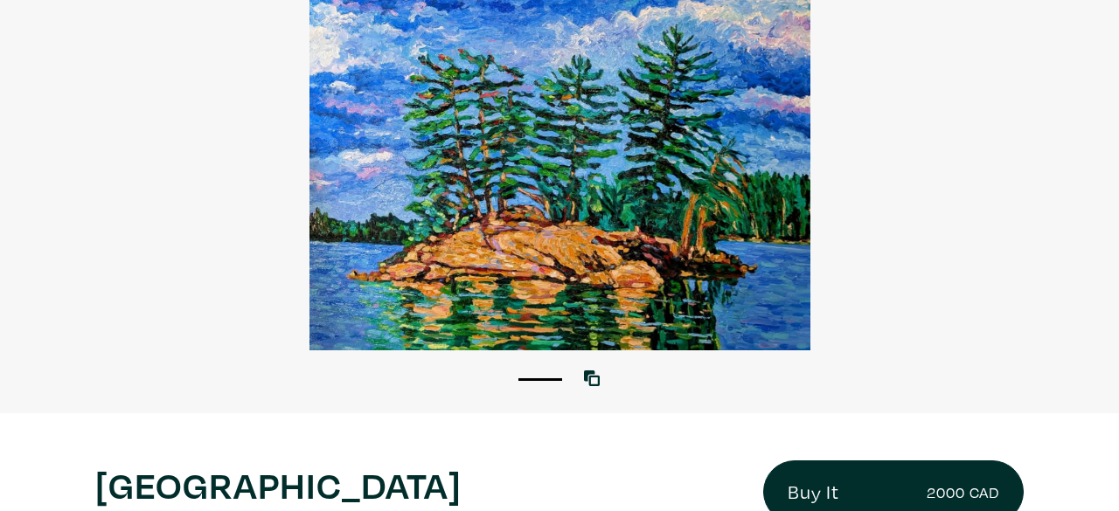
scroll to position [152, 0]
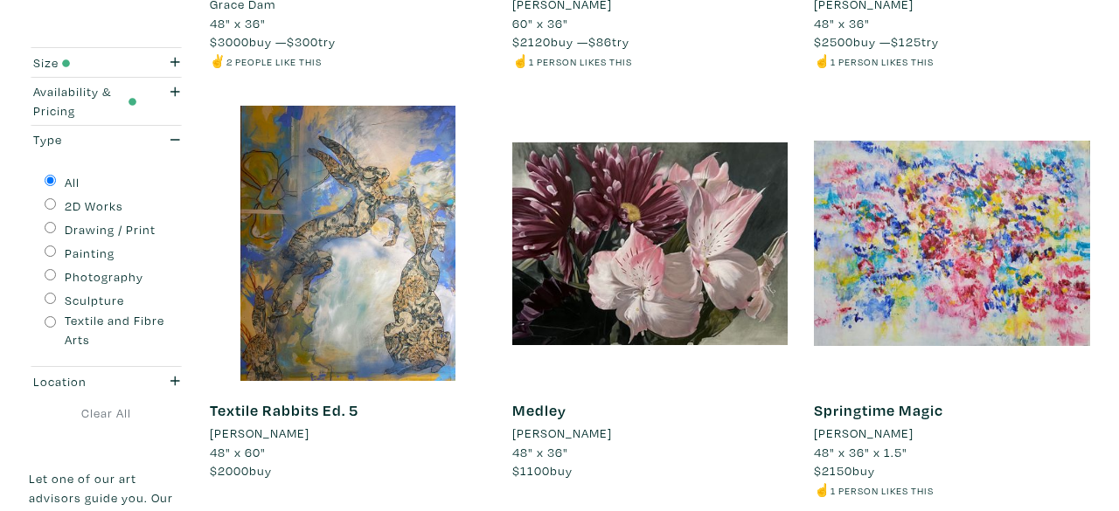
scroll to position [3198, 0]
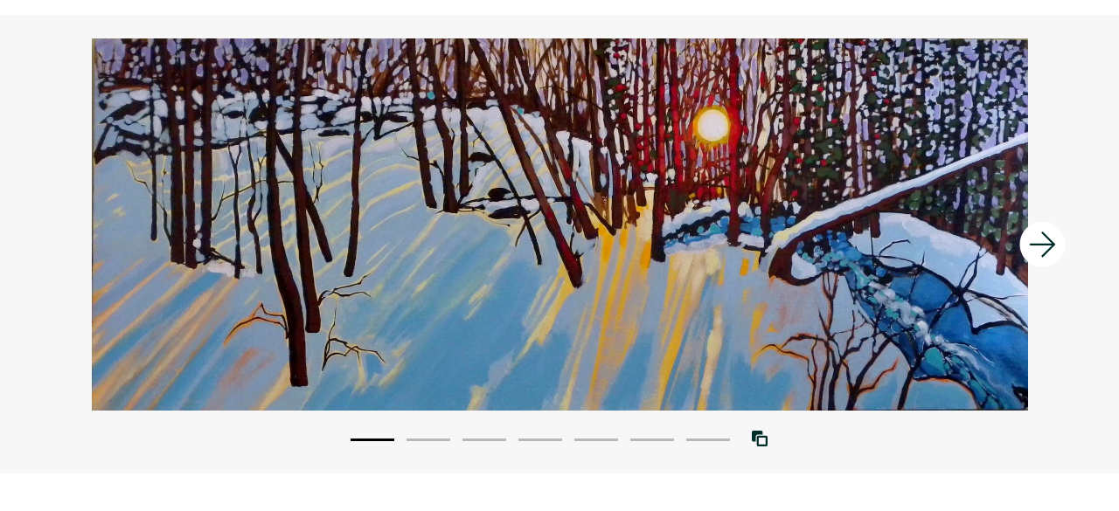
scroll to position [115, 0]
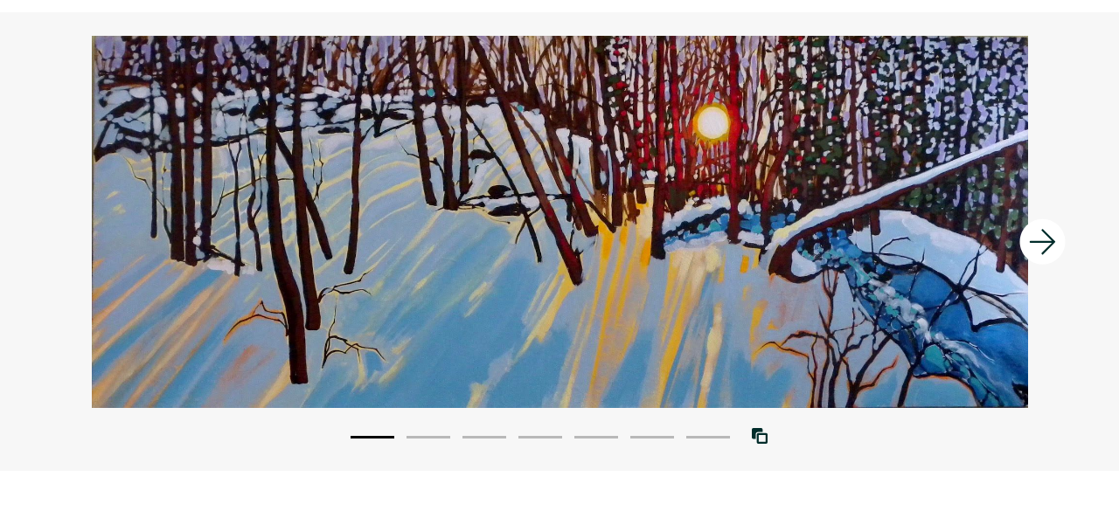
click at [1030, 241] on icon at bounding box center [1042, 241] width 26 height 25
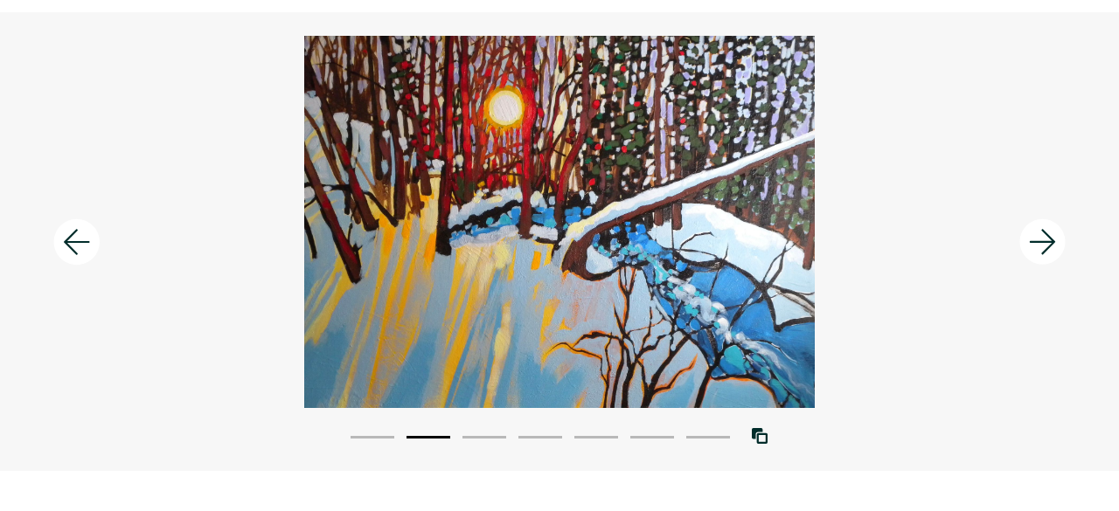
click at [1030, 241] on icon at bounding box center [1042, 241] width 26 height 25
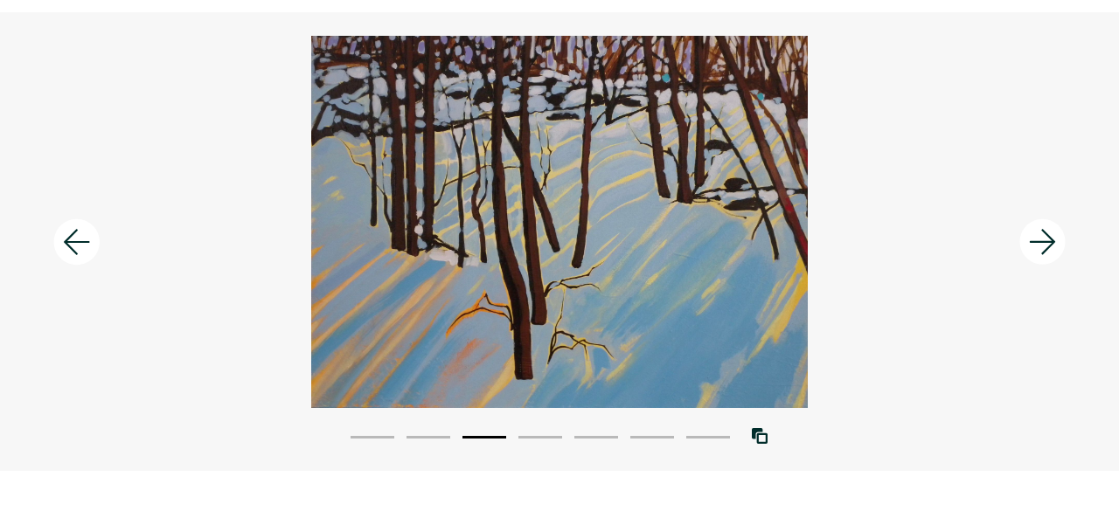
click at [1030, 241] on icon at bounding box center [1042, 241] width 26 height 25
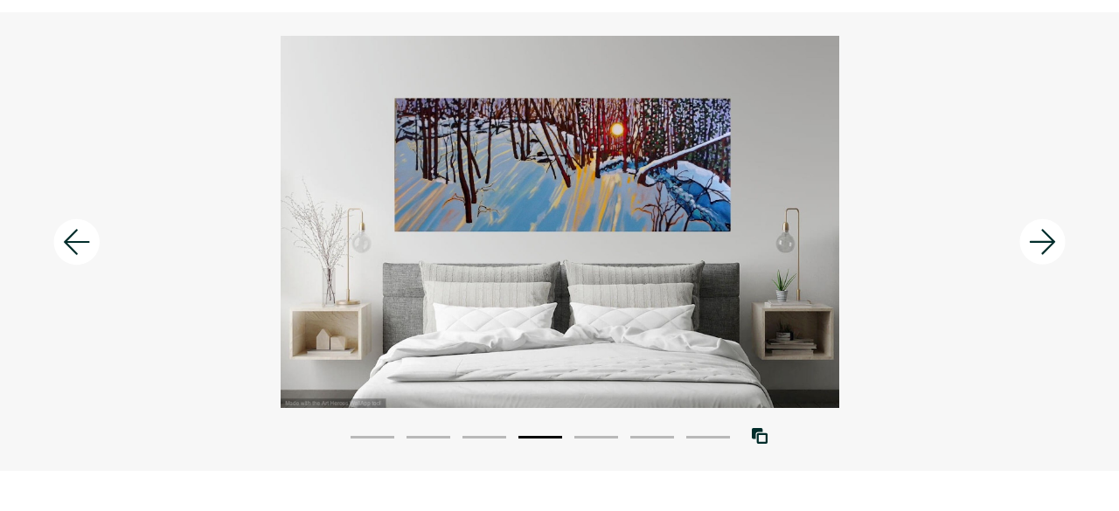
click at [1030, 241] on icon at bounding box center [1042, 241] width 26 height 25
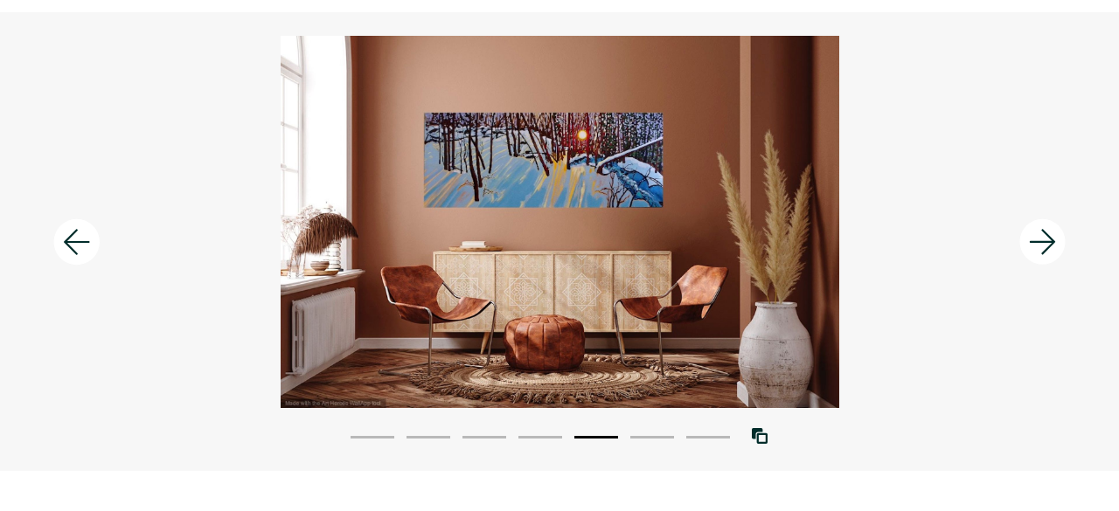
click at [1030, 241] on icon at bounding box center [1042, 241] width 26 height 25
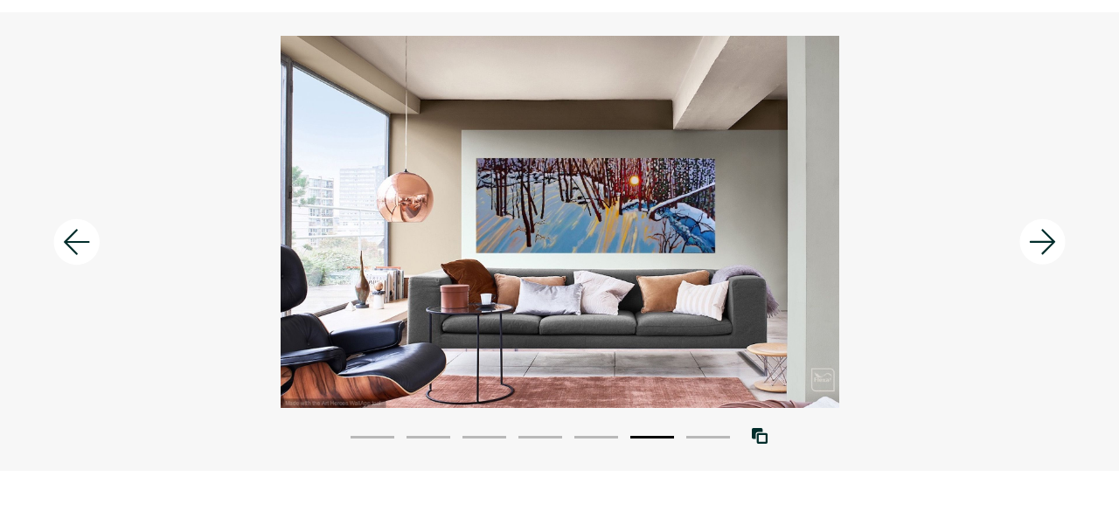
click at [1030, 241] on icon at bounding box center [1042, 241] width 26 height 25
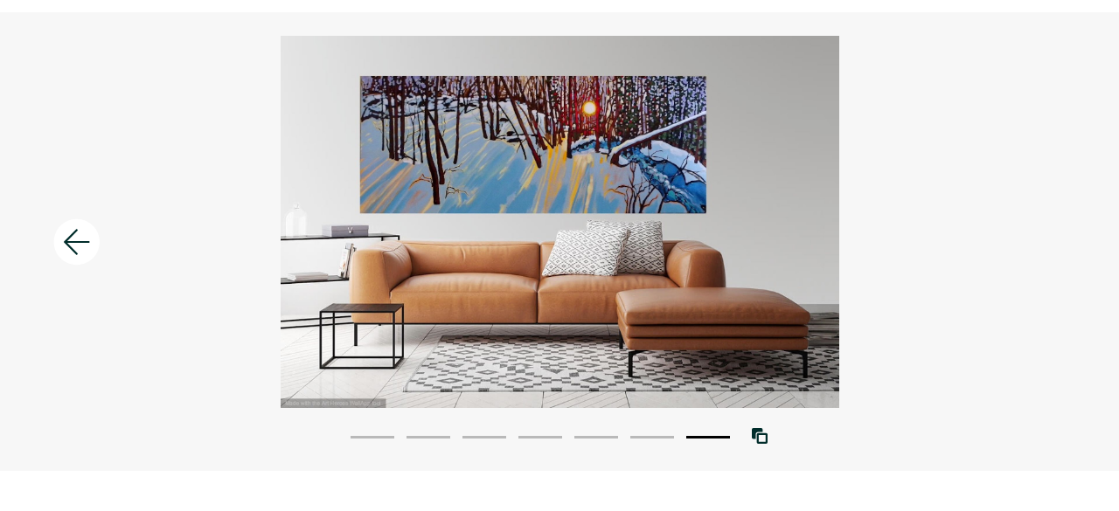
click at [989, 111] on div at bounding box center [559, 222] width 1119 height 372
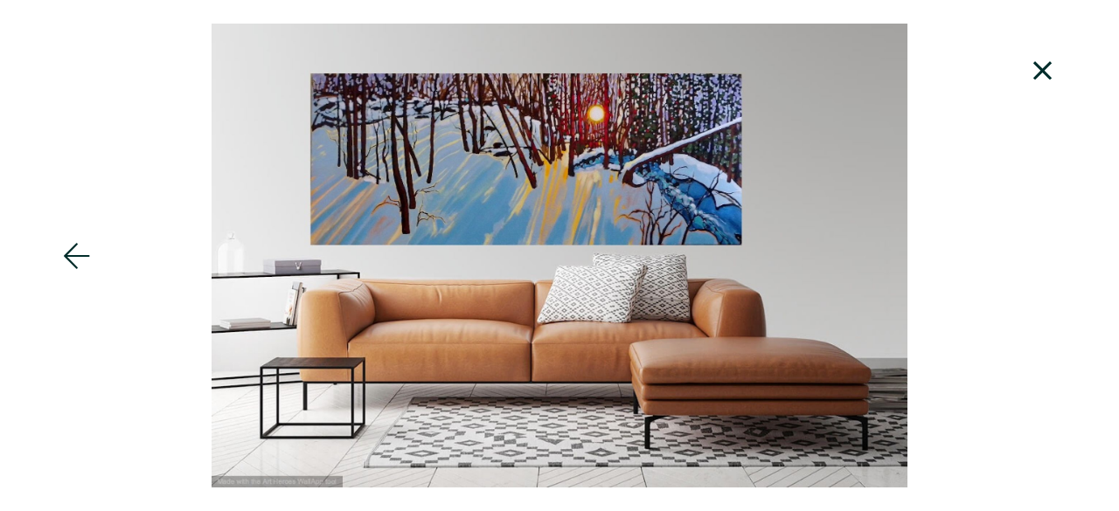
click at [1026, 78] on icon at bounding box center [1042, 70] width 59 height 47
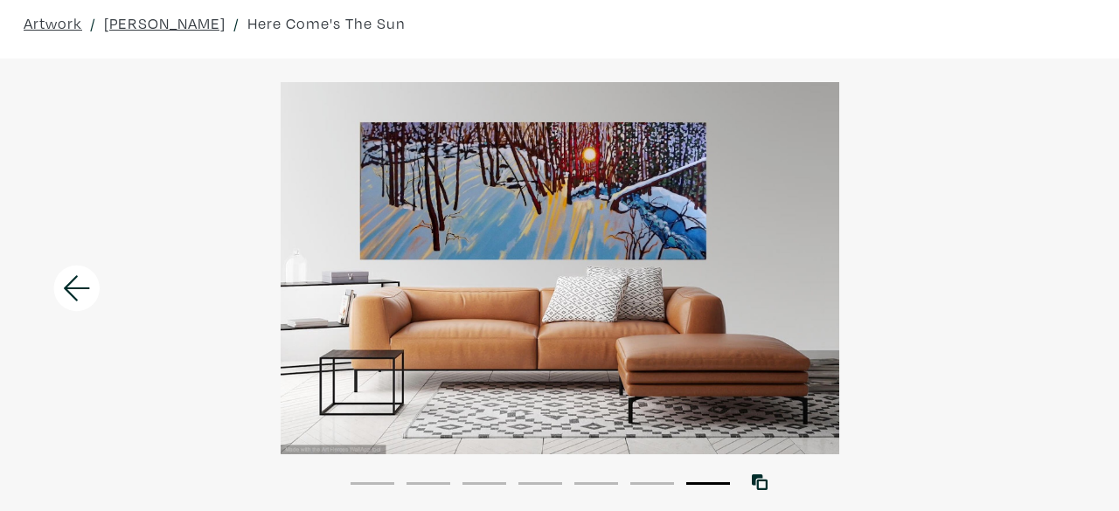
scroll to position [17, 0]
